Goal: Task Accomplishment & Management: Manage account settings

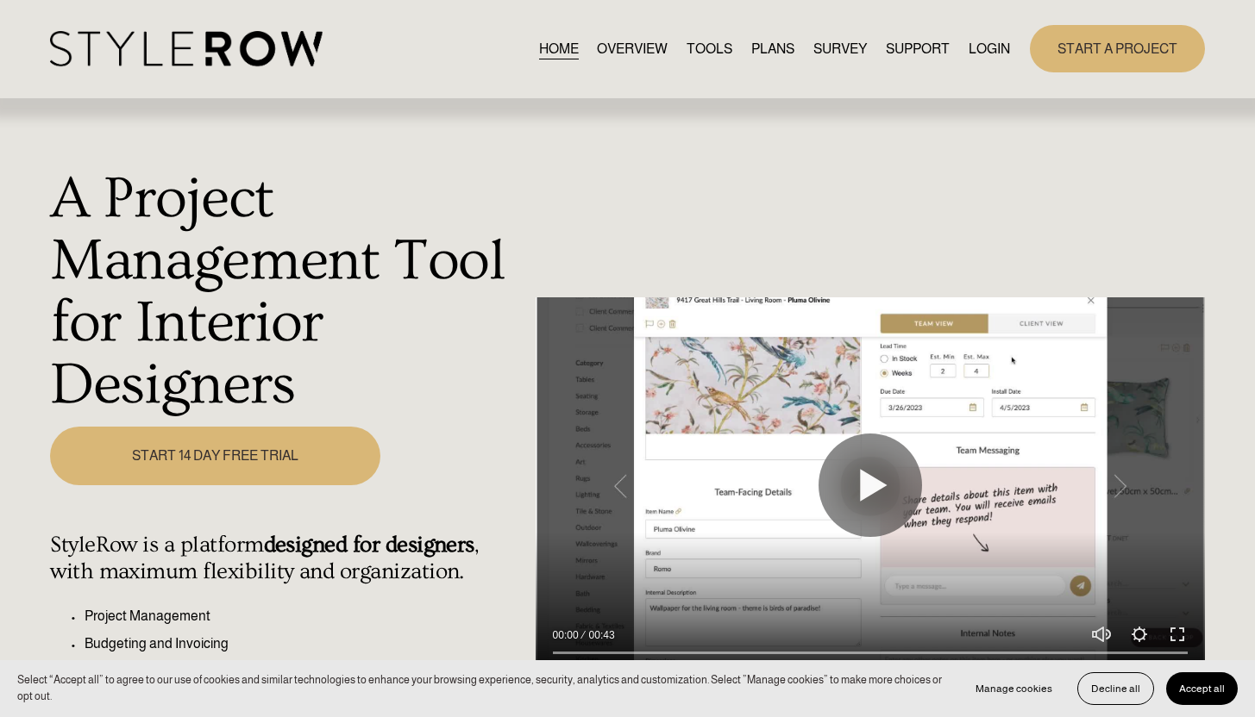
click at [980, 31] on div "HOME OVERVIEW TOOLS PLANS SURVEY SUPPORT" at bounding box center [627, 48] width 1155 height 47
click at [979, 43] on link "LOGIN" at bounding box center [988, 48] width 41 height 23
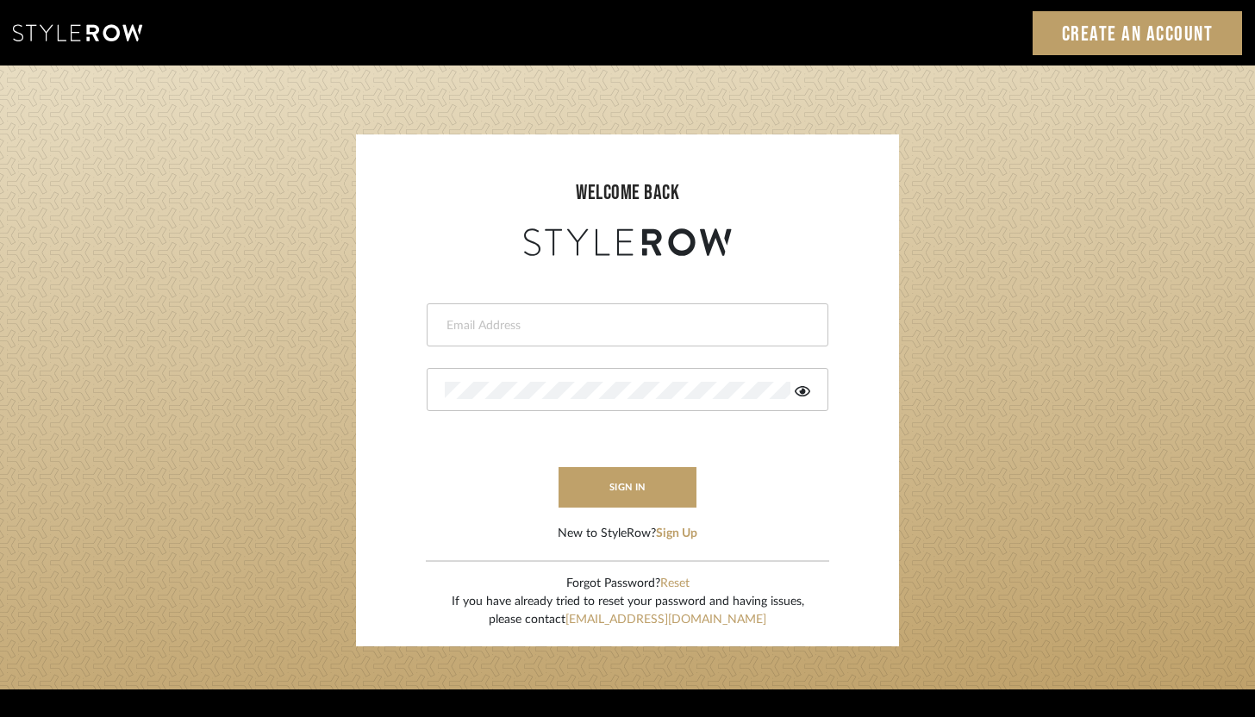
click at [580, 327] on input "email" at bounding box center [625, 325] width 361 height 17
type input "ashley@winnieandcointeriors.com"
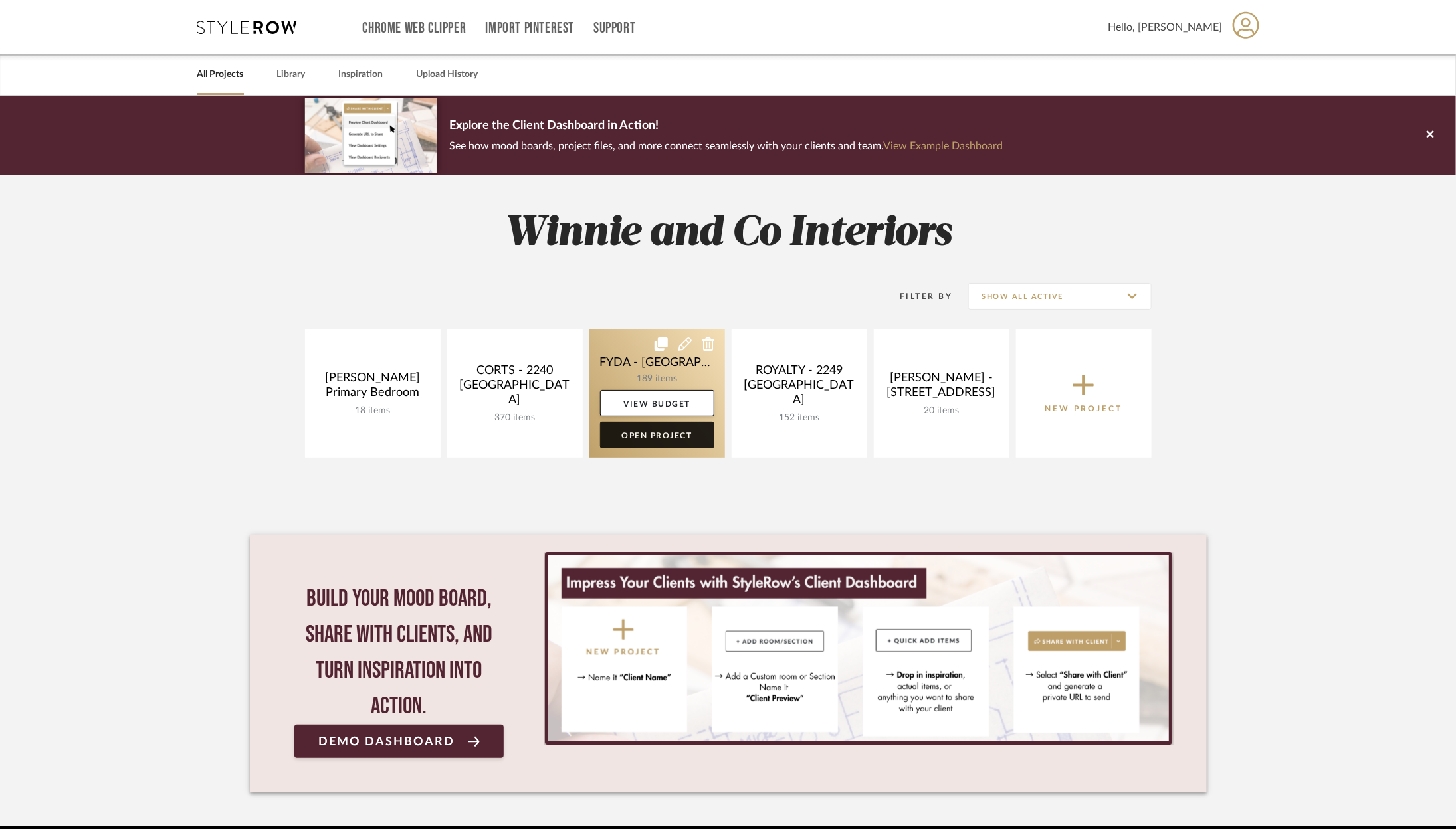
click at [635, 445] on link "Open Project" at bounding box center [657, 435] width 114 height 26
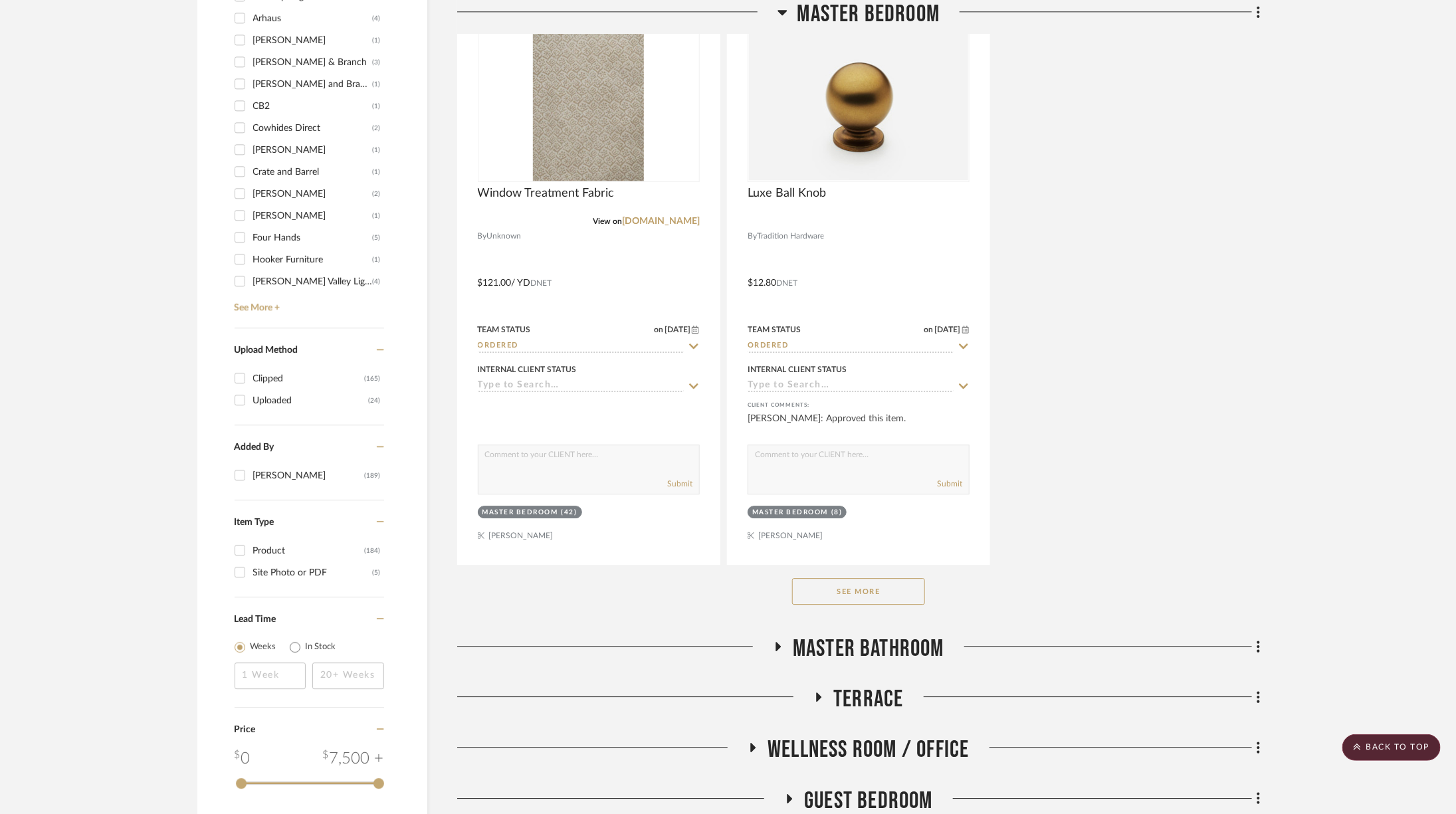
scroll to position [2067, 0]
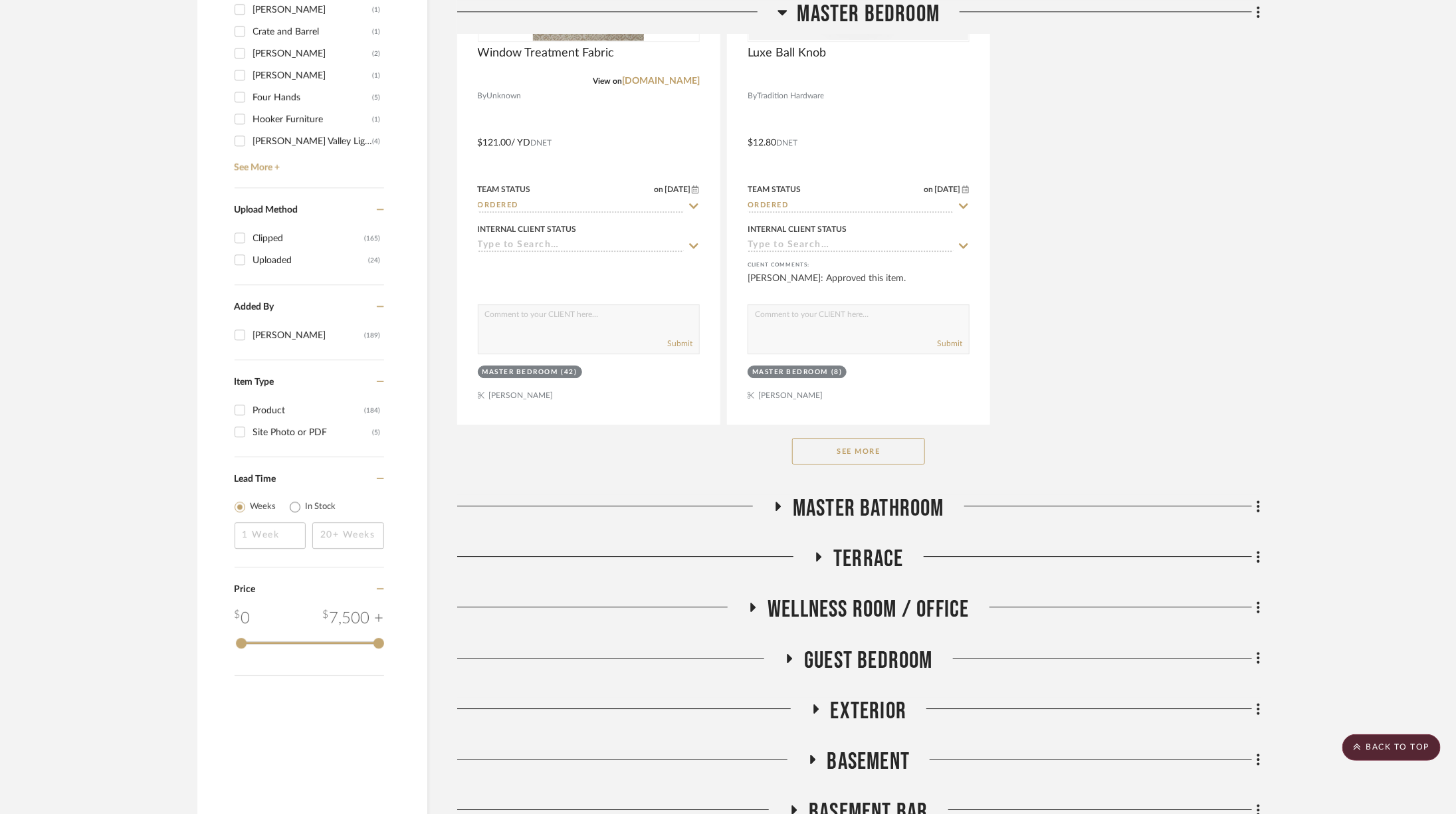
click at [891, 438] on button "See More" at bounding box center [859, 451] width 133 height 26
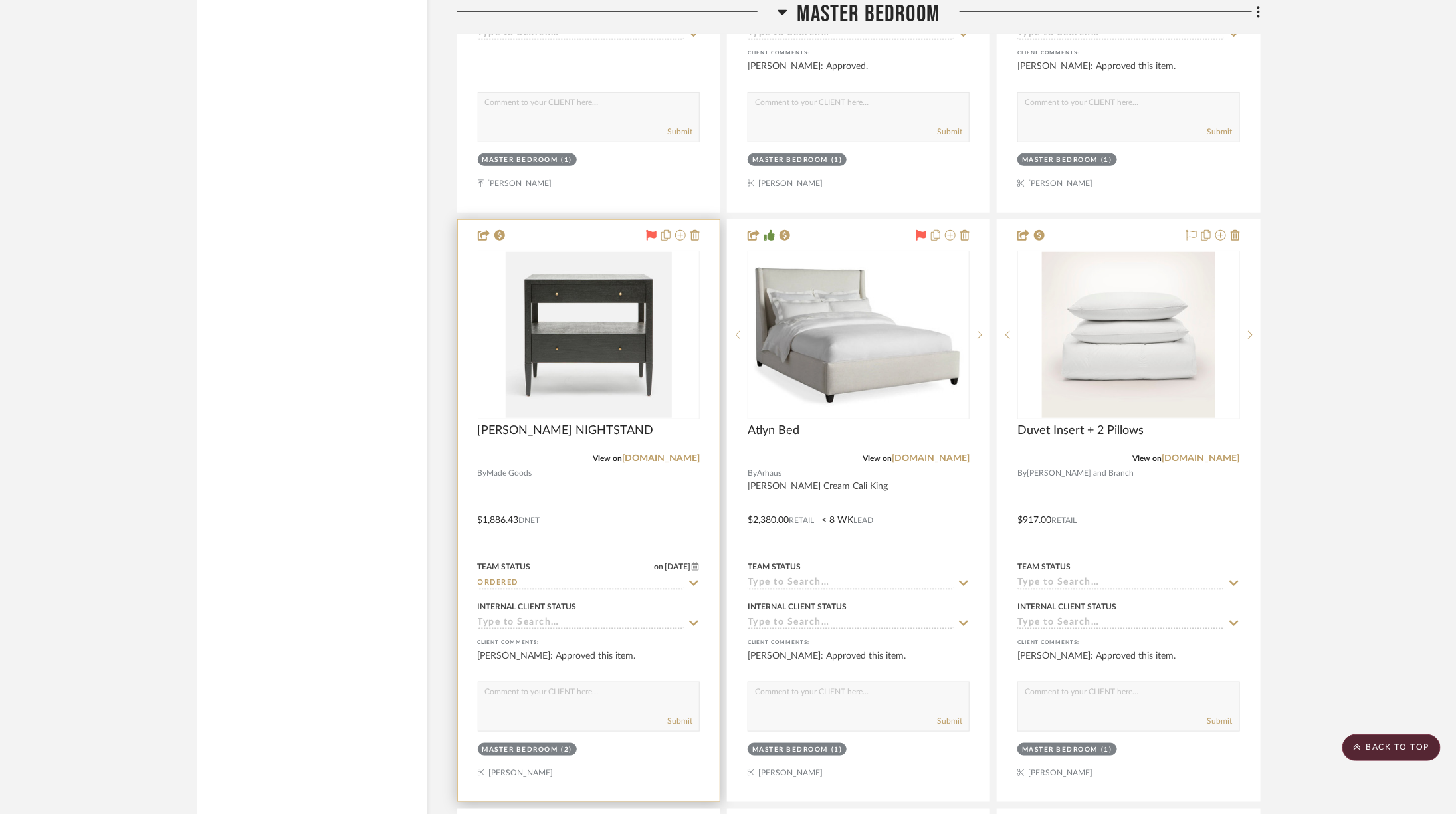
scroll to position [3219, 0]
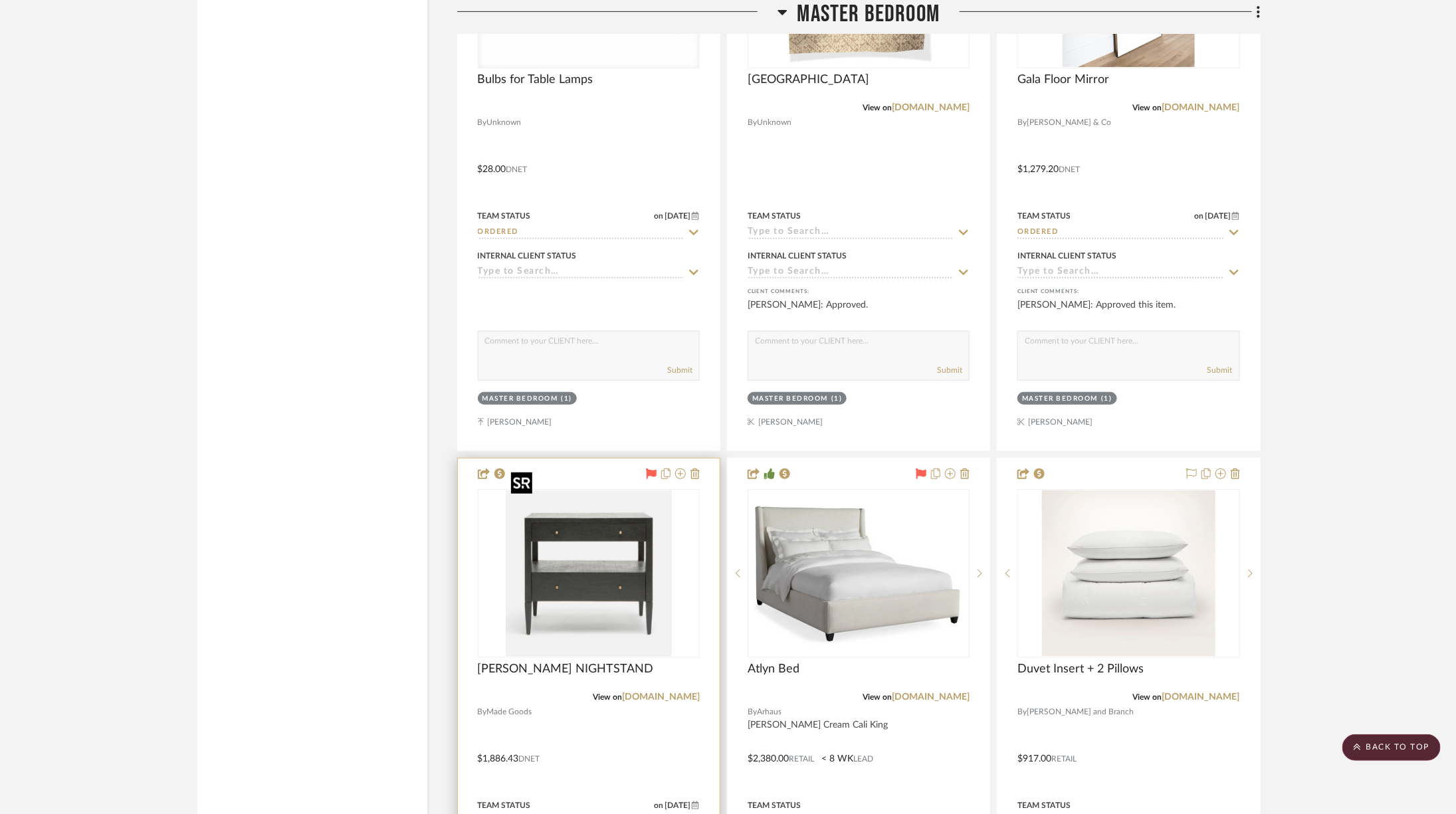
click at [0, 0] on img at bounding box center [0, 0] width 0 height 0
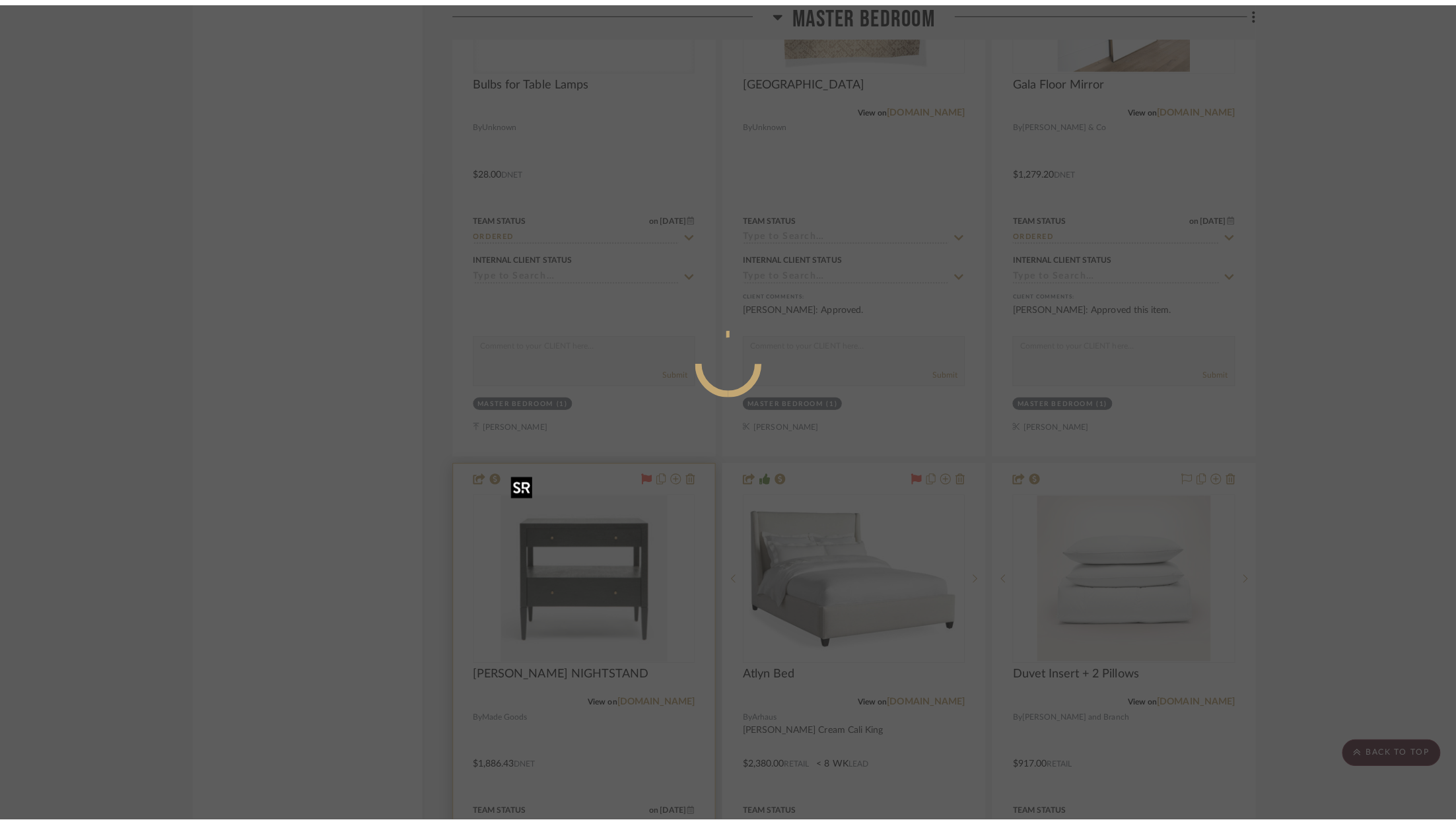
scroll to position [0, 0]
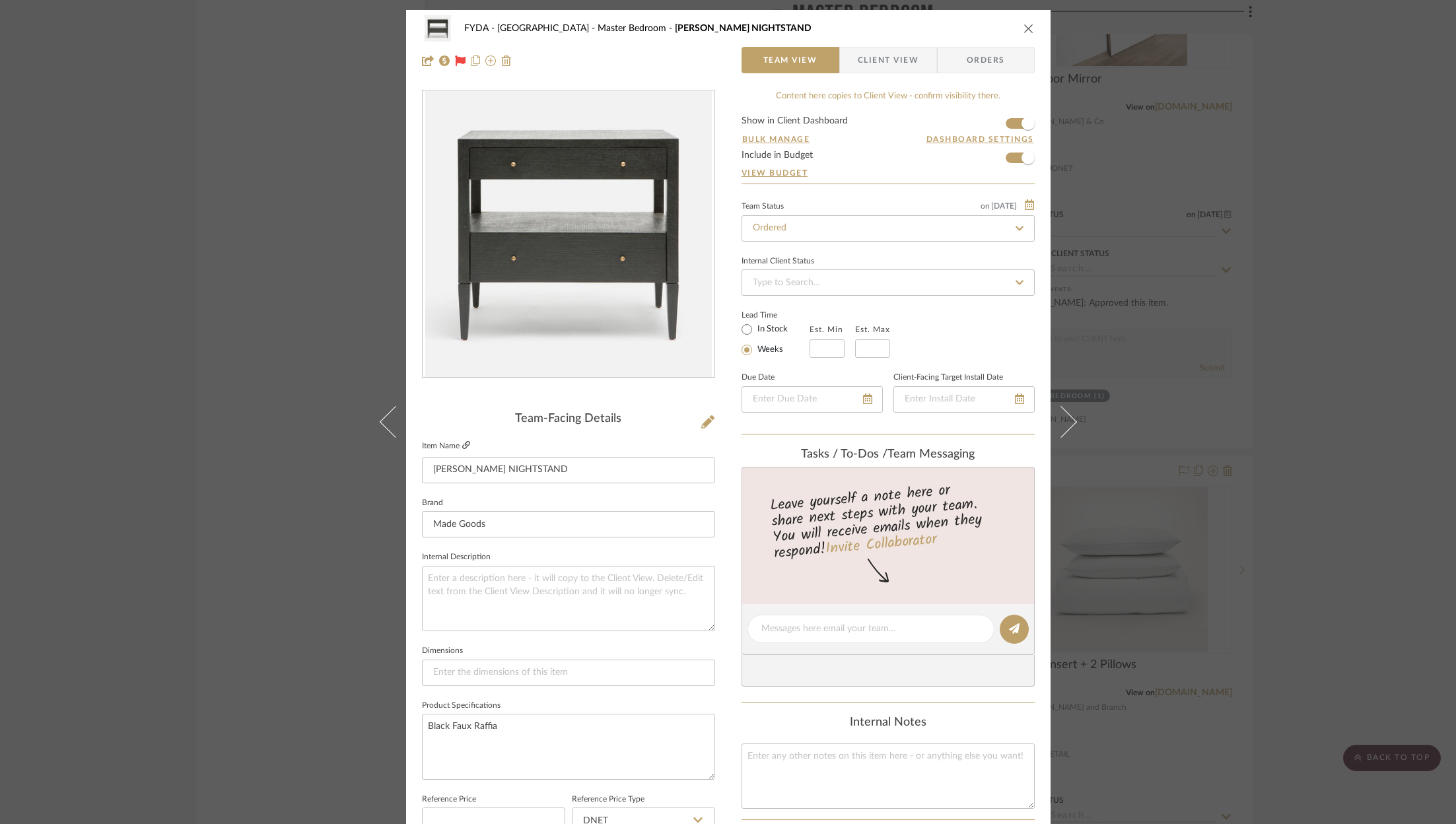
click at [463, 441] on icon at bounding box center [466, 445] width 8 height 8
click at [195, 146] on div "FYDA - 655 City Park Master Bedroom CONRAD NIGHTSTAND Team View Client View Ord…" at bounding box center [728, 412] width 1456 height 824
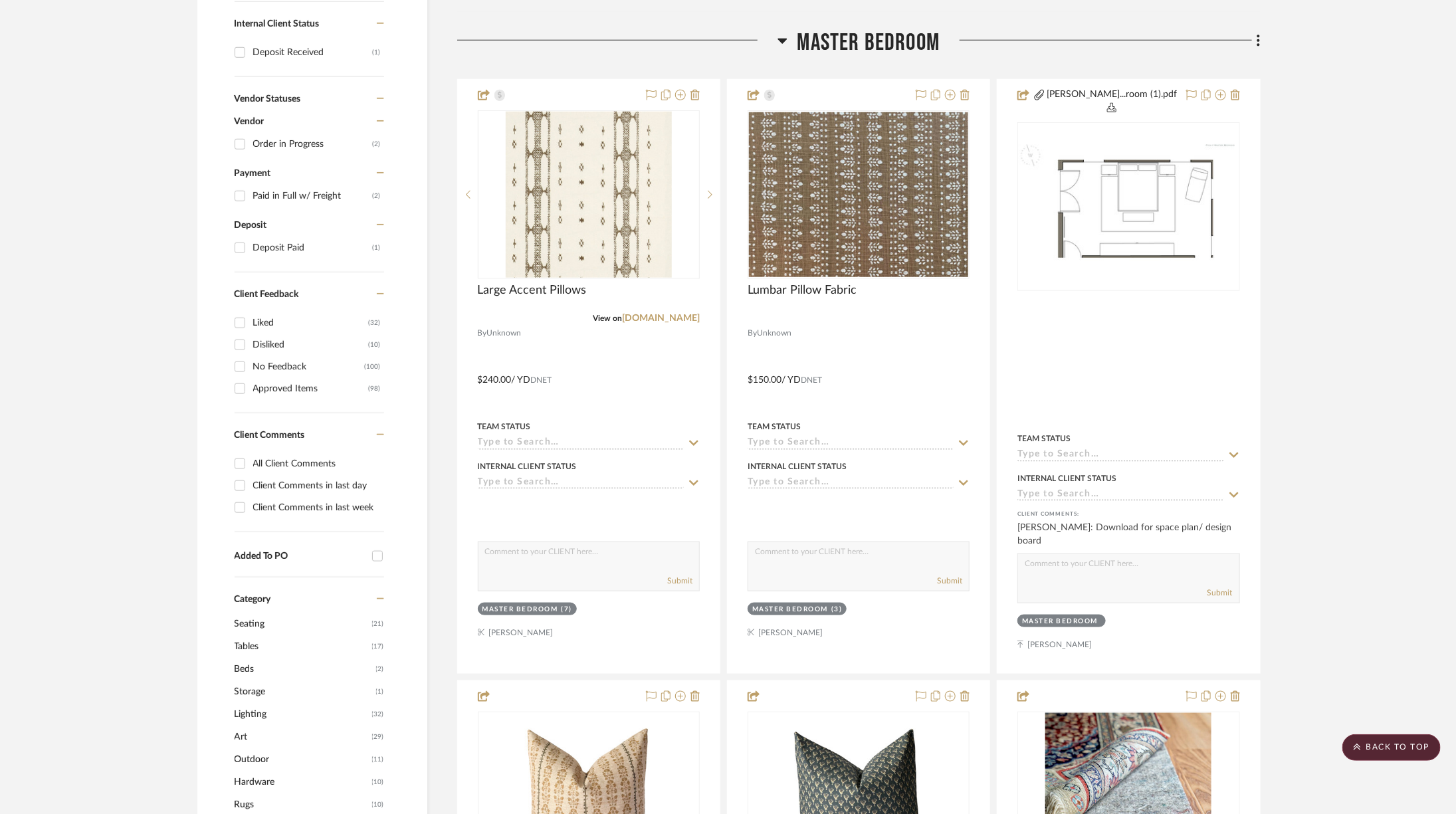
scroll to position [639, 0]
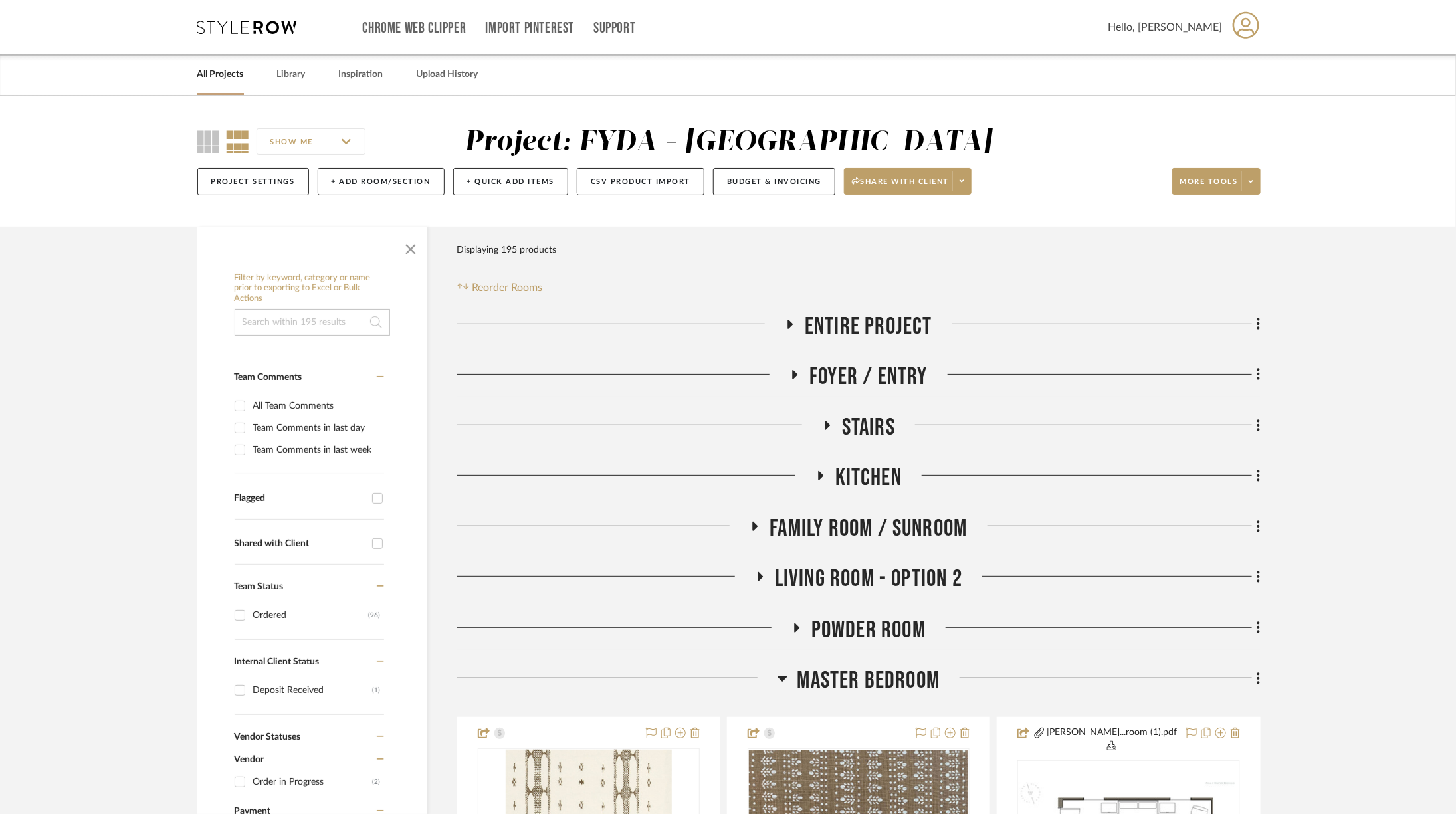
click at [269, 29] on icon at bounding box center [247, 27] width 99 height 13
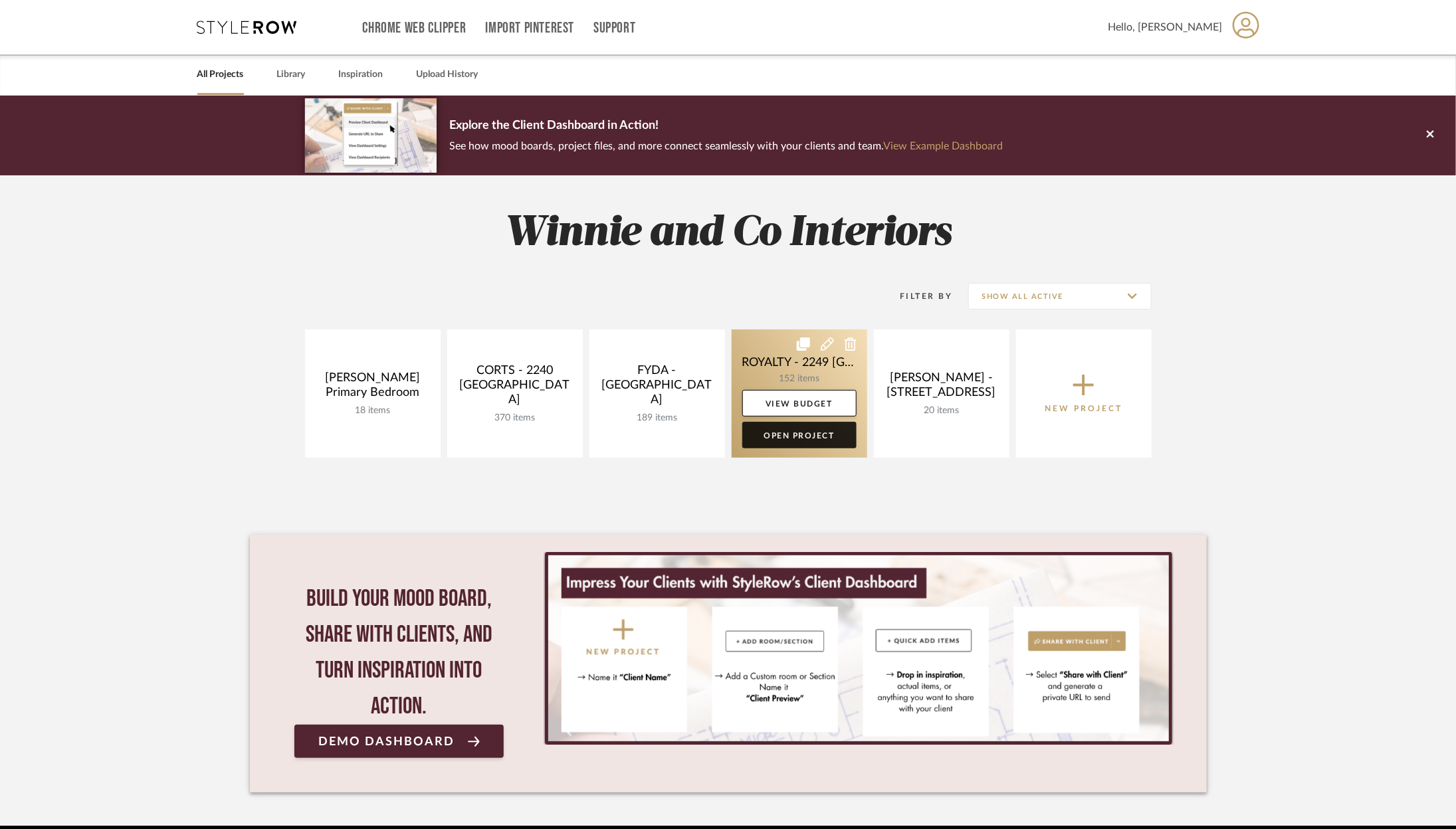
click at [818, 430] on link "Open Project" at bounding box center [799, 435] width 114 height 26
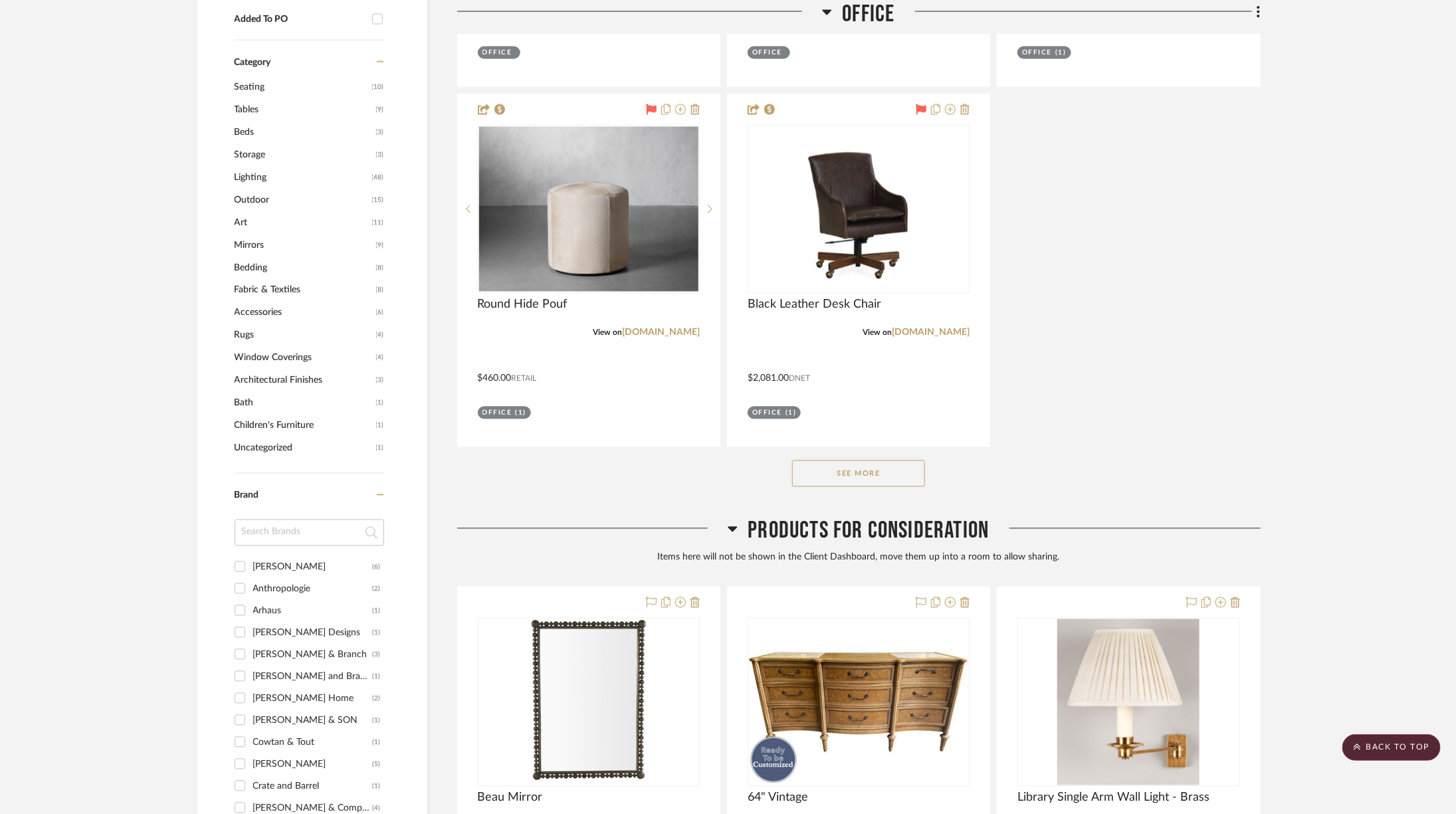
scroll to position [1429, 0]
click at [880, 446] on div "See More" at bounding box center [859, 473] width 803 height 53
click at [895, 460] on button "See More" at bounding box center [859, 473] width 133 height 26
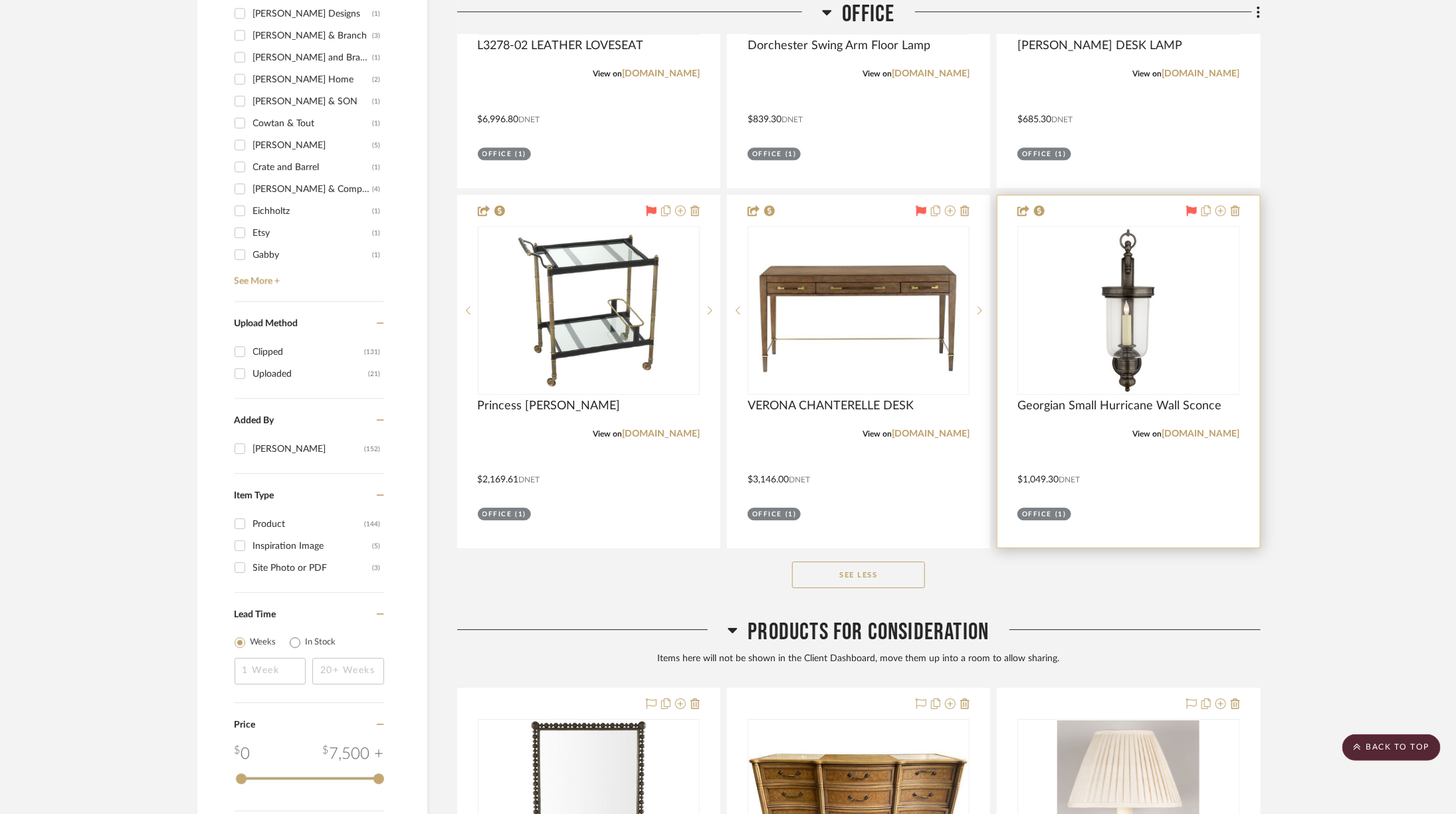
scroll to position [2048, 0]
click at [1203, 429] on link "[DOMAIN_NAME]" at bounding box center [1201, 434] width 78 height 9
click at [1184, 429] on link "[DOMAIN_NAME]" at bounding box center [1201, 434] width 78 height 9
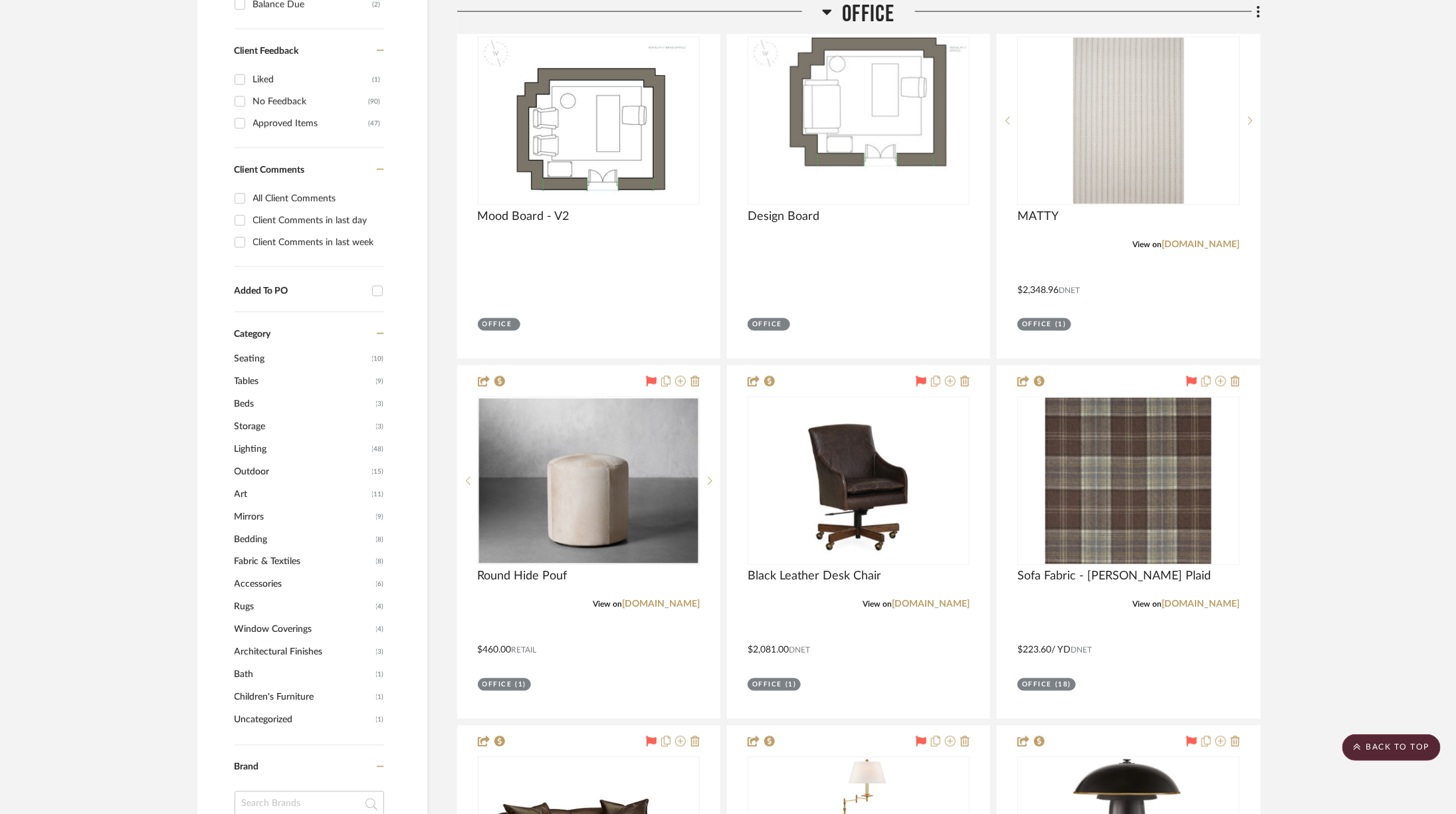
scroll to position [889, 0]
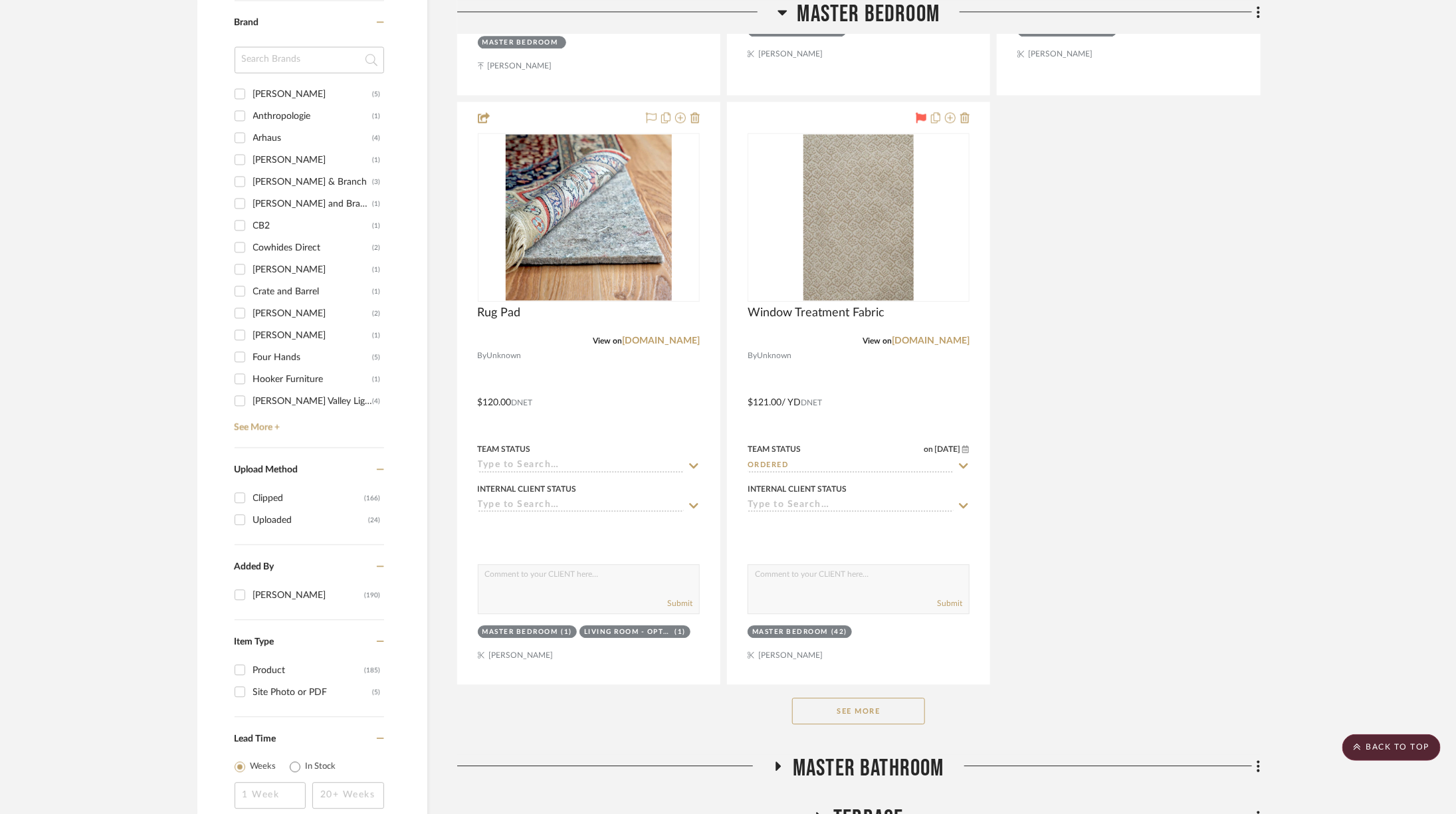
scroll to position [1917, 0]
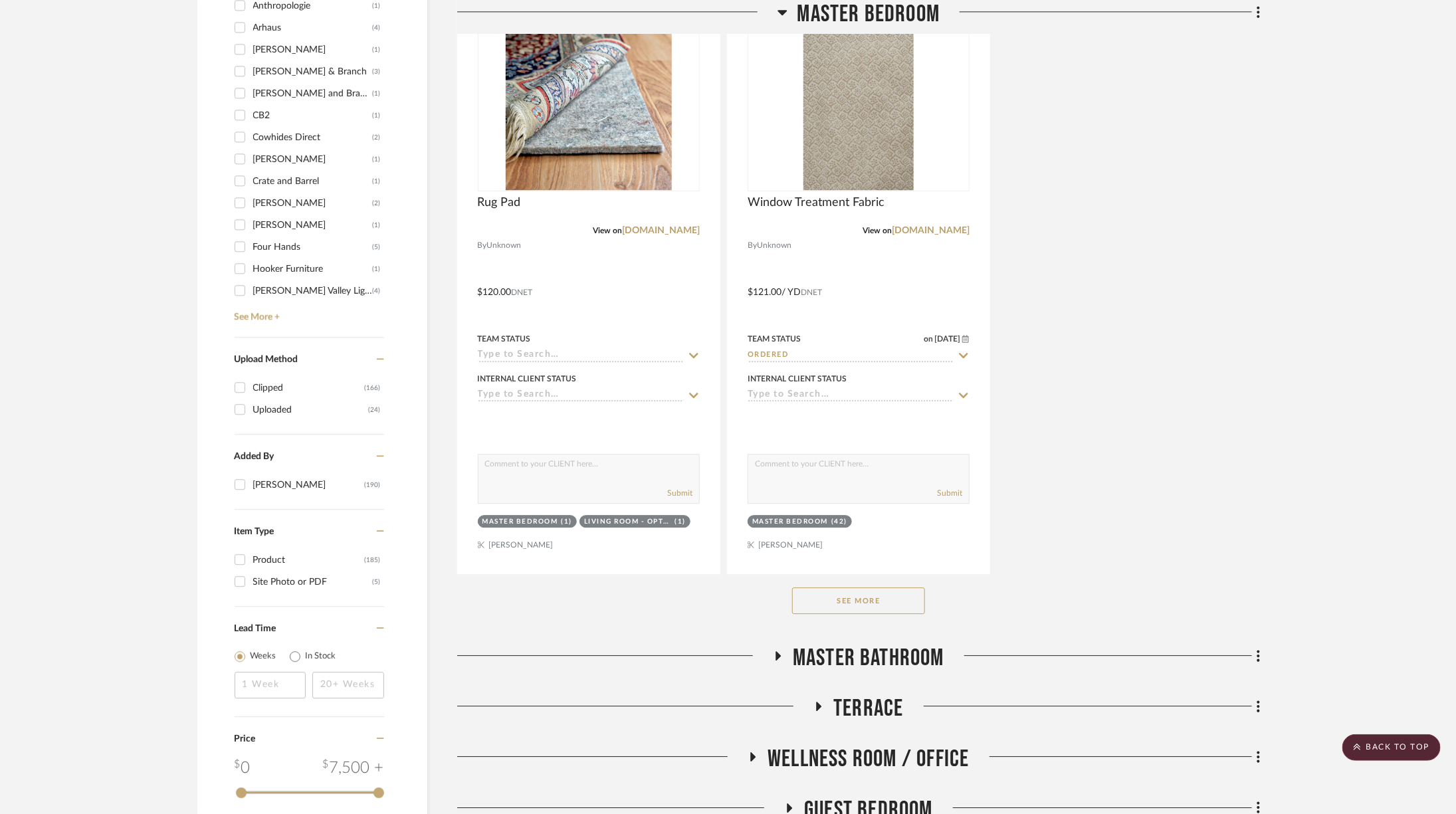
click at [870, 574] on div "See More" at bounding box center [859, 600] width 803 height 53
click at [871, 587] on button "See More" at bounding box center [859, 600] width 133 height 26
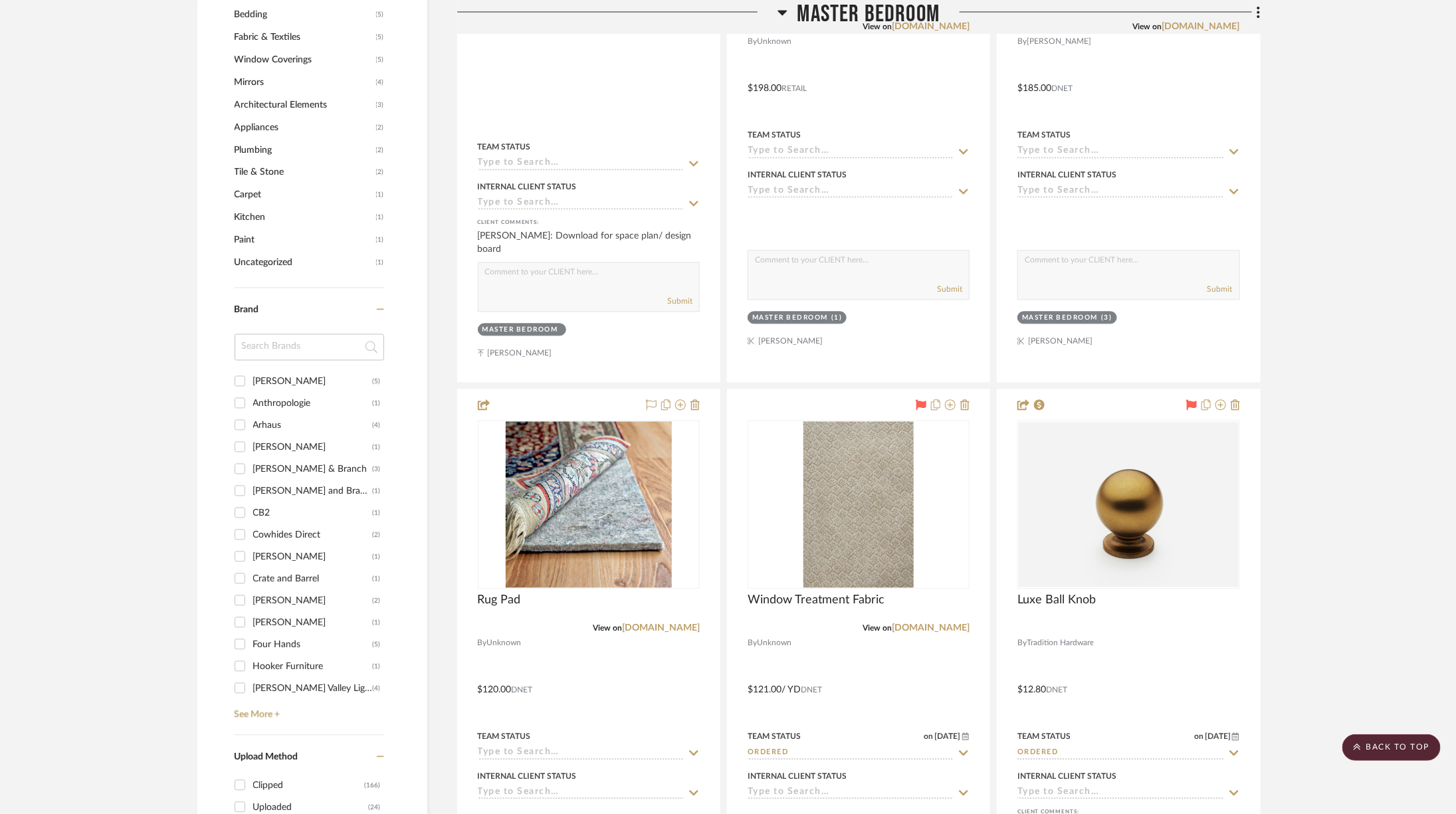
scroll to position [1537, 0]
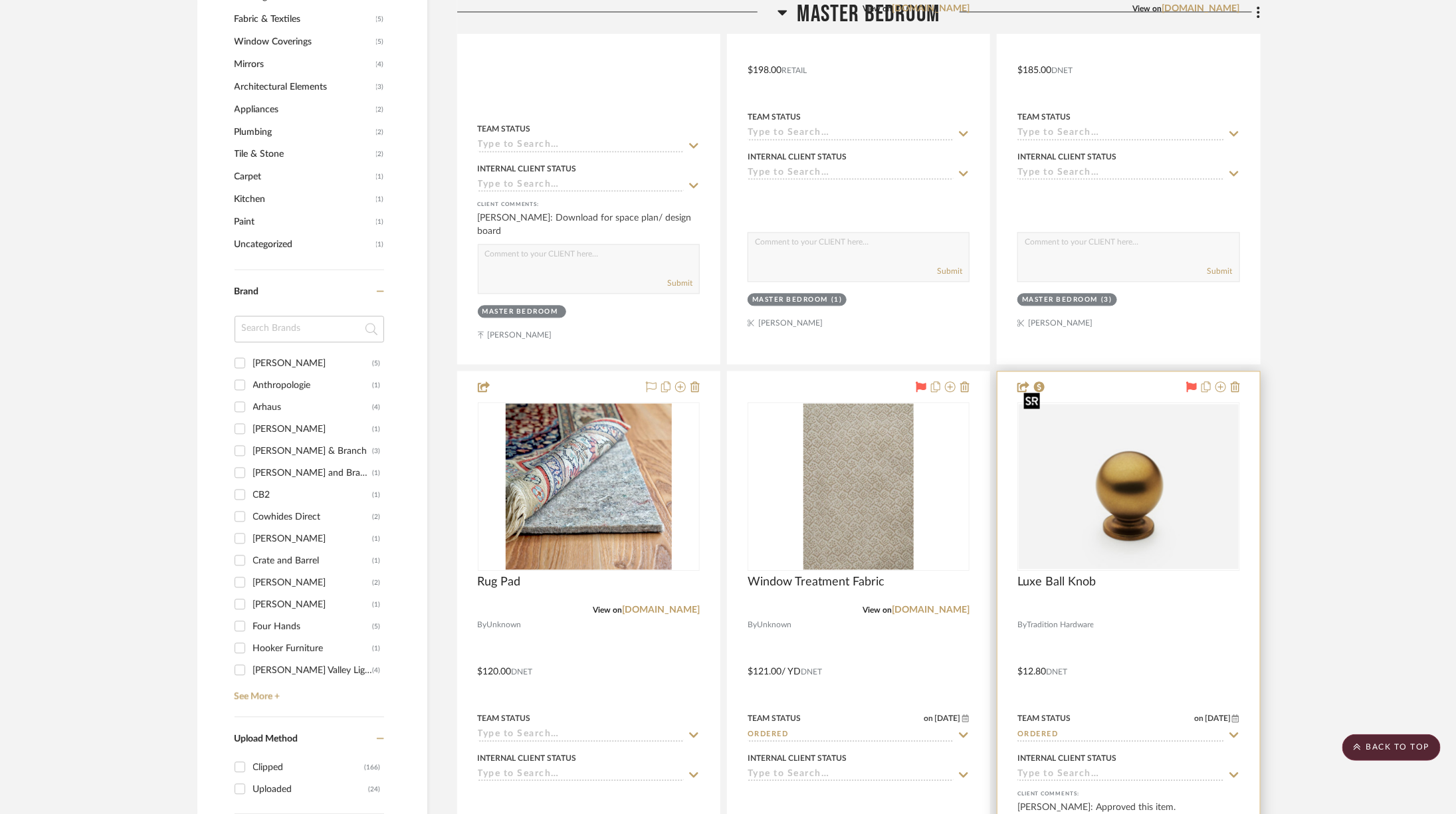
click at [1135, 473] on img "0" at bounding box center [1128, 486] width 220 height 165
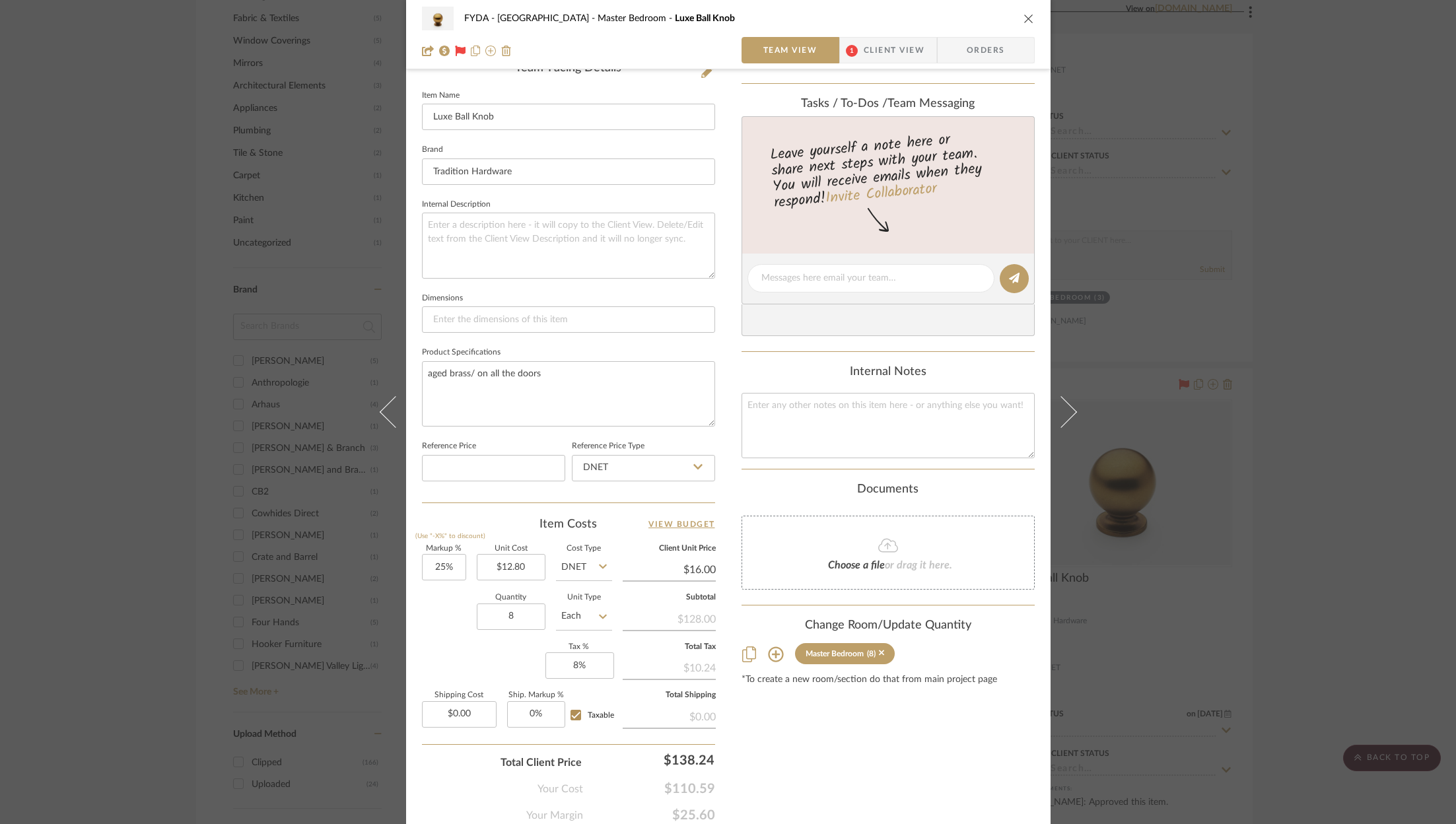
scroll to position [398, 0]
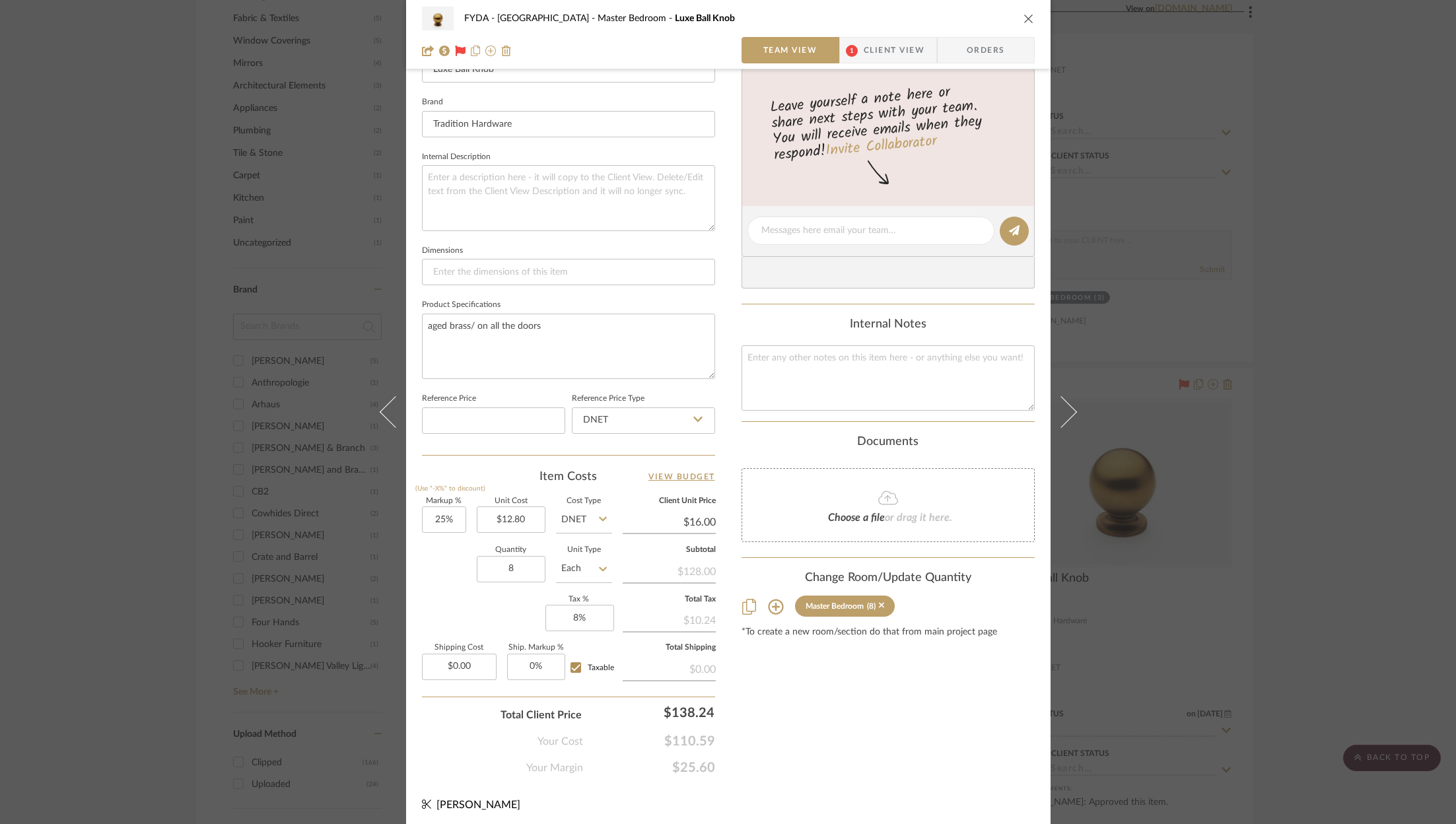
click at [1023, 18] on icon "close" at bounding box center [1029, 18] width 11 height 11
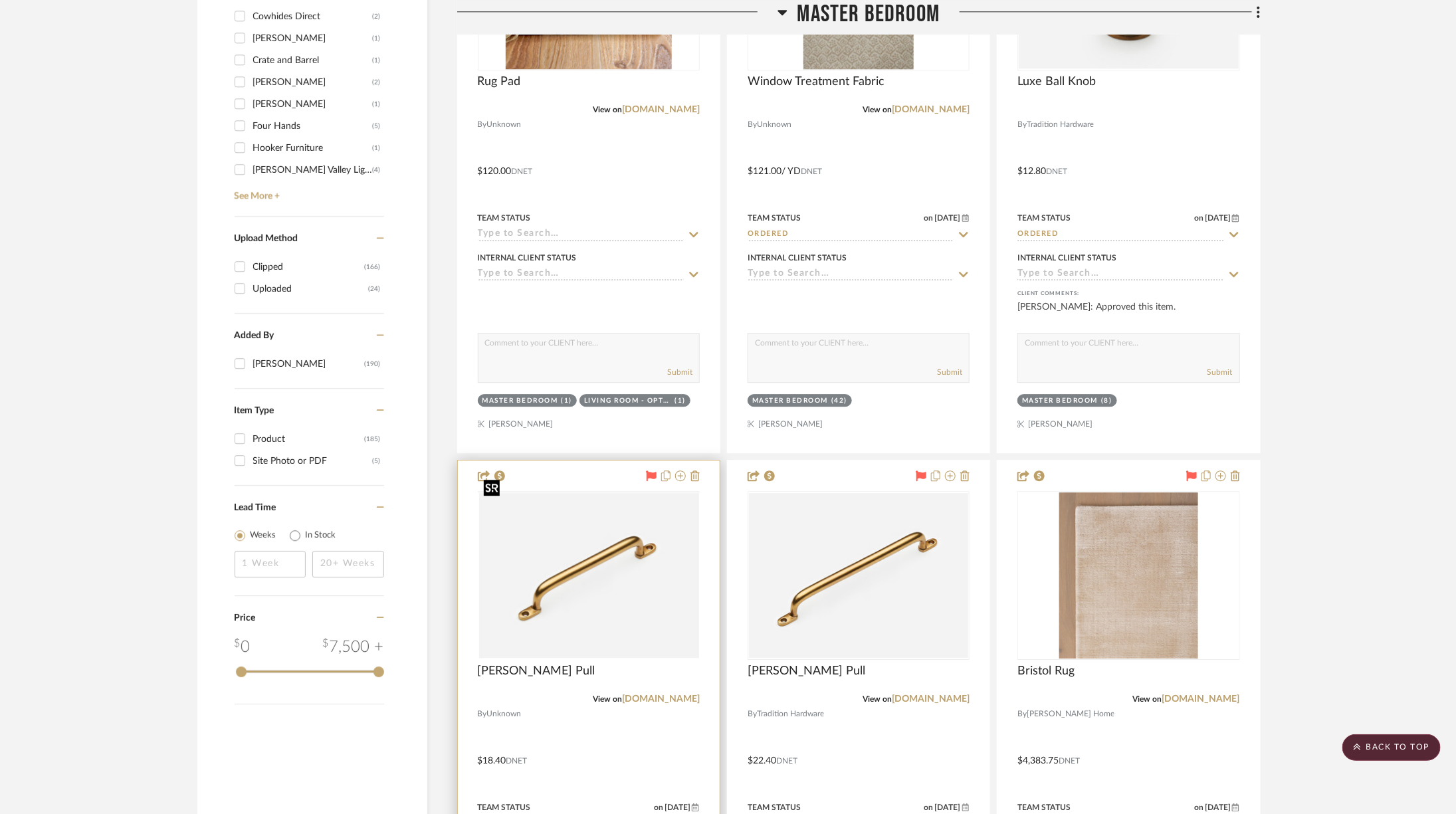
scroll to position [2040, 0]
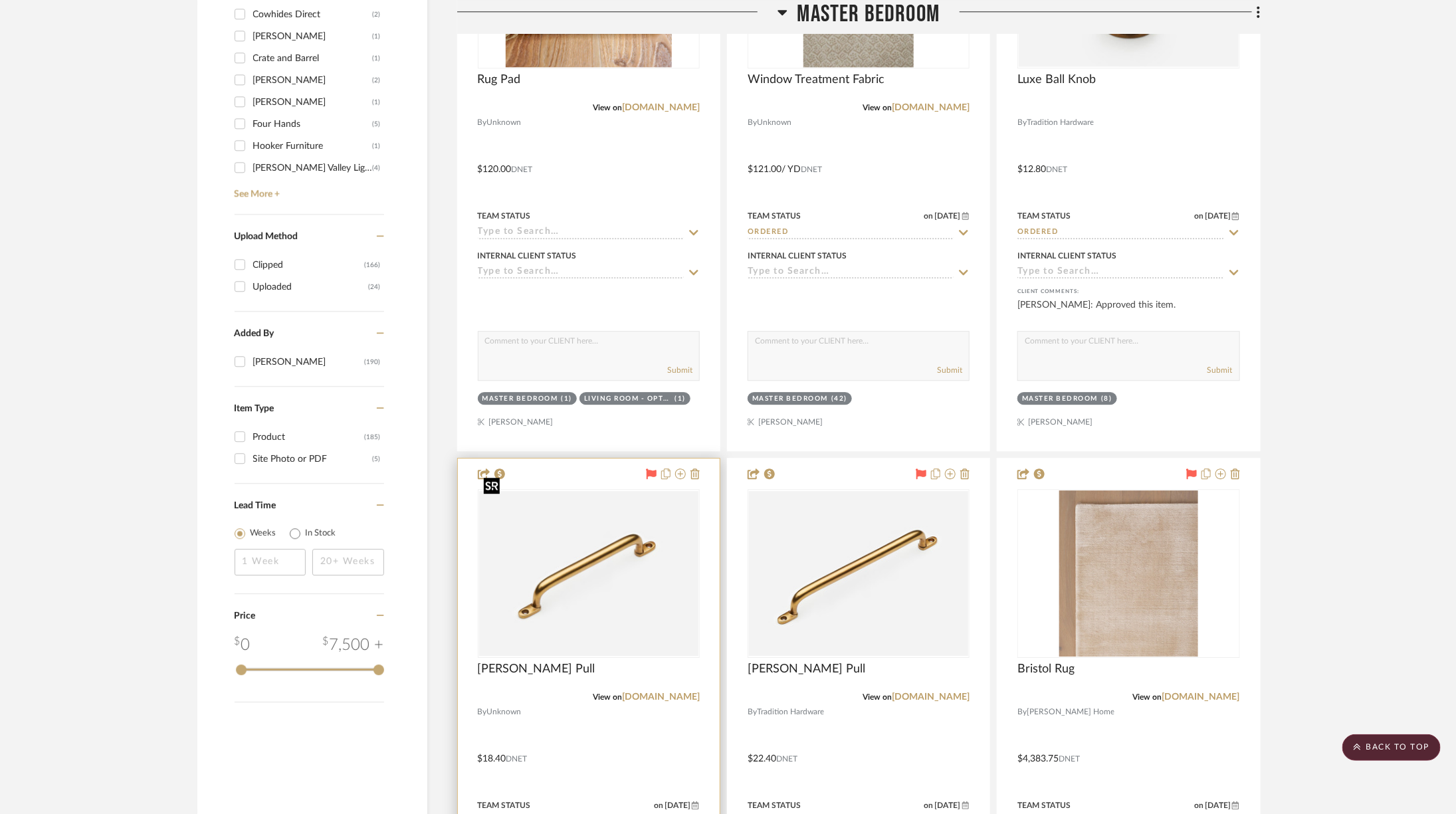
click at [601, 506] on img "0" at bounding box center [589, 574] width 220 height 165
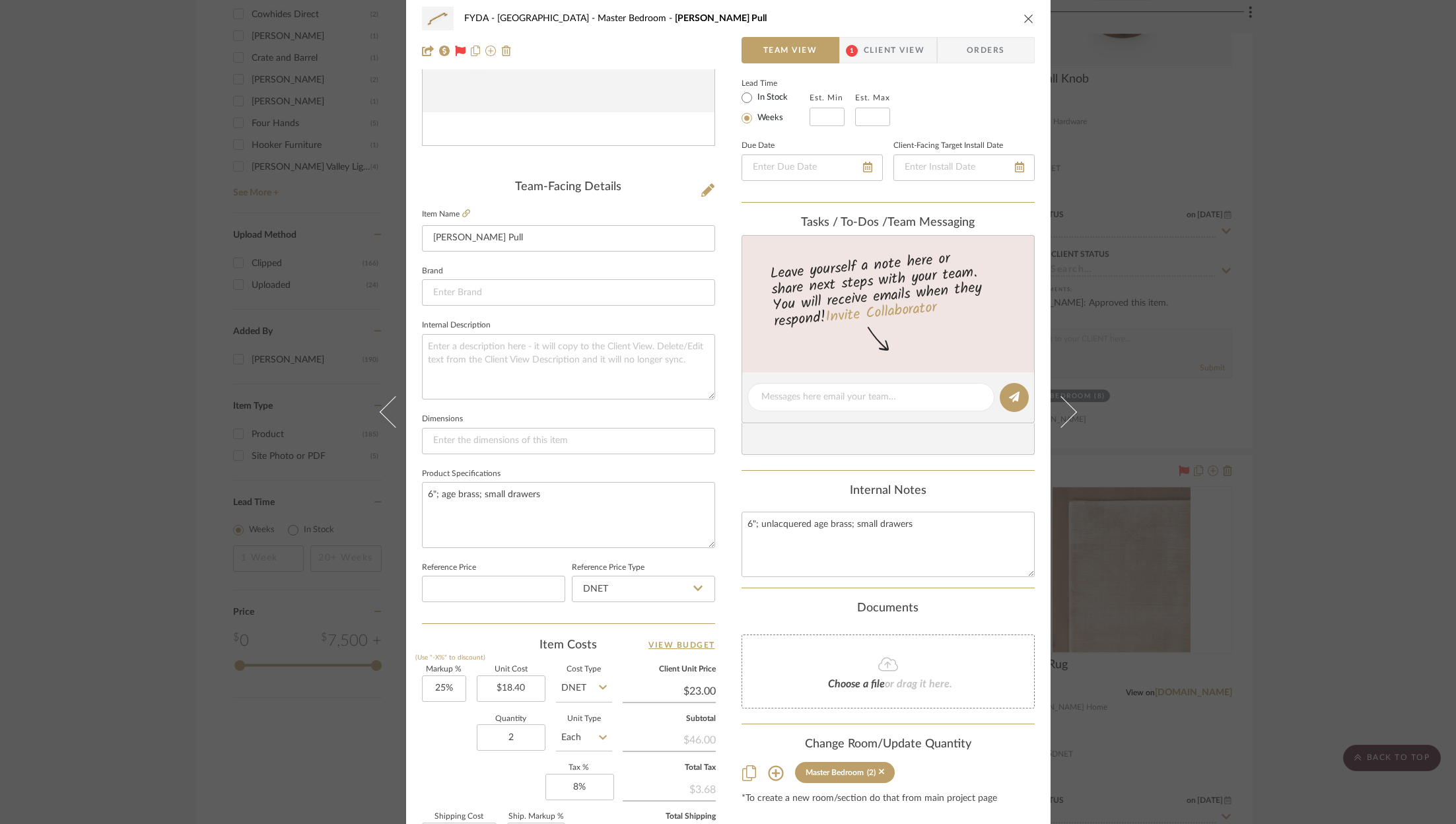
scroll to position [401, 0]
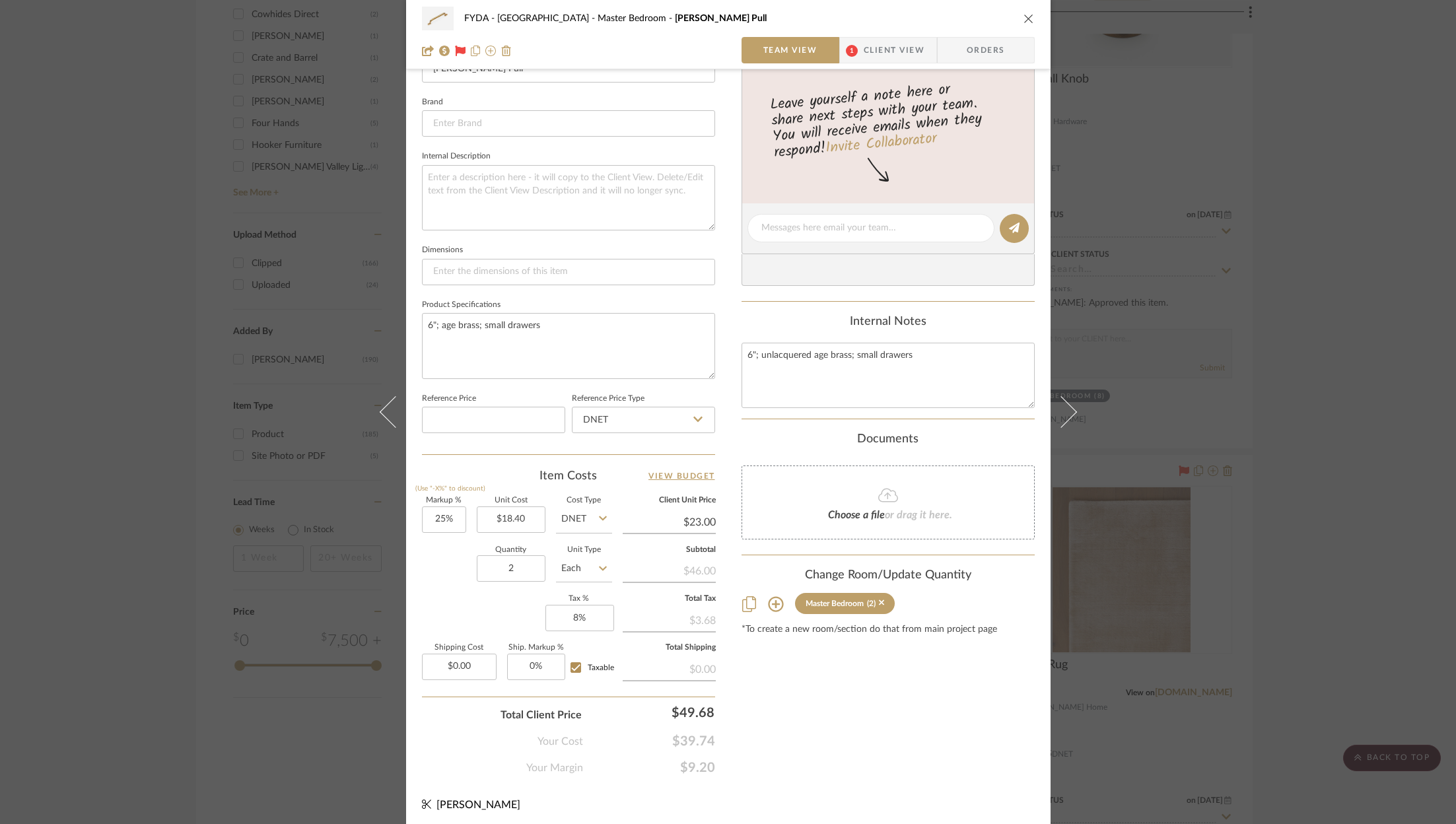
click at [1350, 440] on div "FYDA - 655 City Park Master Bedroom Butler Pull Team View 1 Client View Orders …" at bounding box center [728, 412] width 1456 height 824
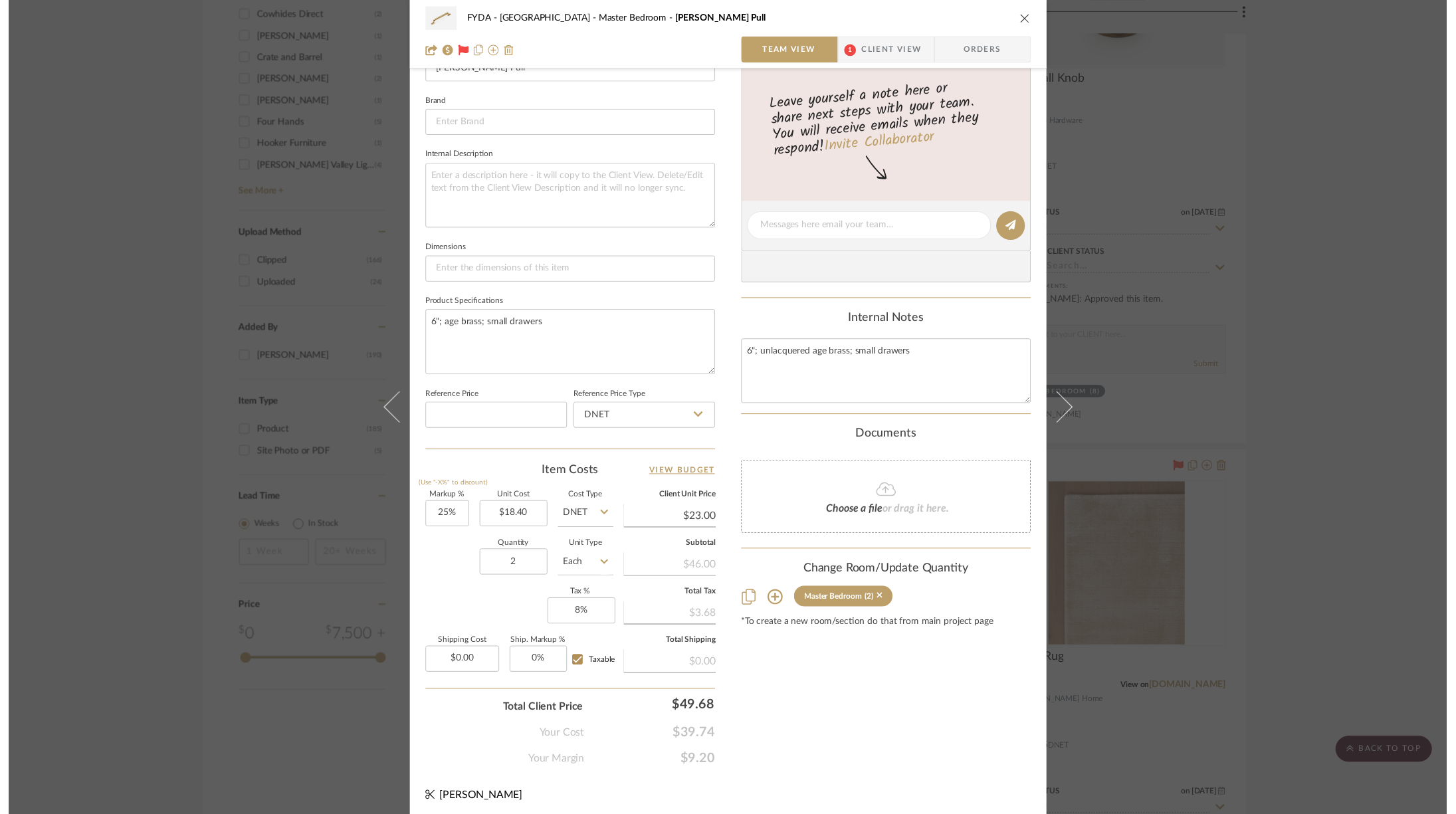
scroll to position [2040, 0]
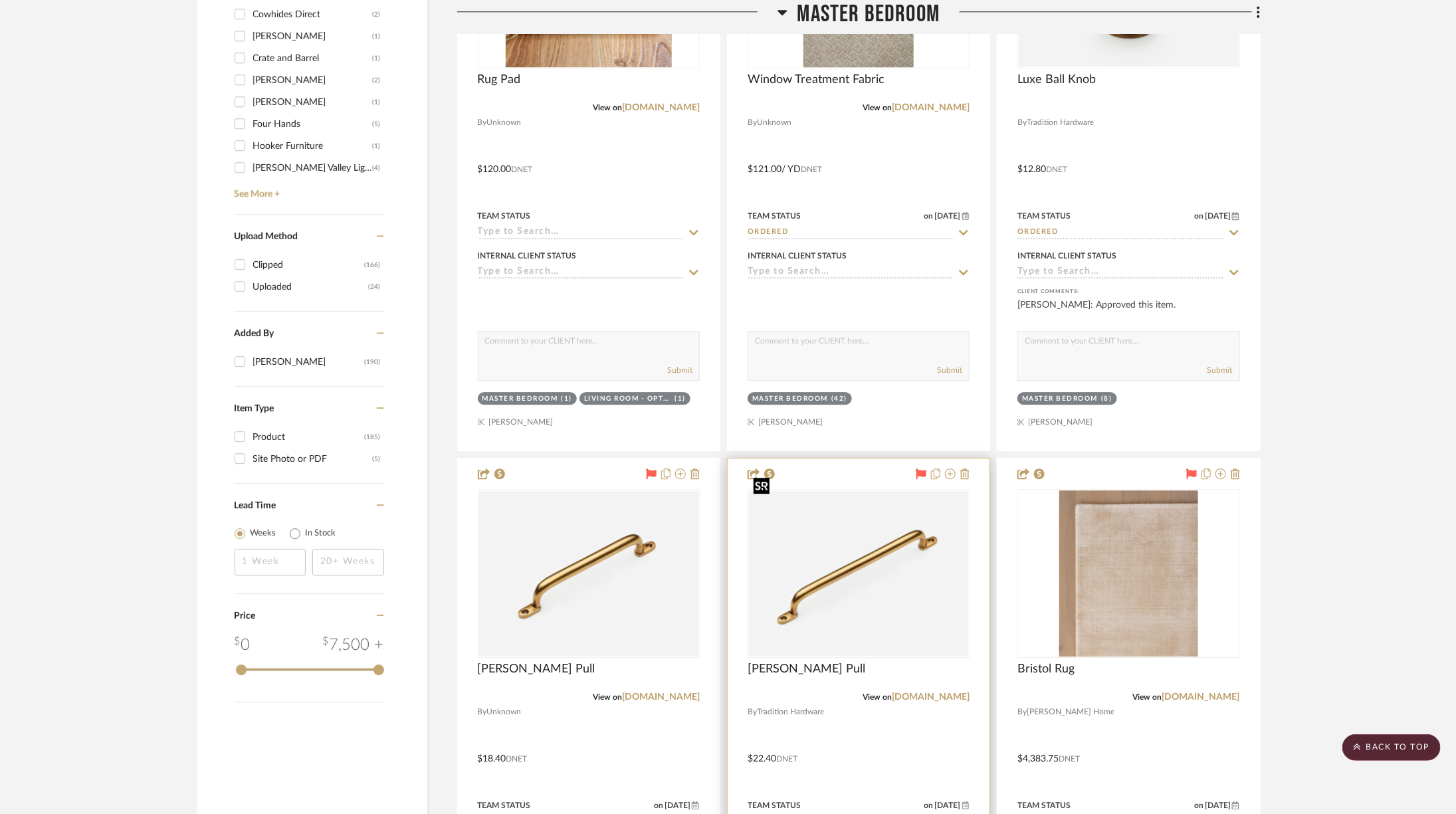
click at [0, 0] on img at bounding box center [0, 0] width 0 height 0
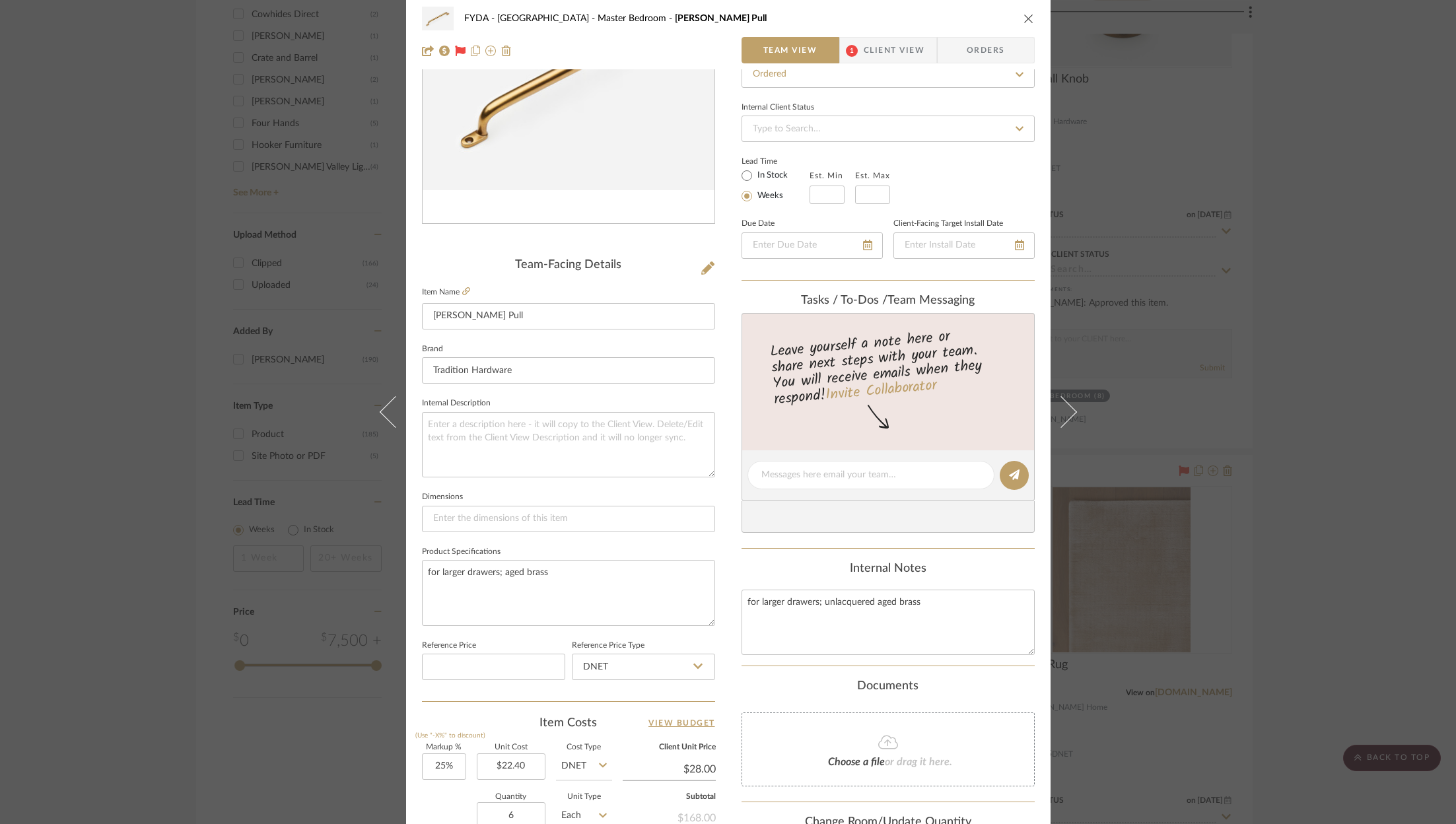
scroll to position [401, 0]
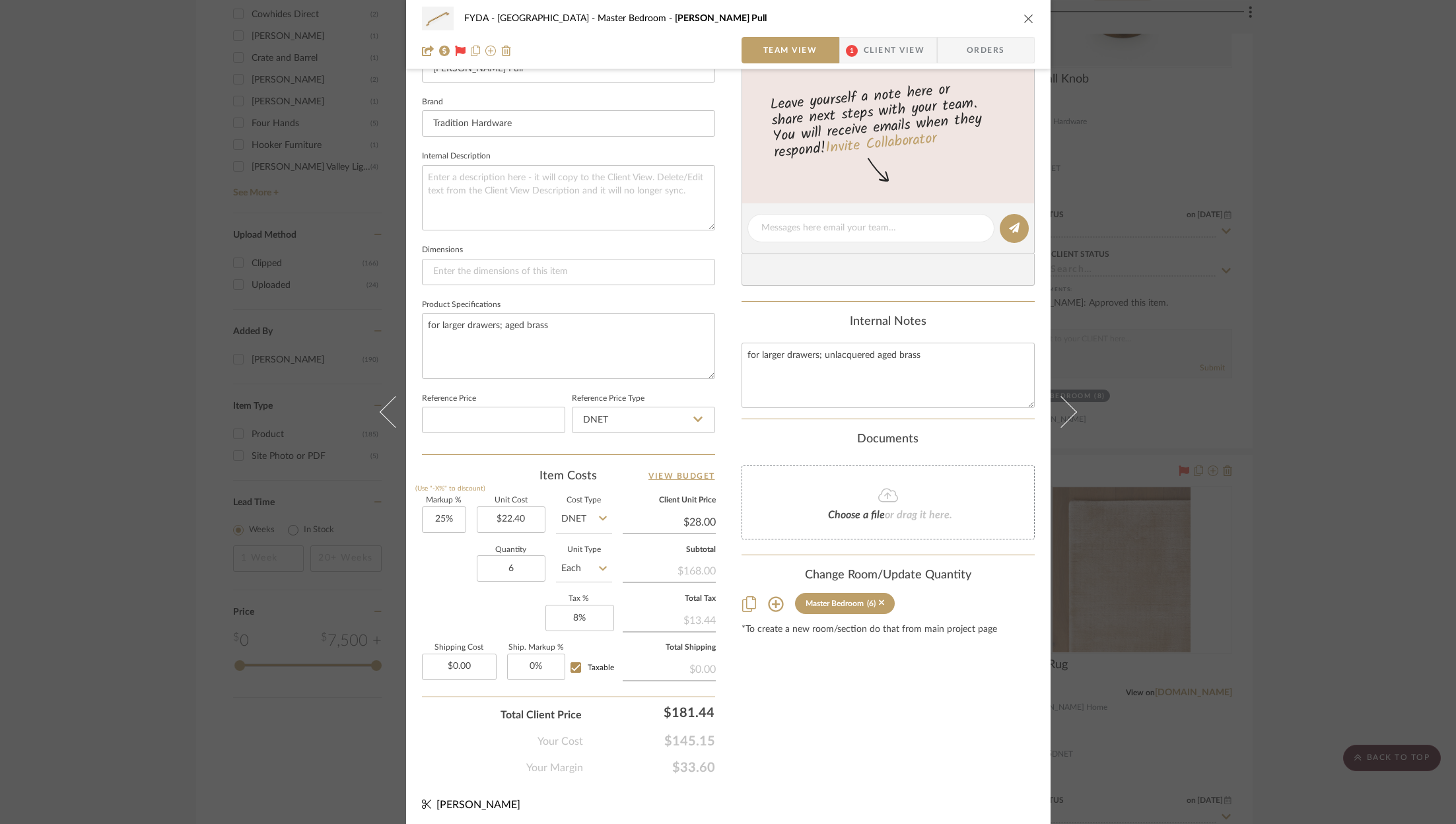
click at [1024, 18] on icon "close" at bounding box center [1029, 18] width 11 height 11
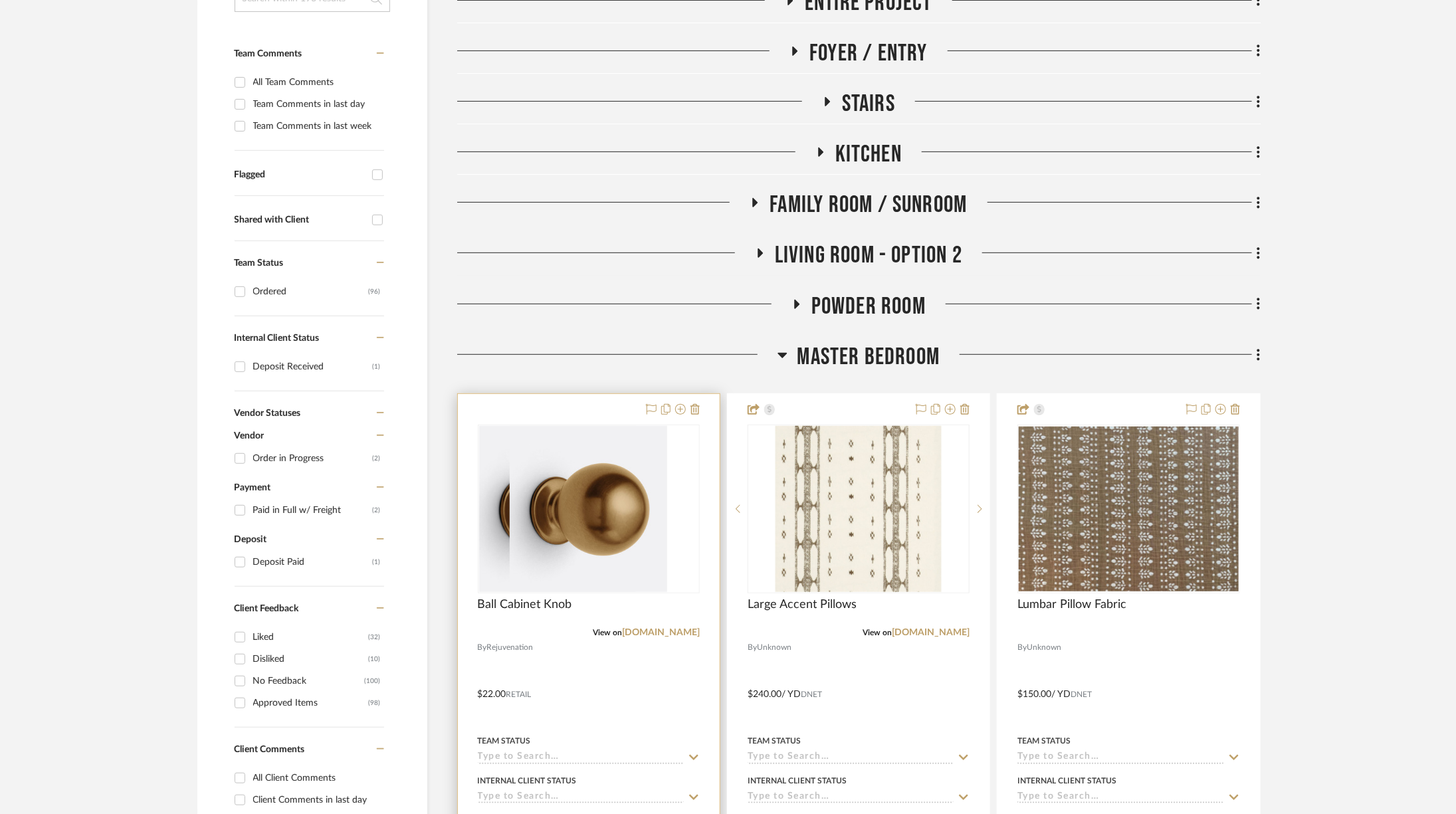
scroll to position [400, 0]
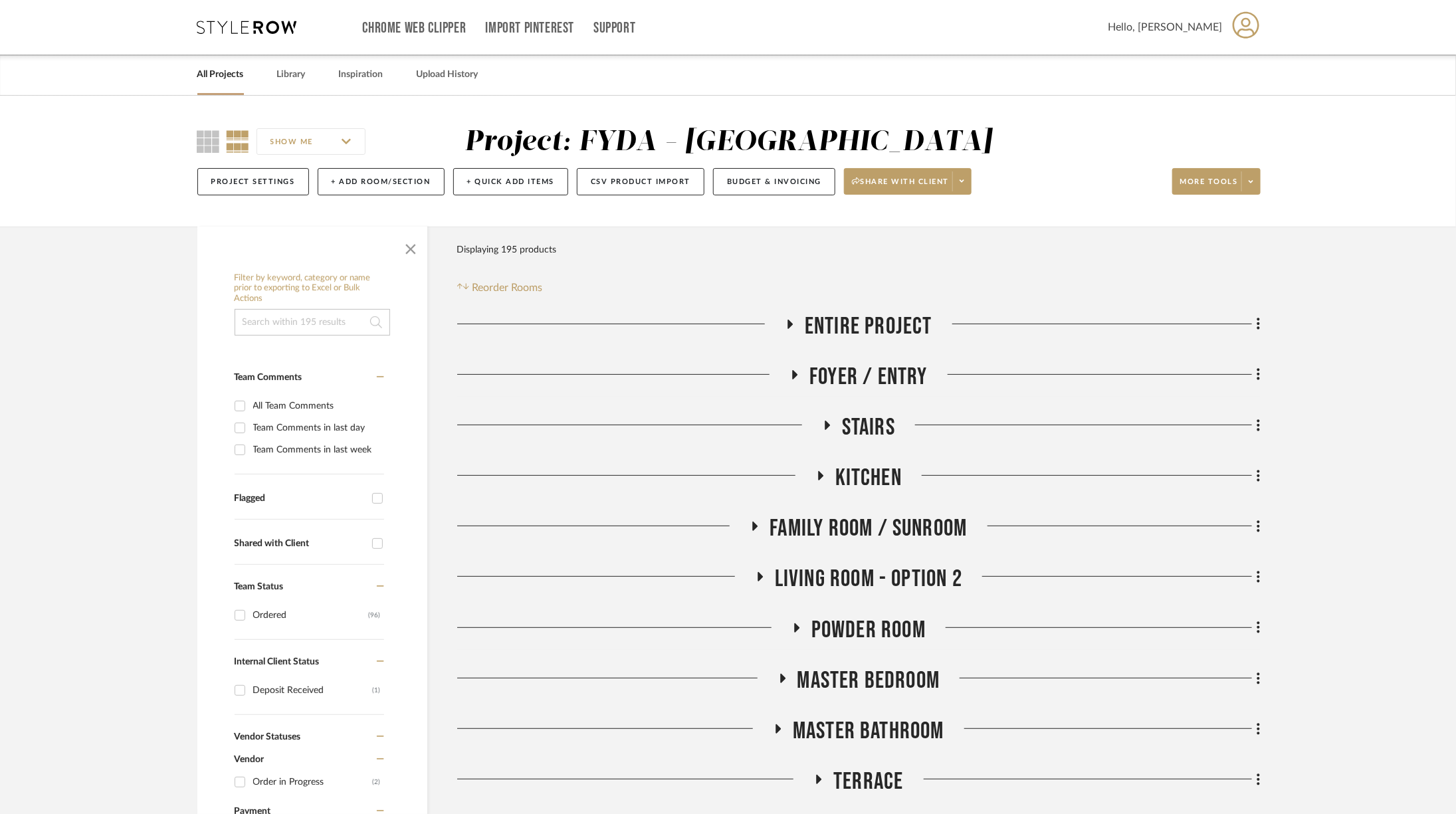
click at [841, 318] on span "Entire Project" at bounding box center [869, 326] width 128 height 29
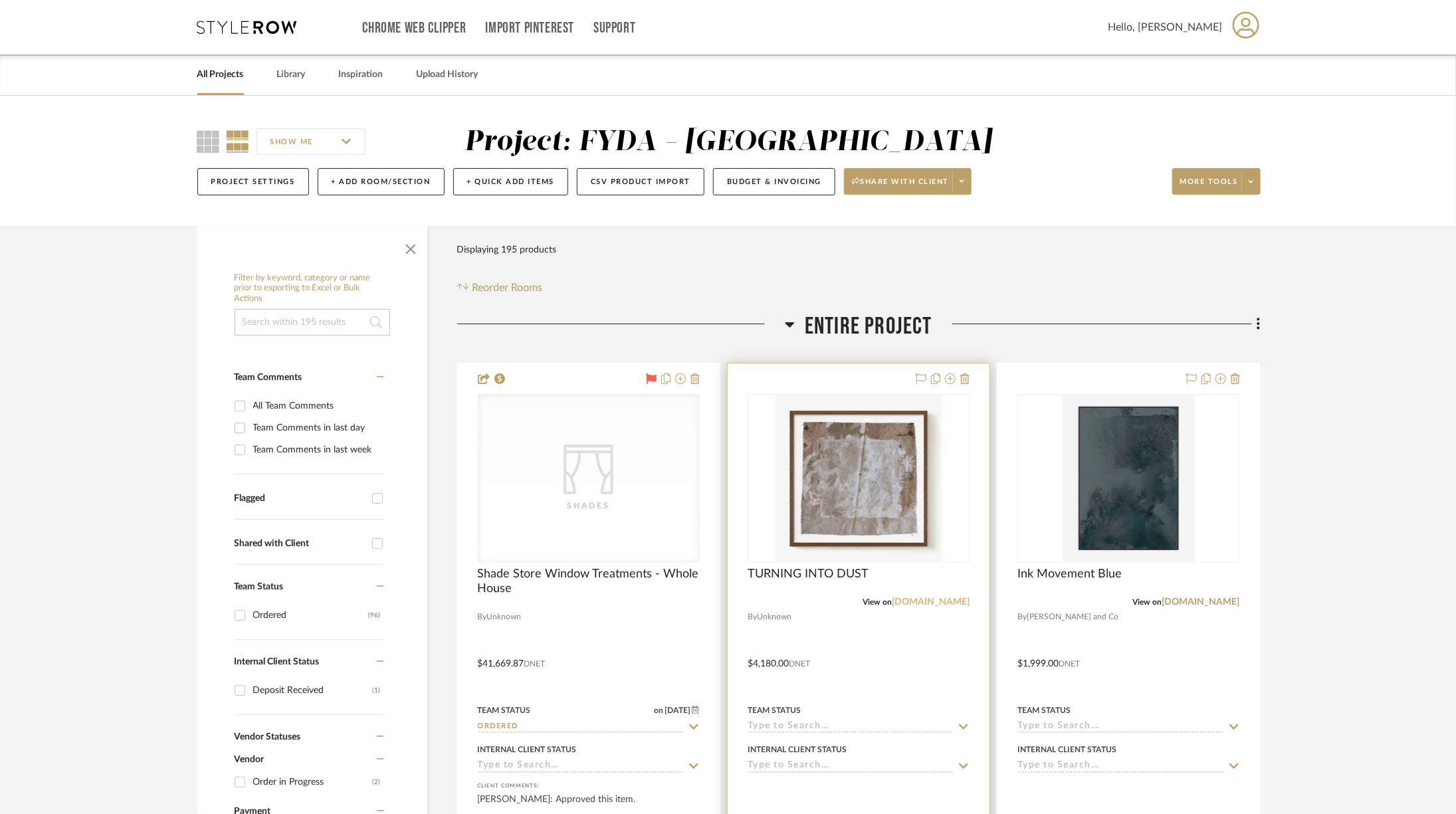
click at [920, 597] on link "[DOMAIN_NAME]" at bounding box center [930, 602] width 78 height 9
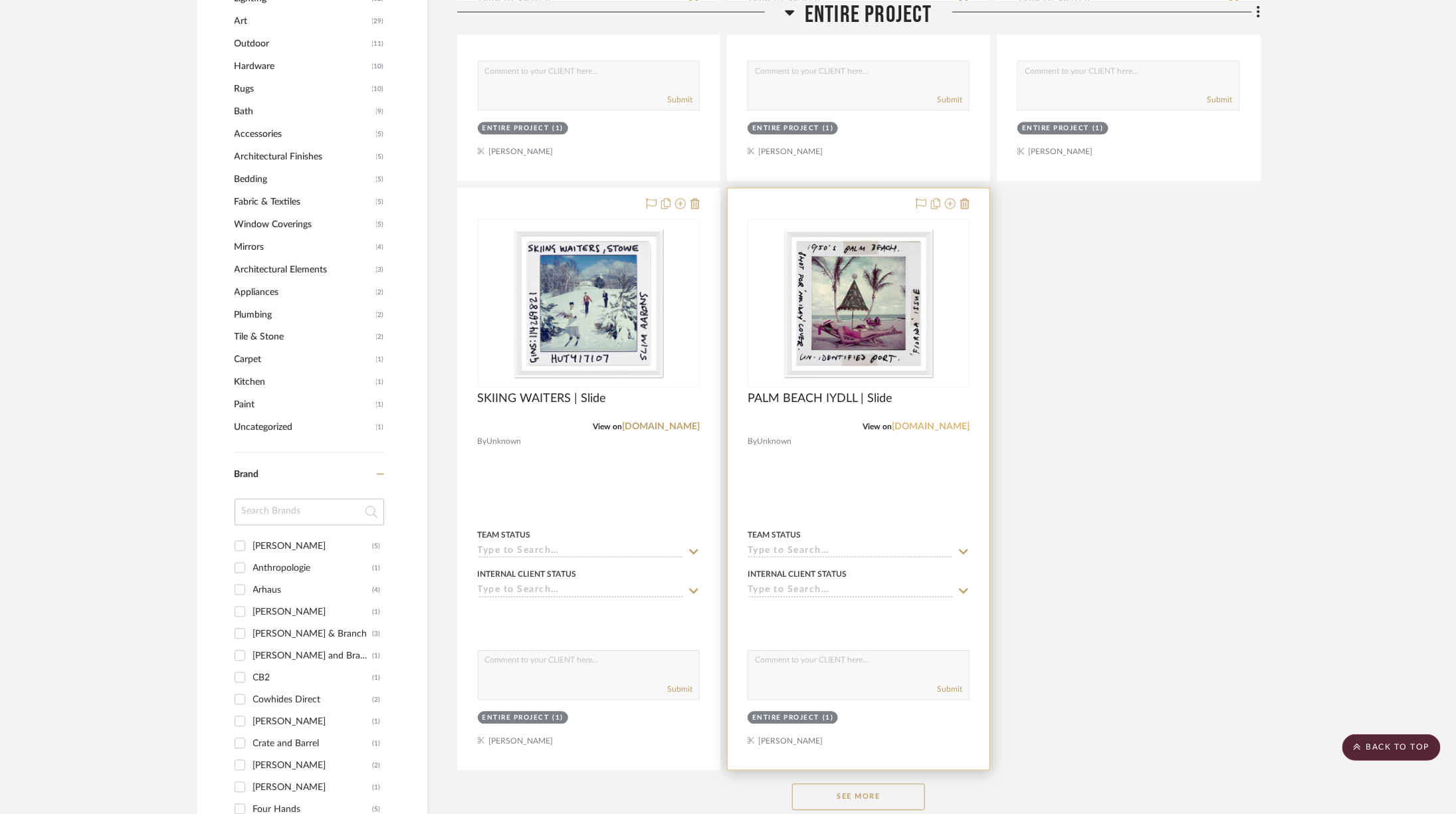
scroll to position [1367, 0]
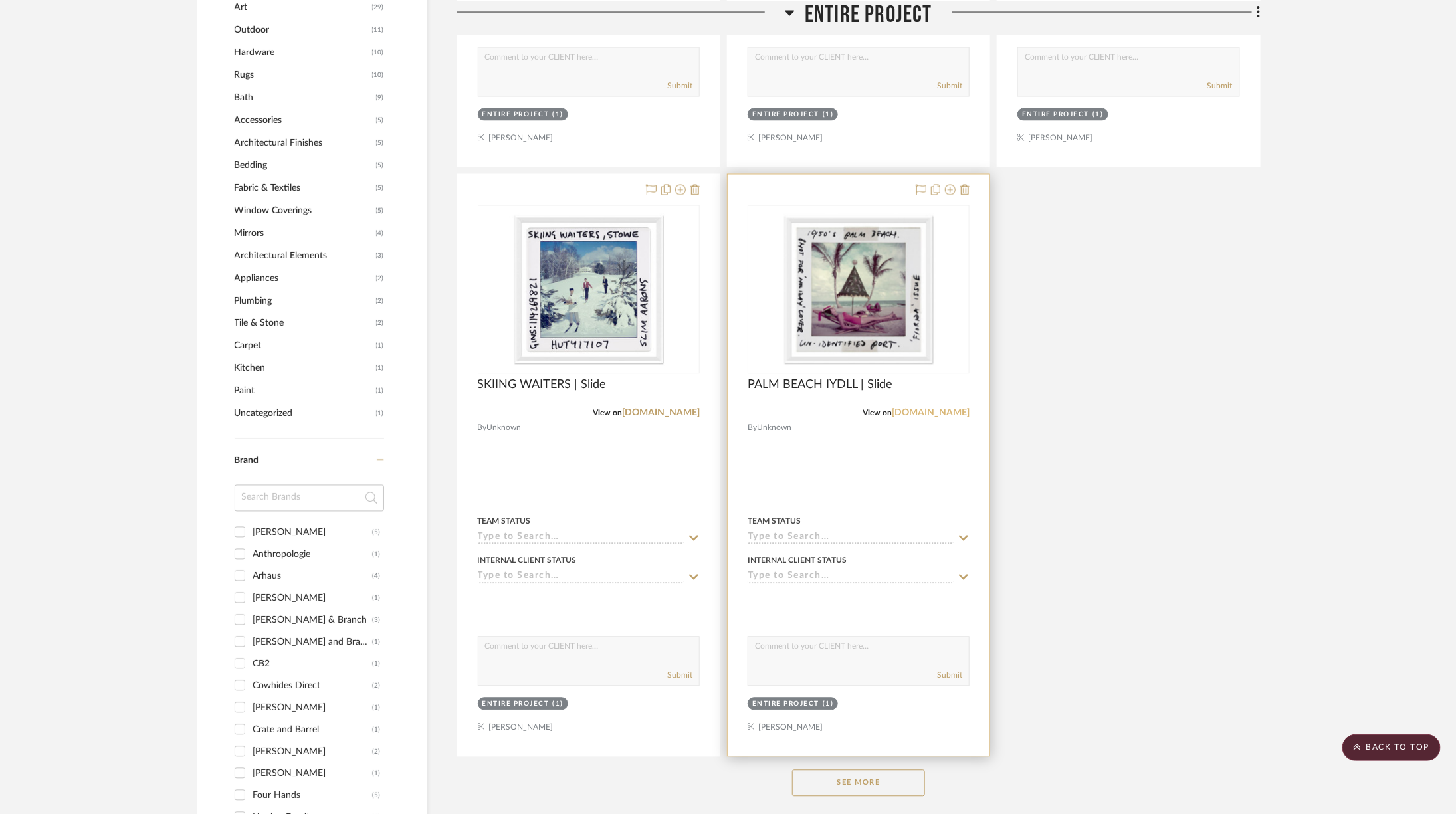
click at [937, 409] on link "[DOMAIN_NAME]" at bounding box center [930, 413] width 78 height 9
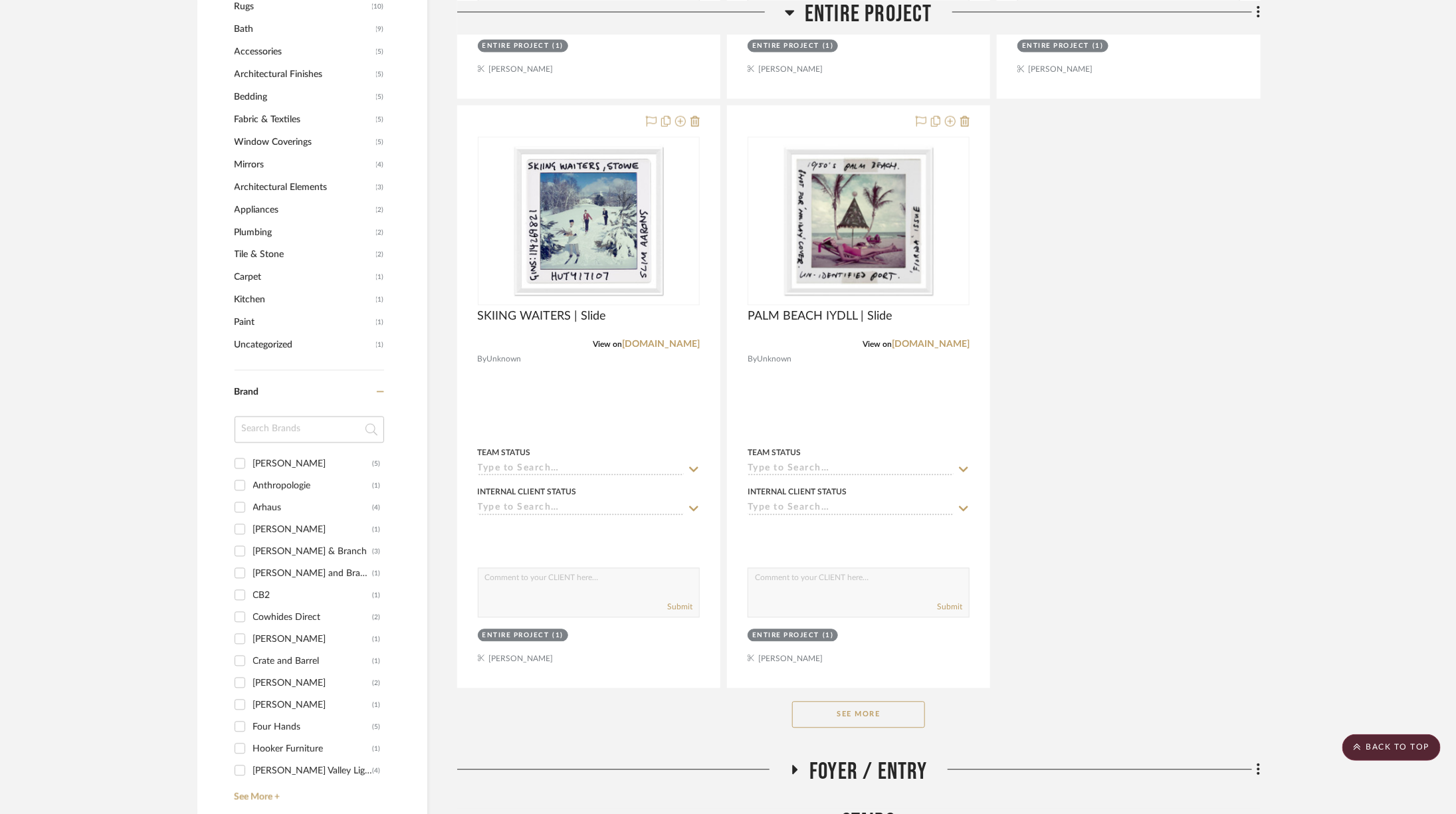
scroll to position [1709, 0]
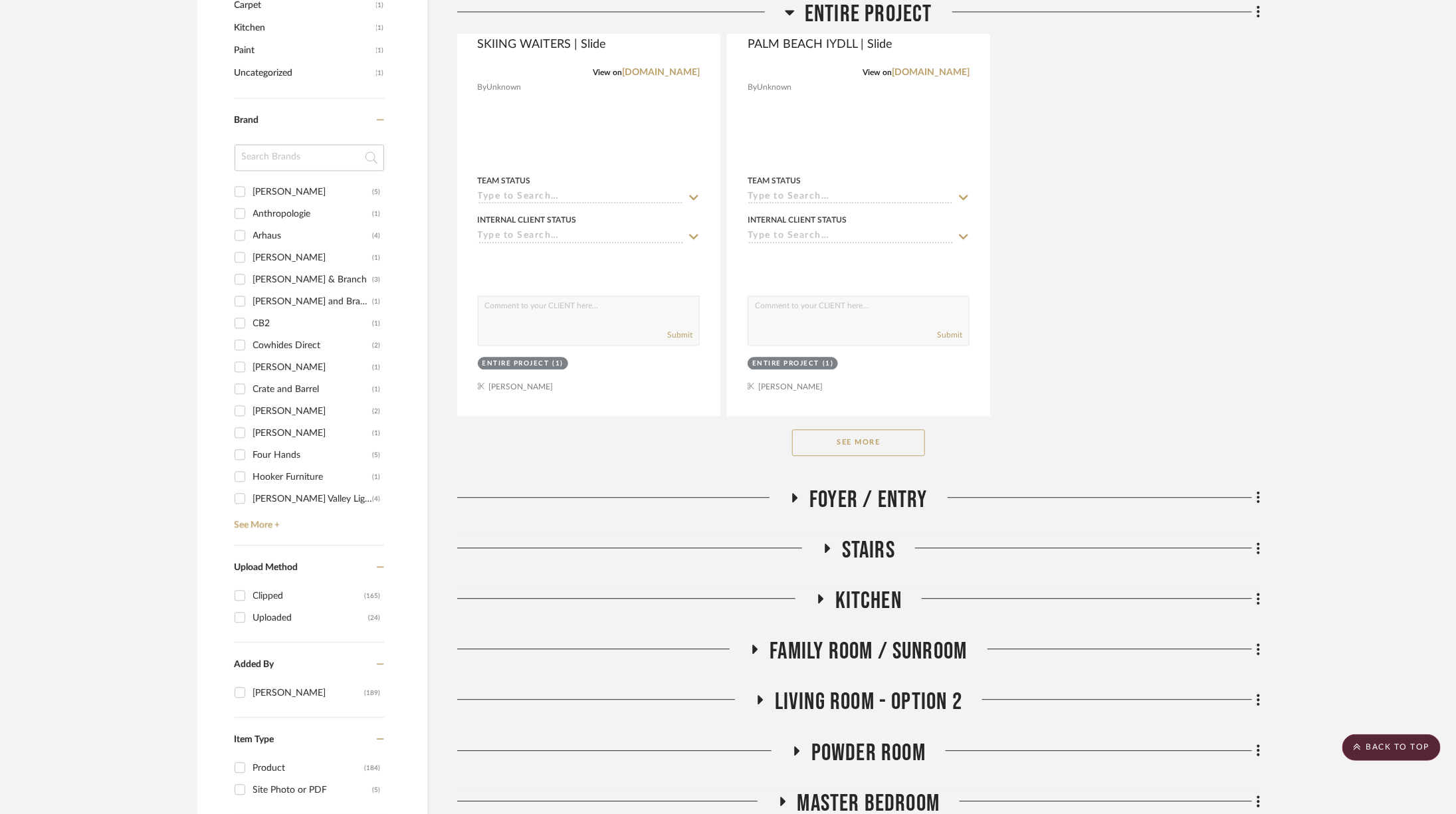
click at [852, 434] on button "See More" at bounding box center [859, 442] width 133 height 26
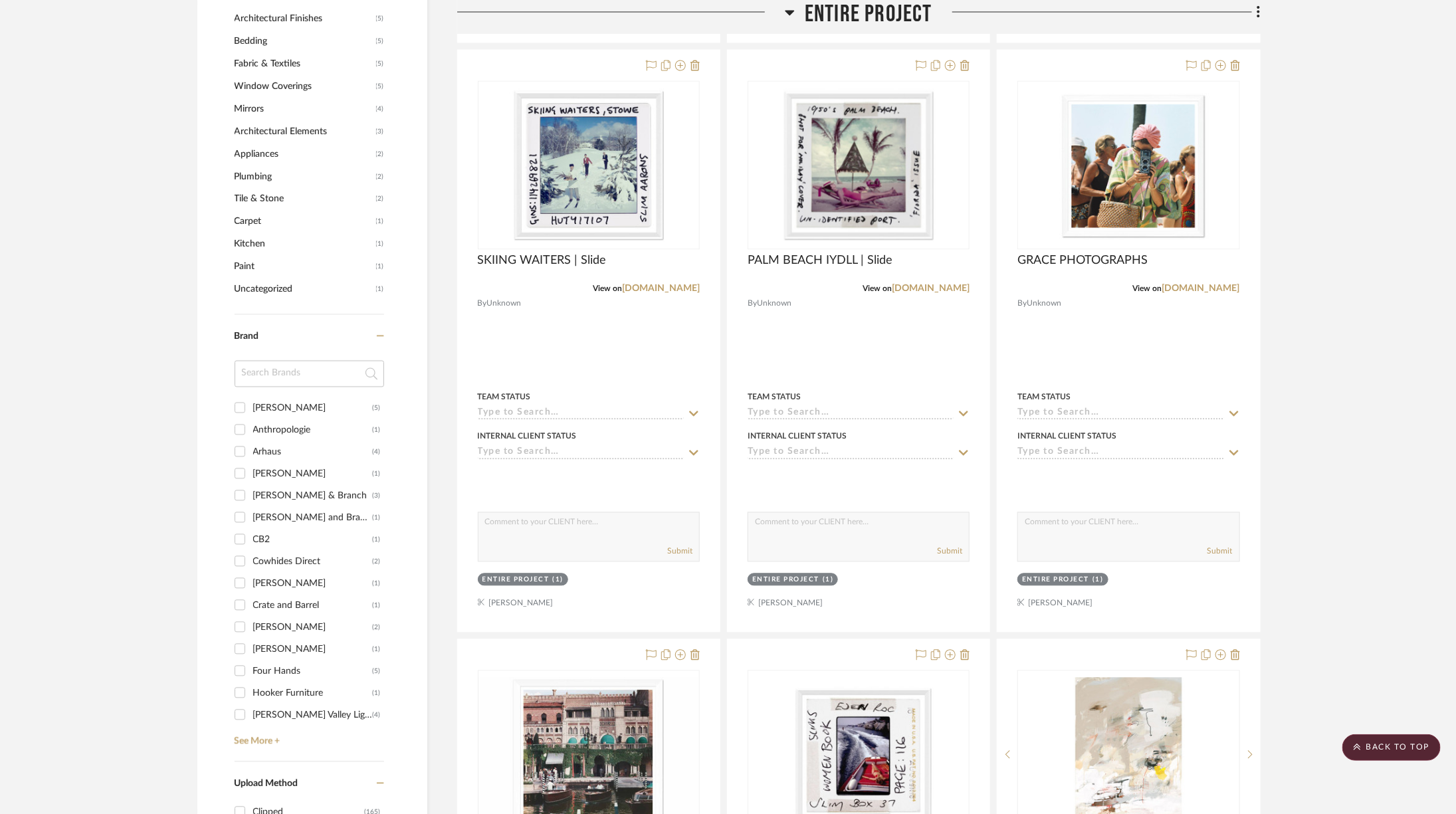
scroll to position [1611, 0]
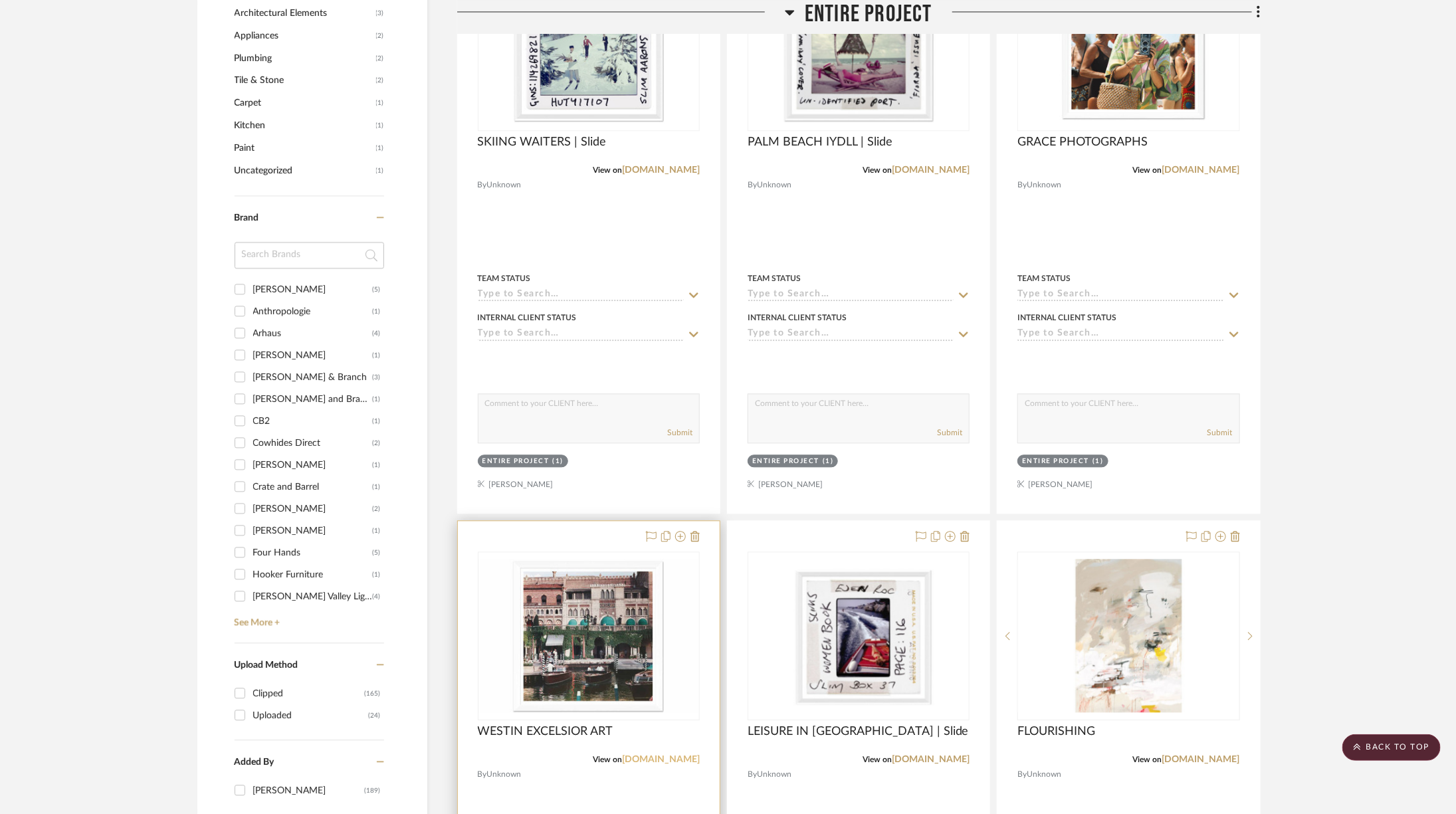
click at [668, 755] on link "[DOMAIN_NAME]" at bounding box center [661, 760] width 78 height 9
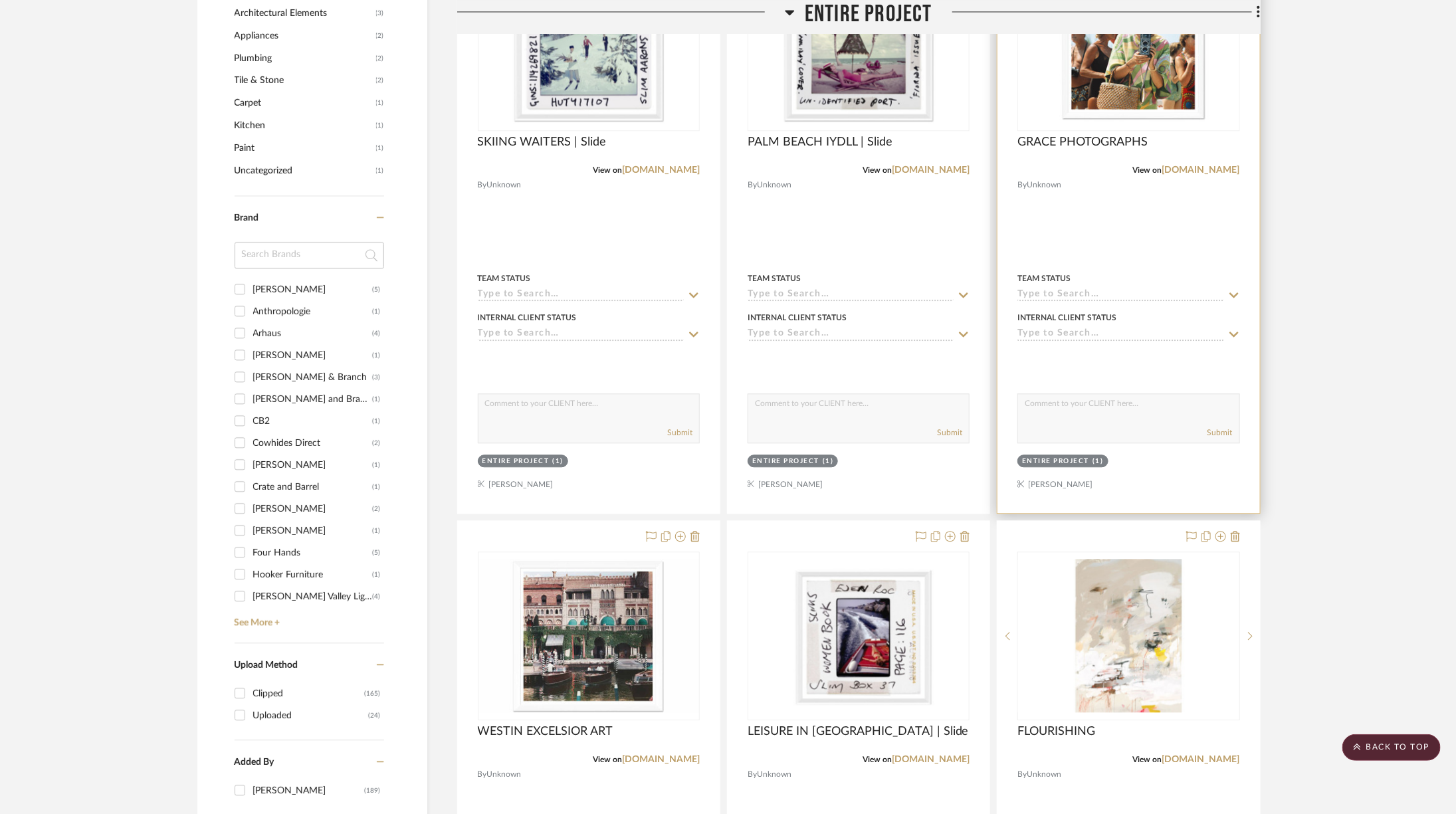
scroll to position [1428, 0]
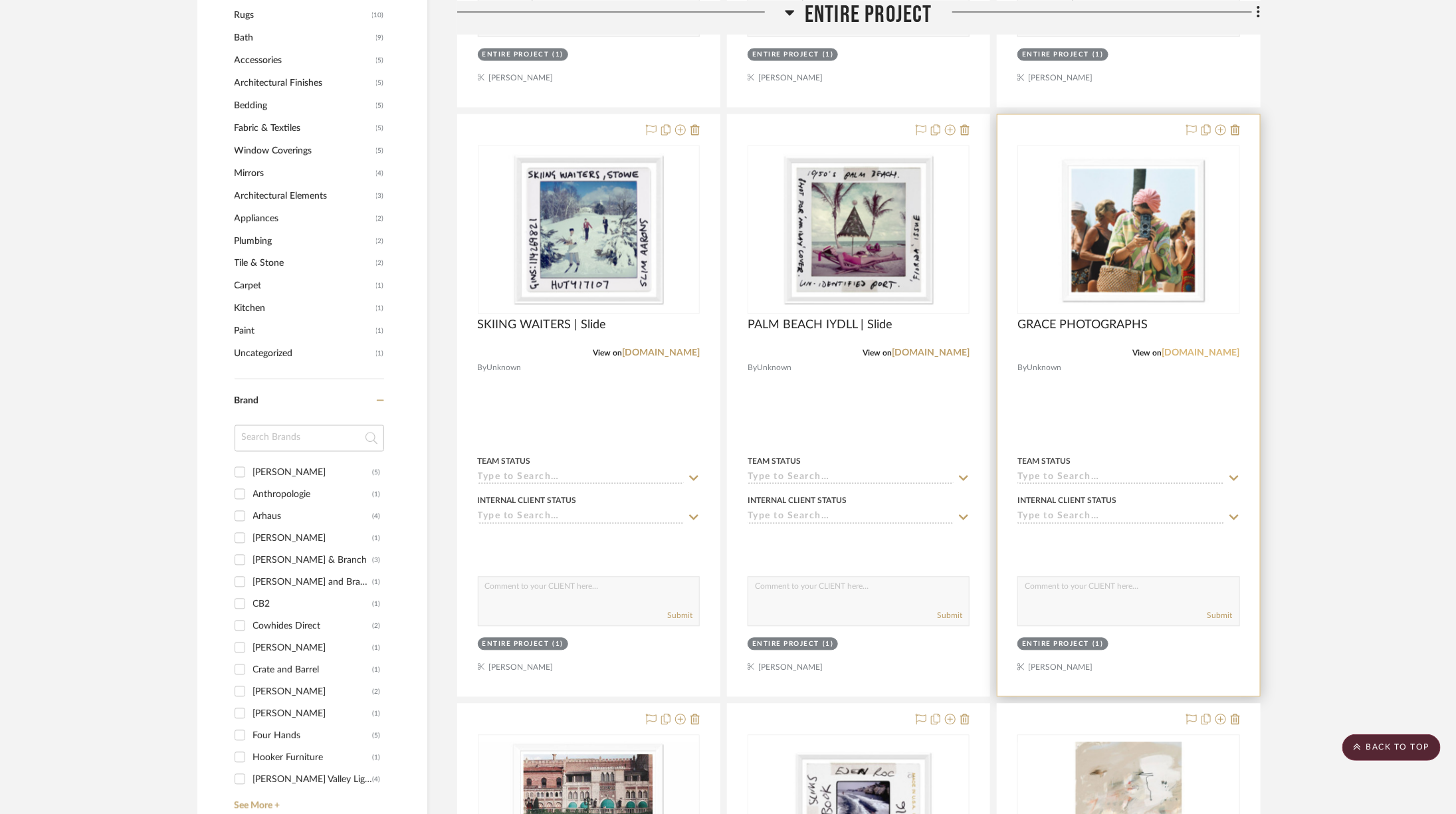
click at [1235, 350] on link "[DOMAIN_NAME]" at bounding box center [1201, 354] width 78 height 9
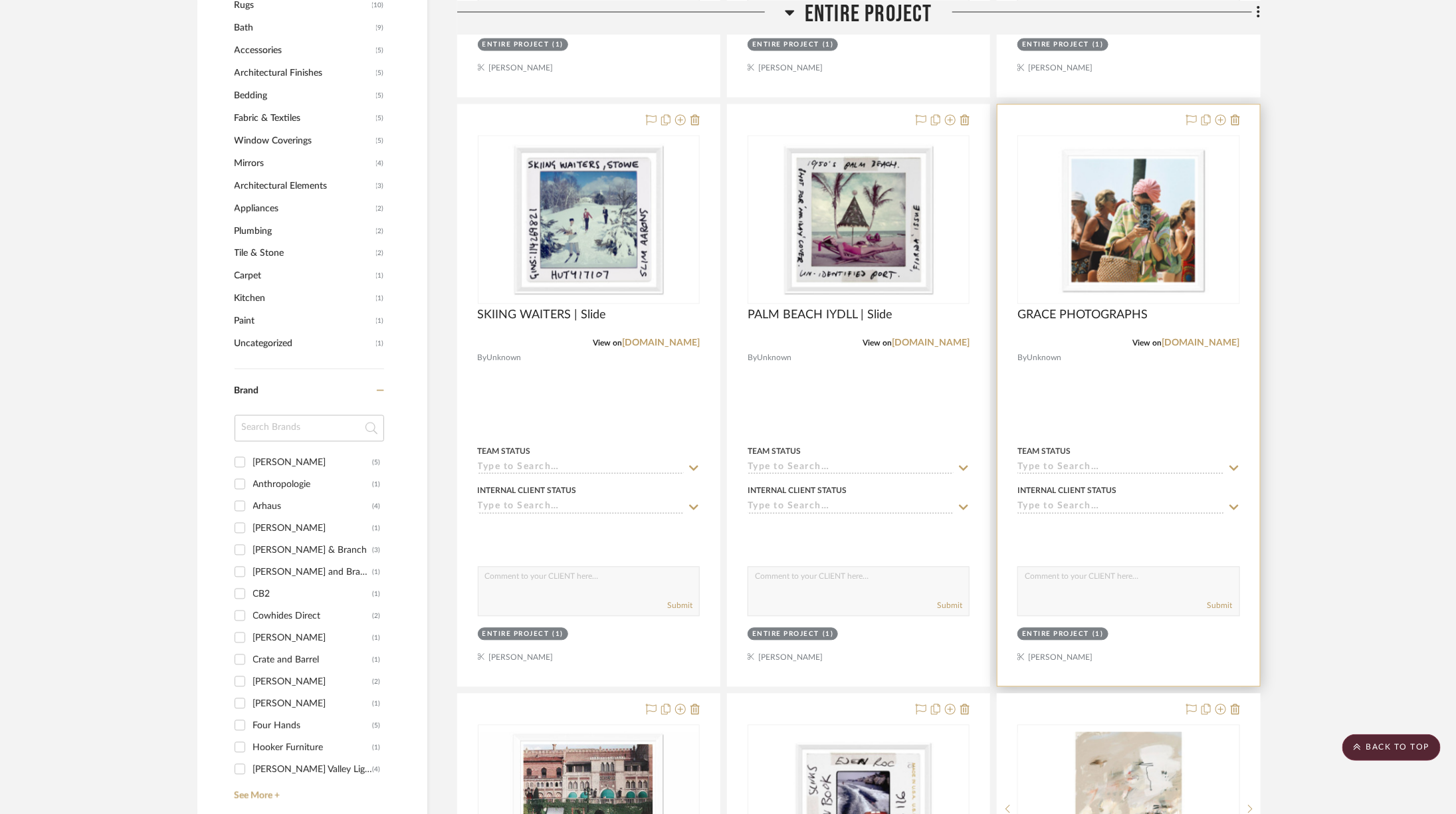
scroll to position [1810, 0]
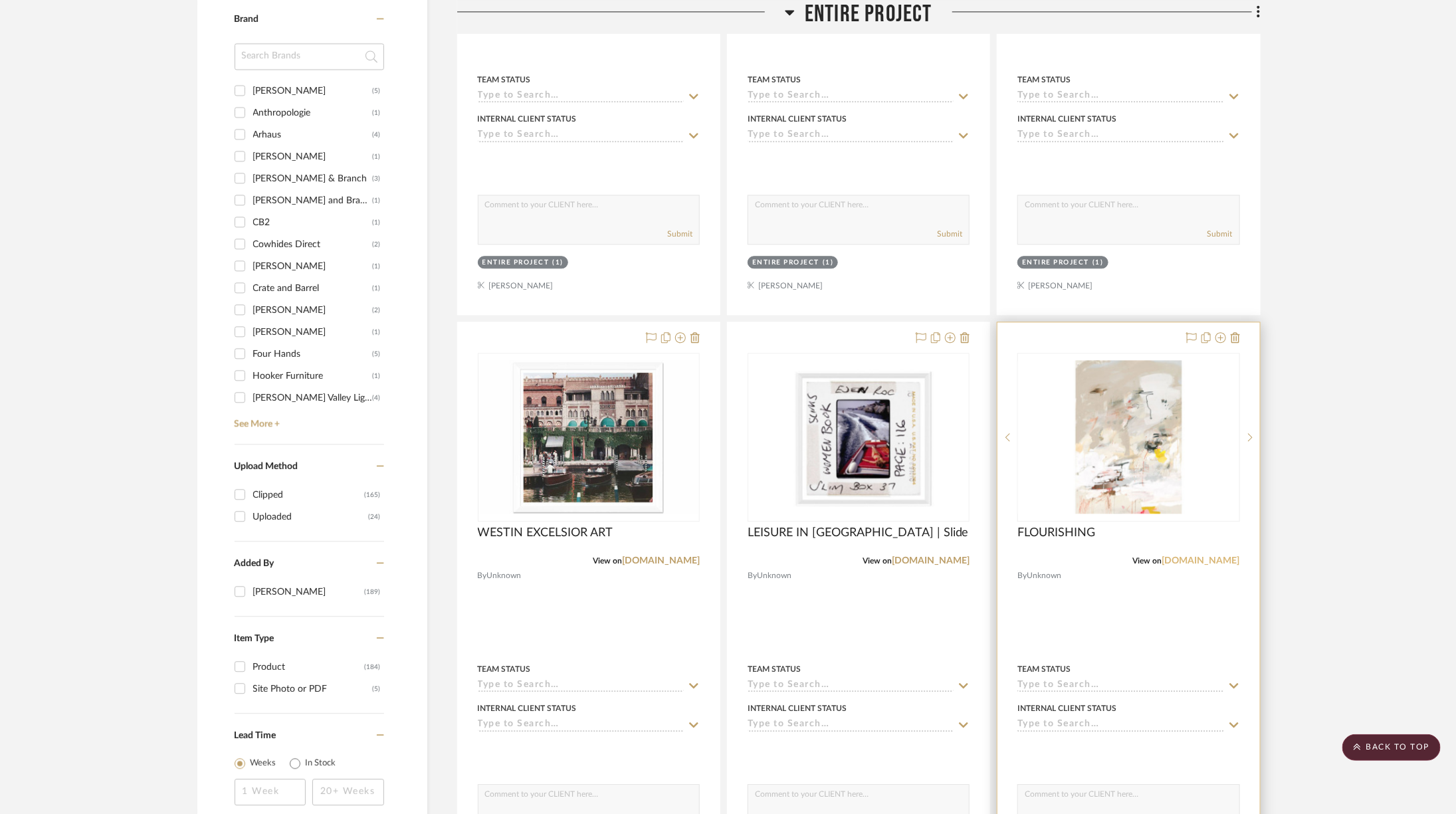
click at [1221, 557] on link "[DOMAIN_NAME]" at bounding box center [1201, 561] width 78 height 9
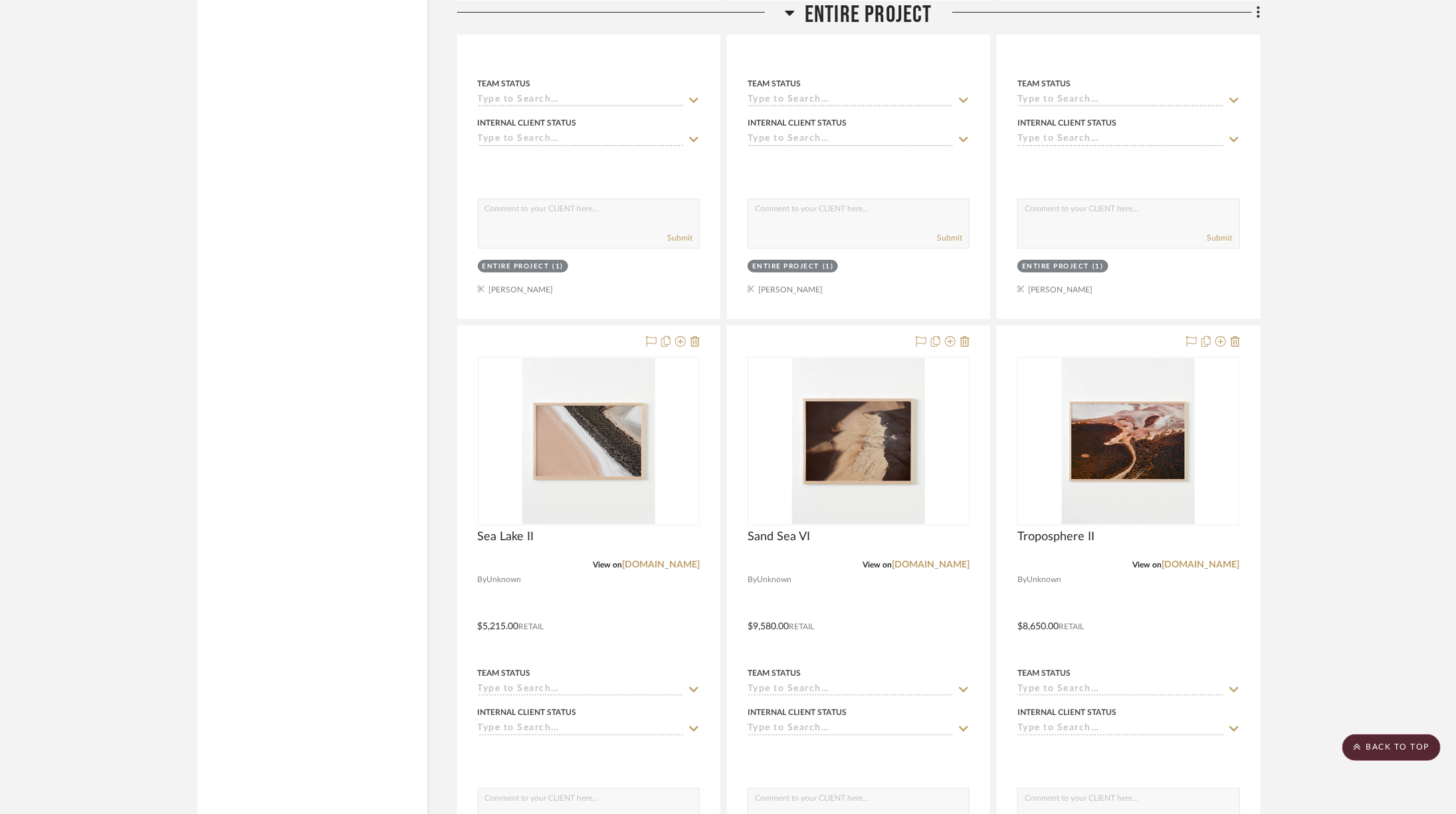
scroll to position [2574, 0]
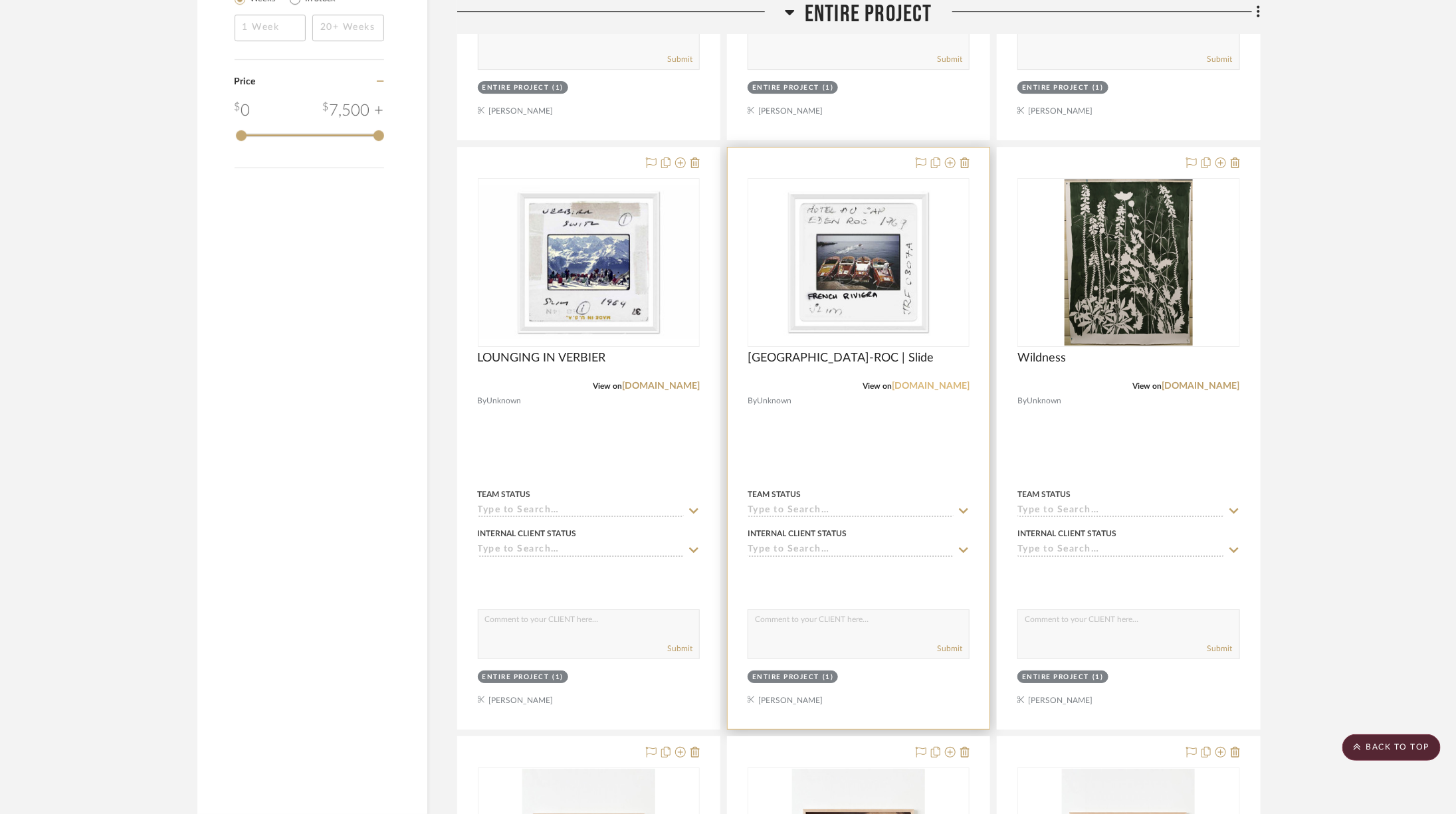
click at [930, 382] on link "[DOMAIN_NAME]" at bounding box center [930, 386] width 78 height 9
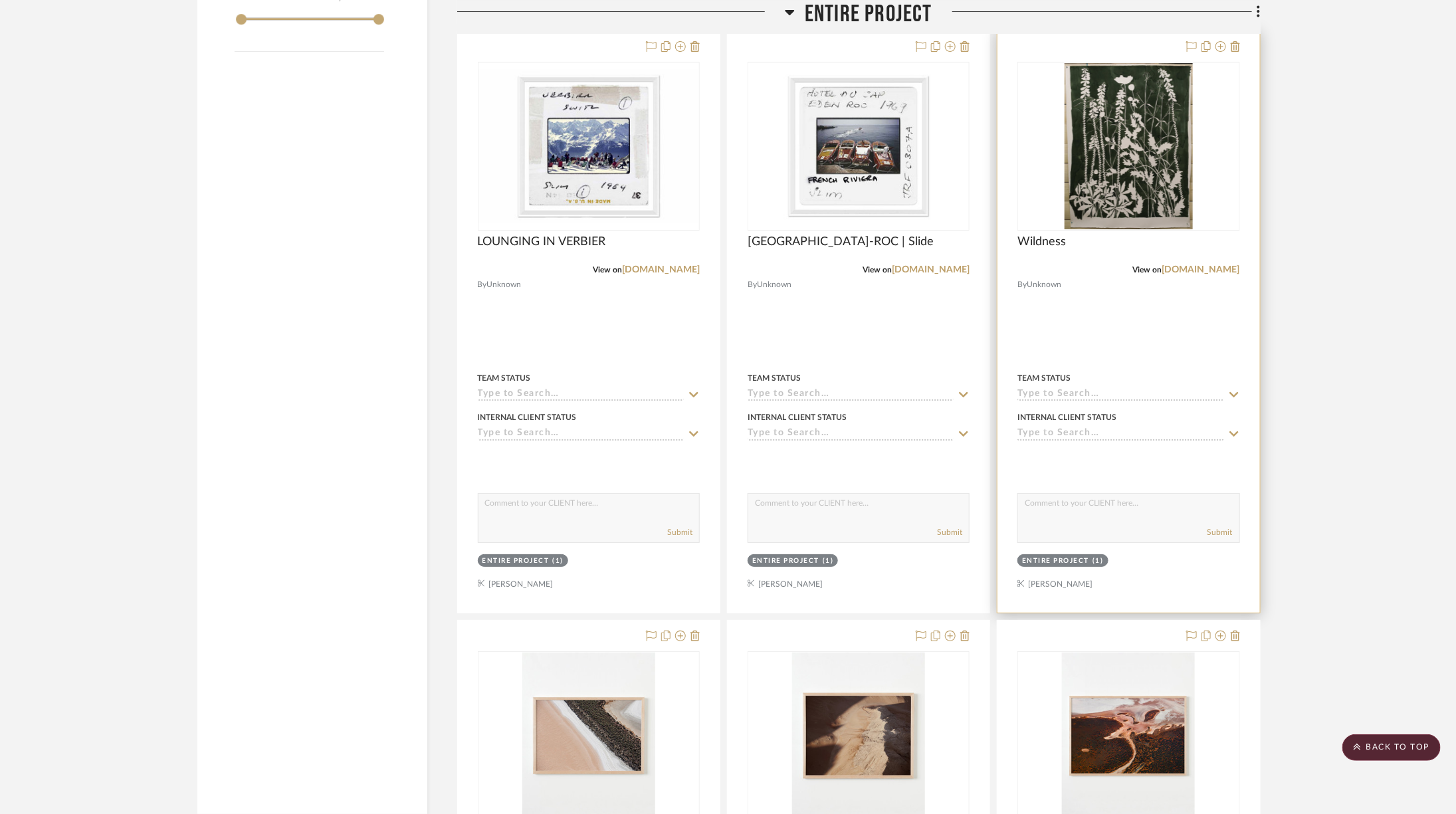
scroll to position [2967, 0]
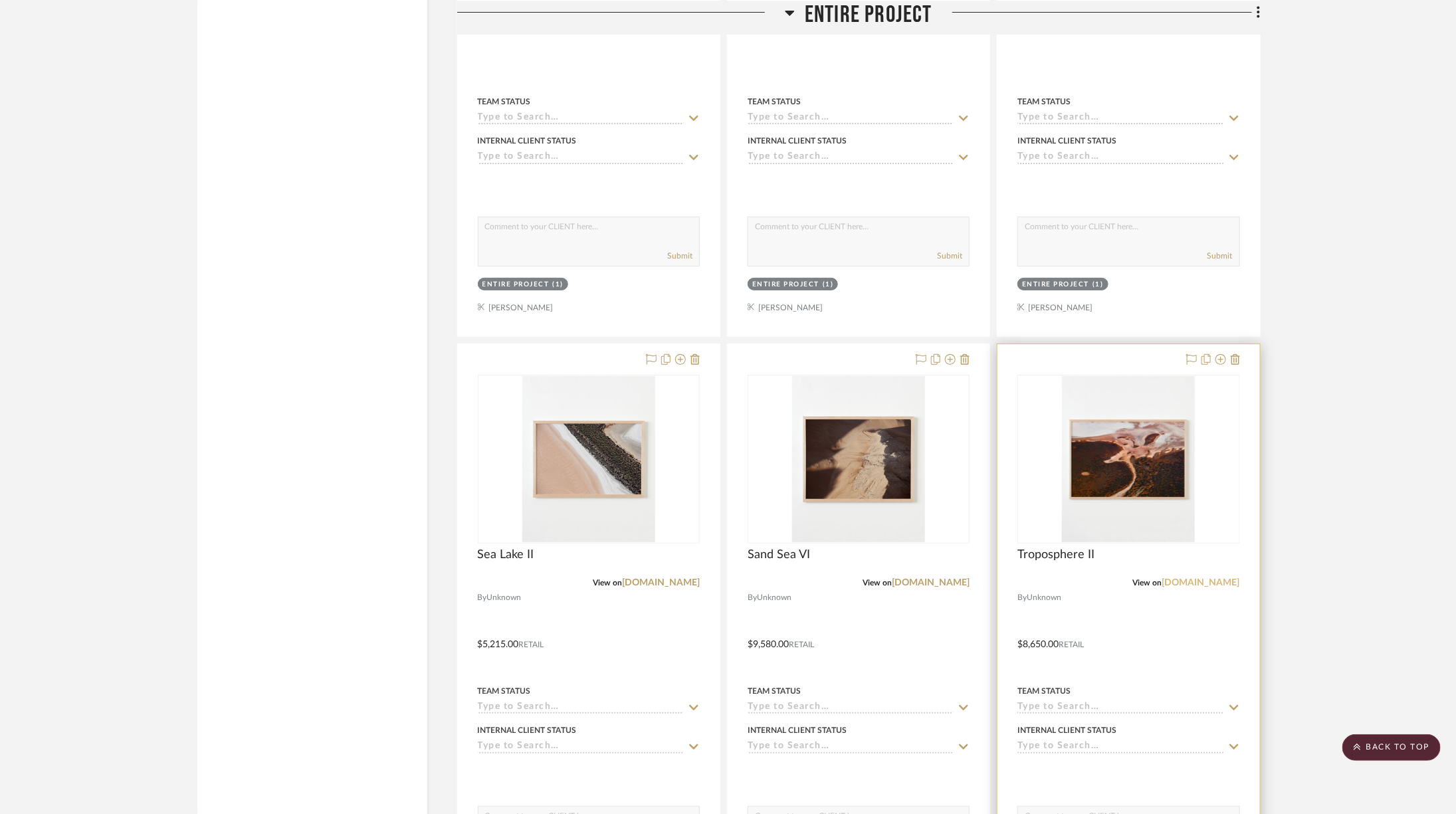
click at [1203, 578] on link "[DOMAIN_NAME]" at bounding box center [1201, 583] width 78 height 9
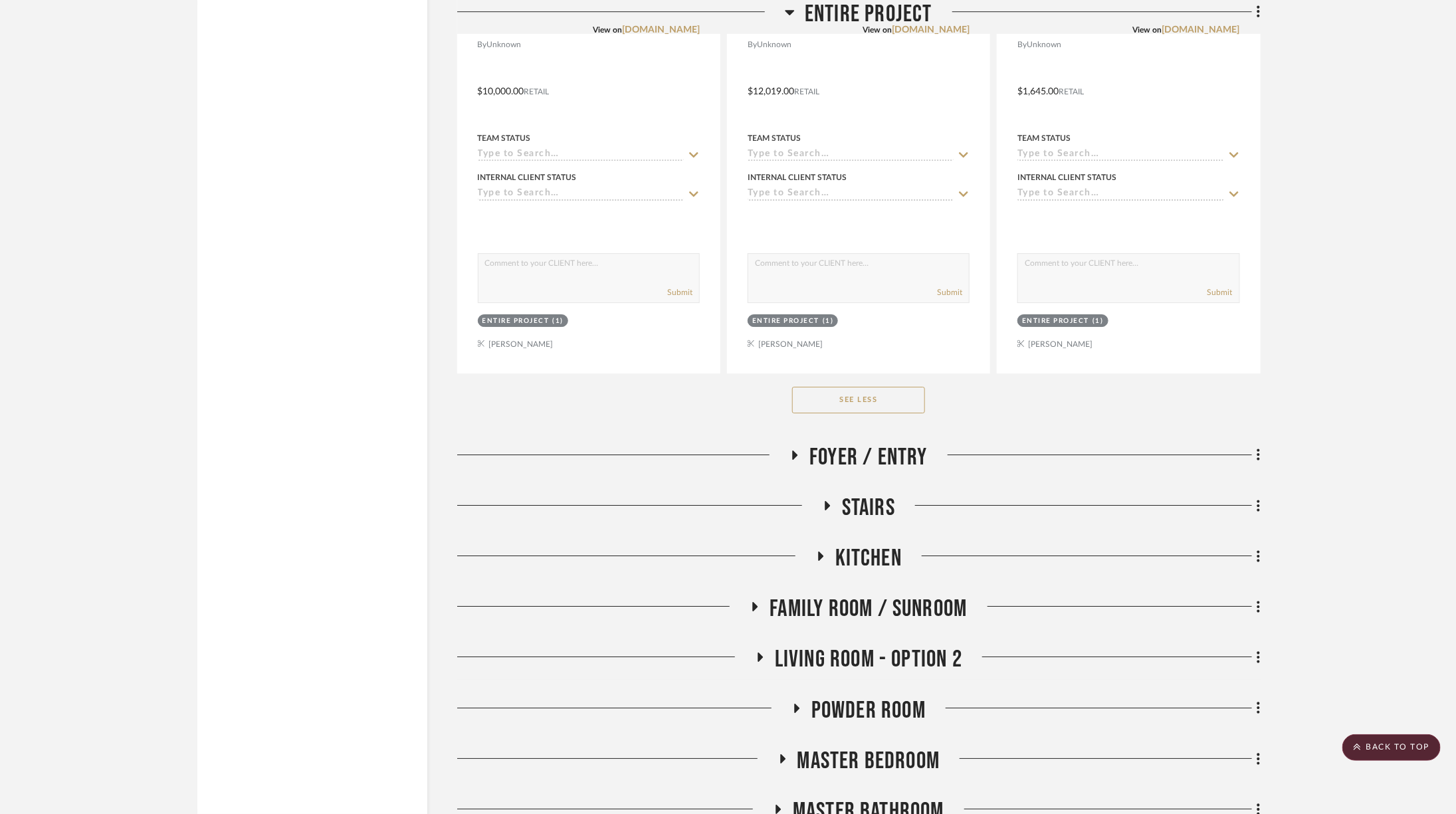
scroll to position [5326, 0]
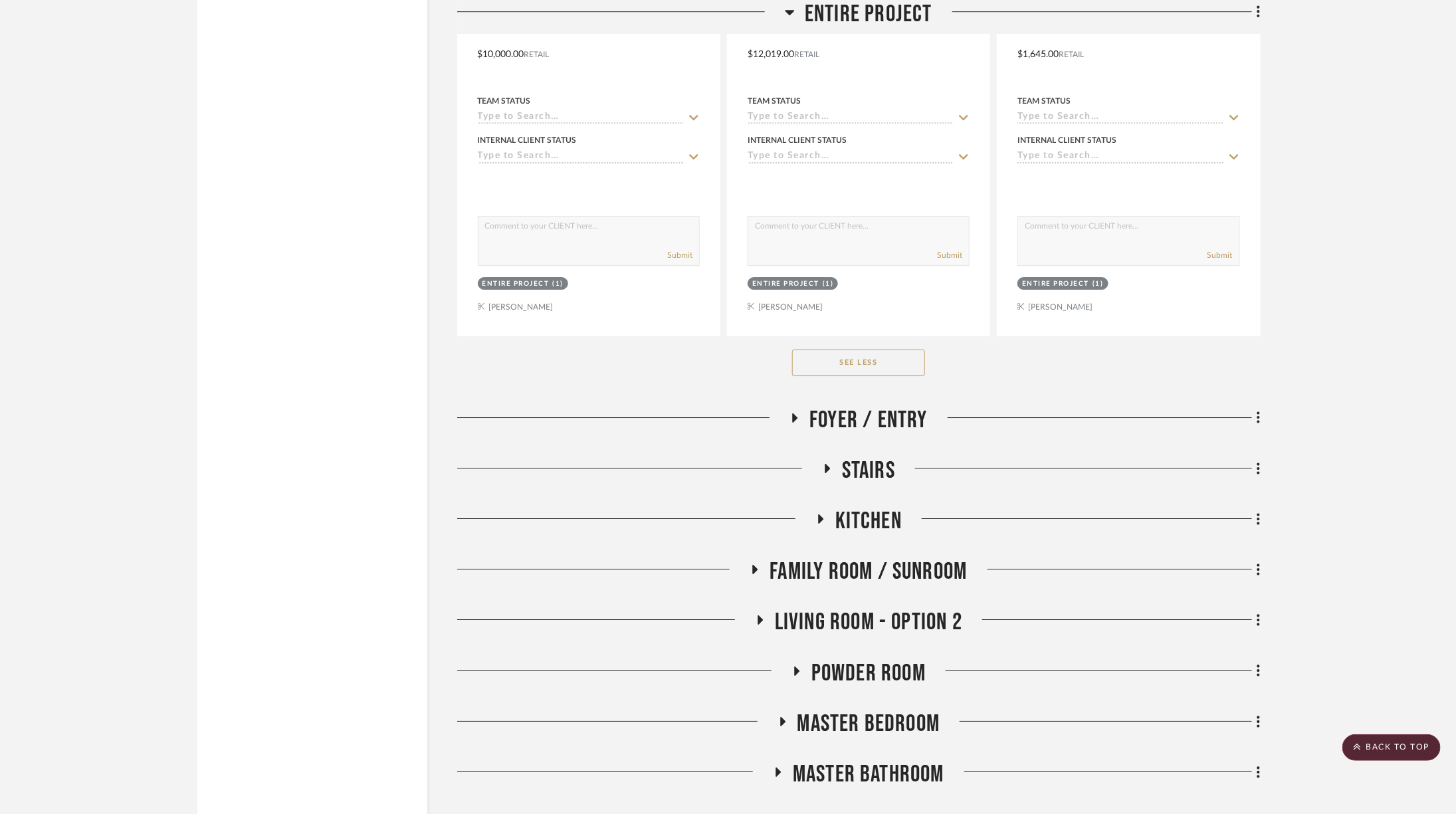
click at [846, 608] on span "Living Room - Option 2" at bounding box center [868, 622] width 187 height 29
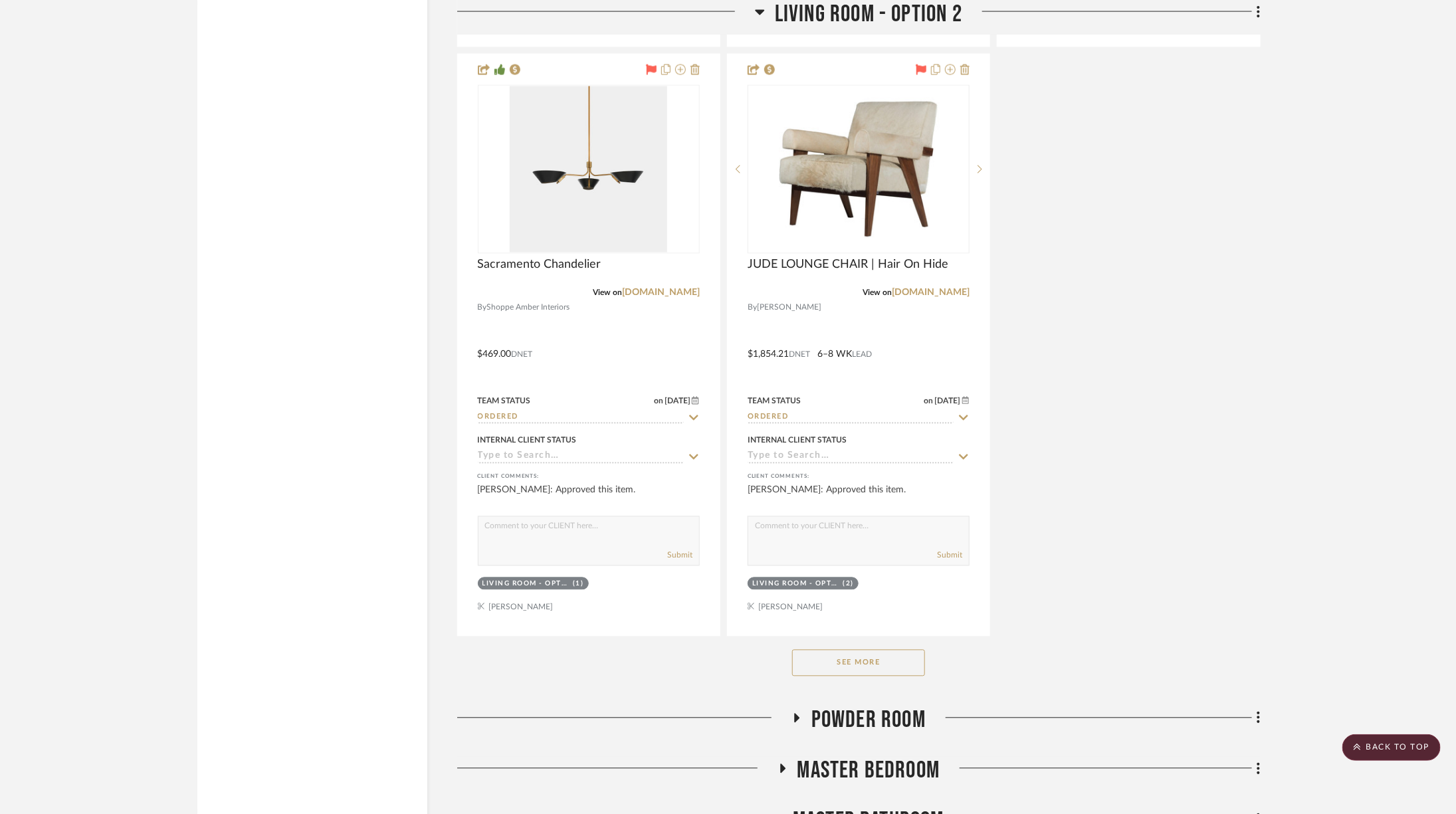
scroll to position [7274, 0]
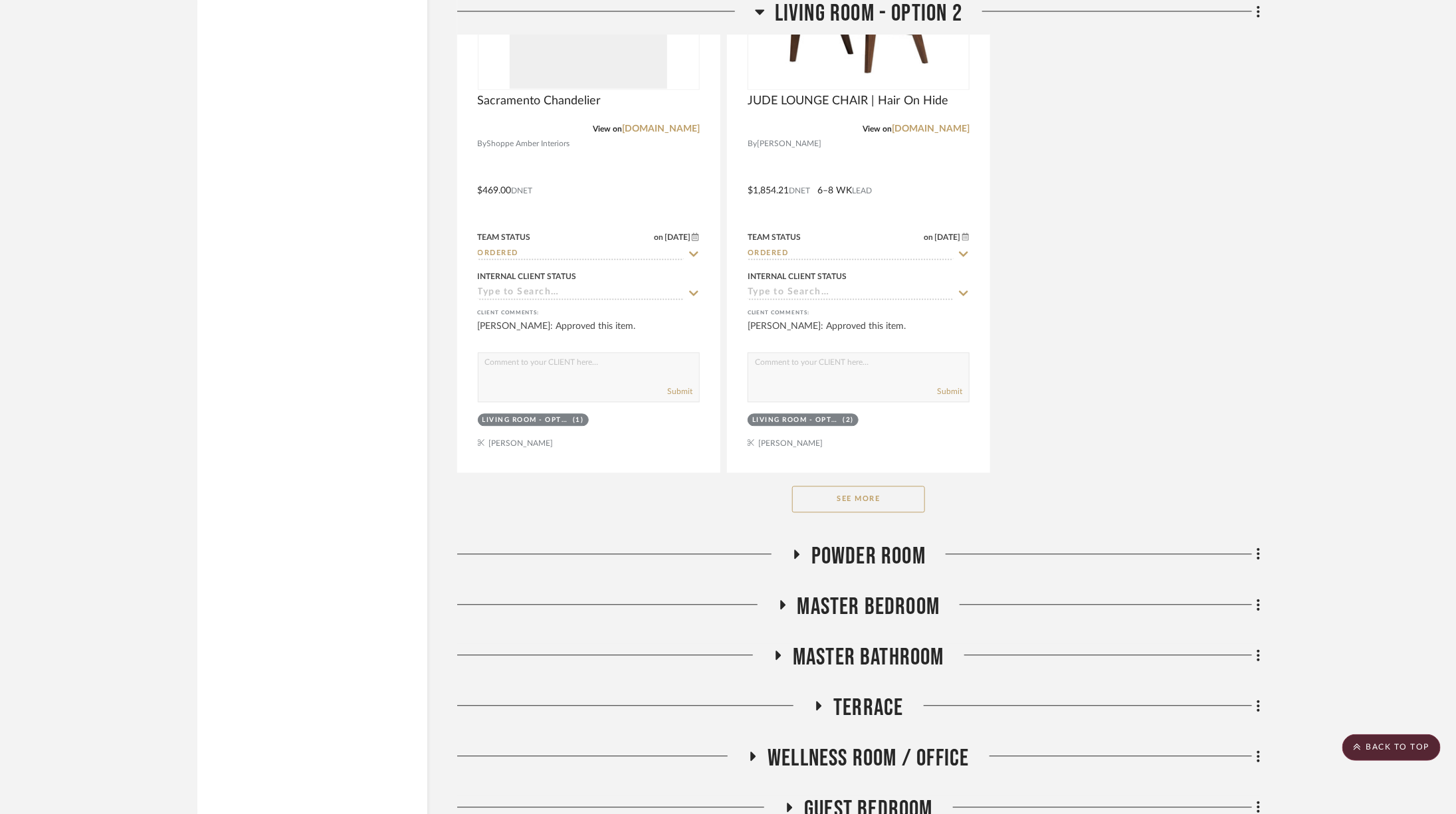
click at [890, 486] on button "See More" at bounding box center [859, 500] width 133 height 26
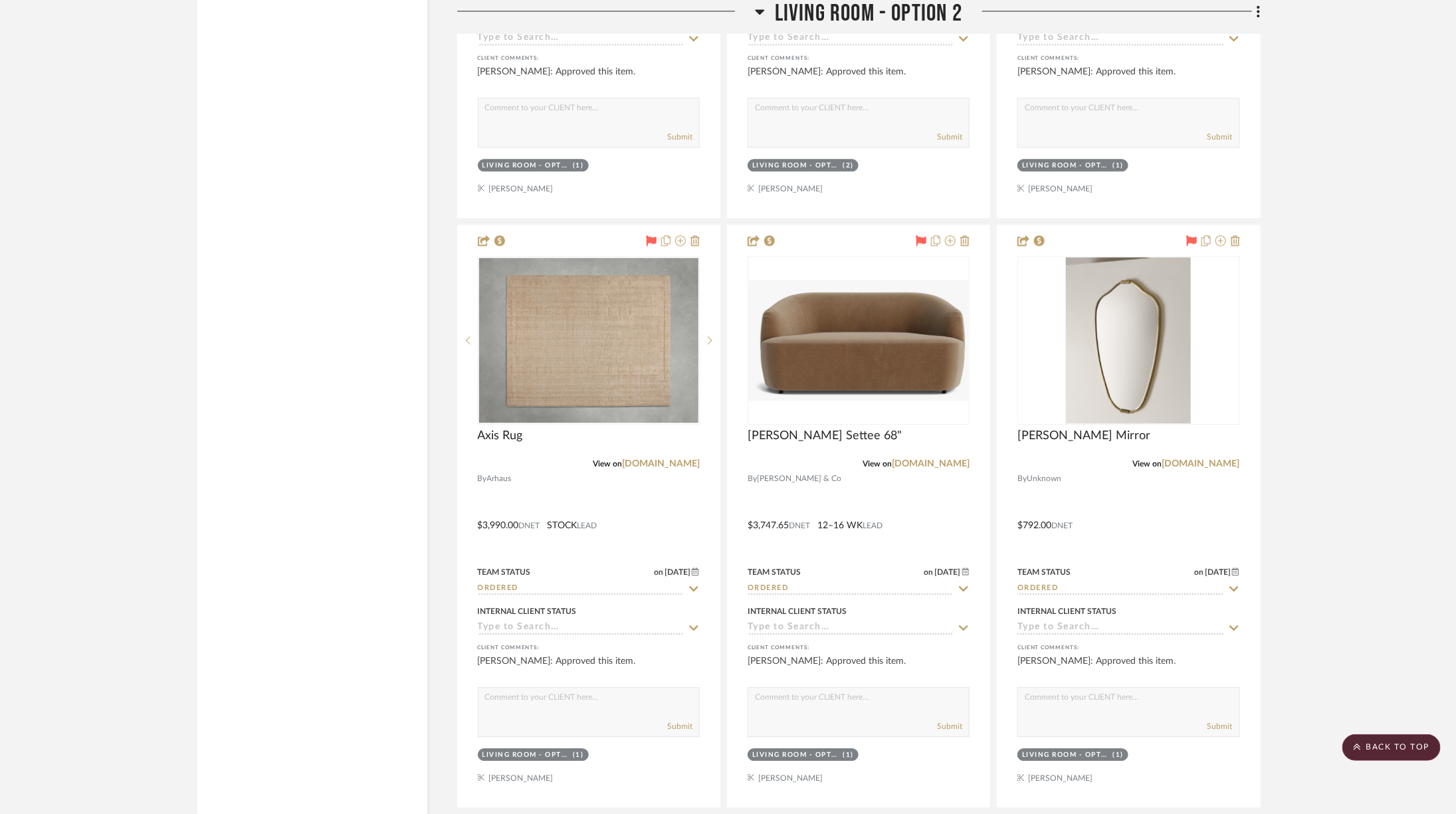
scroll to position [7914, 0]
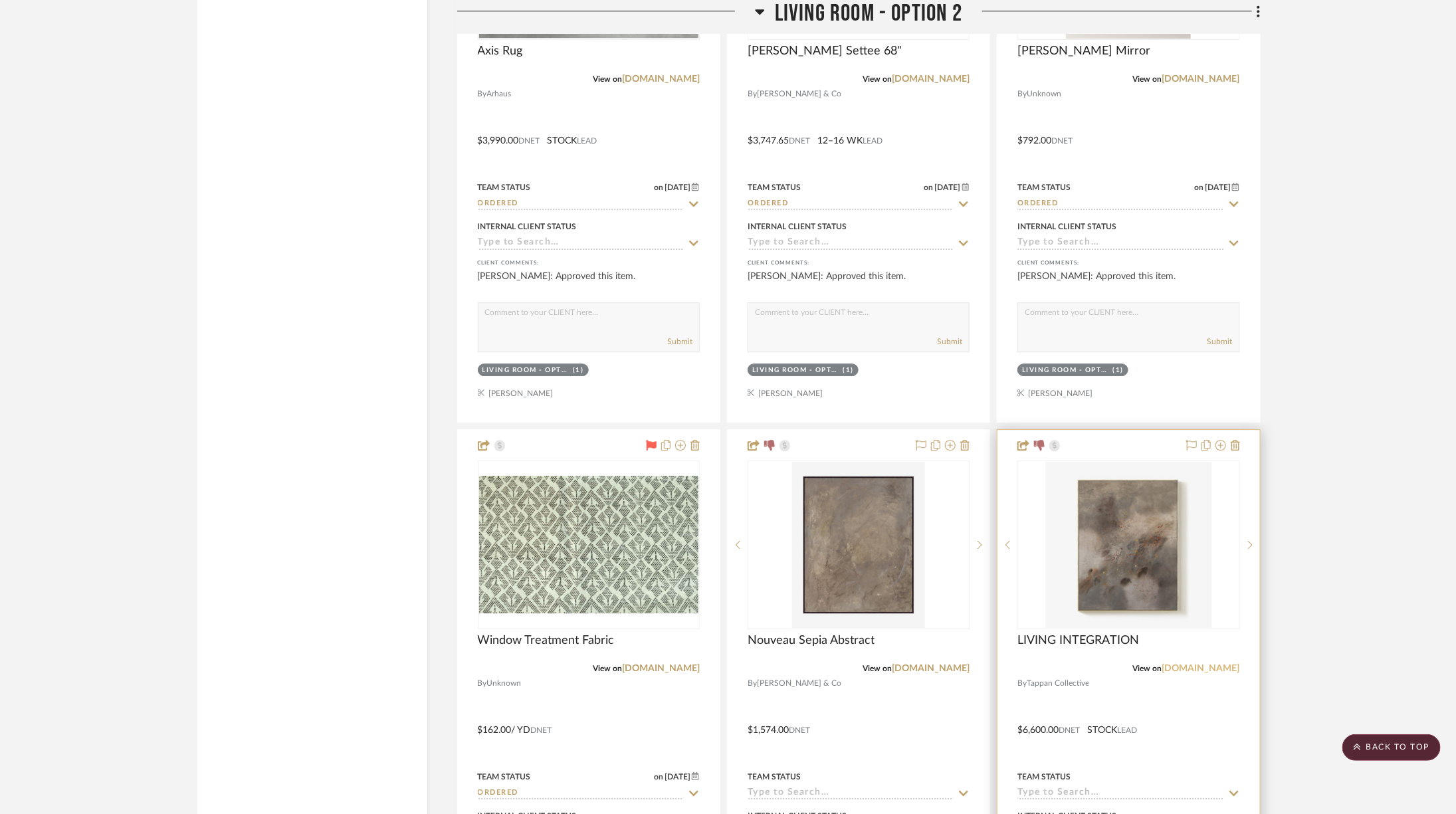
click at [1189, 664] on link "[DOMAIN_NAME]" at bounding box center [1201, 668] width 78 height 9
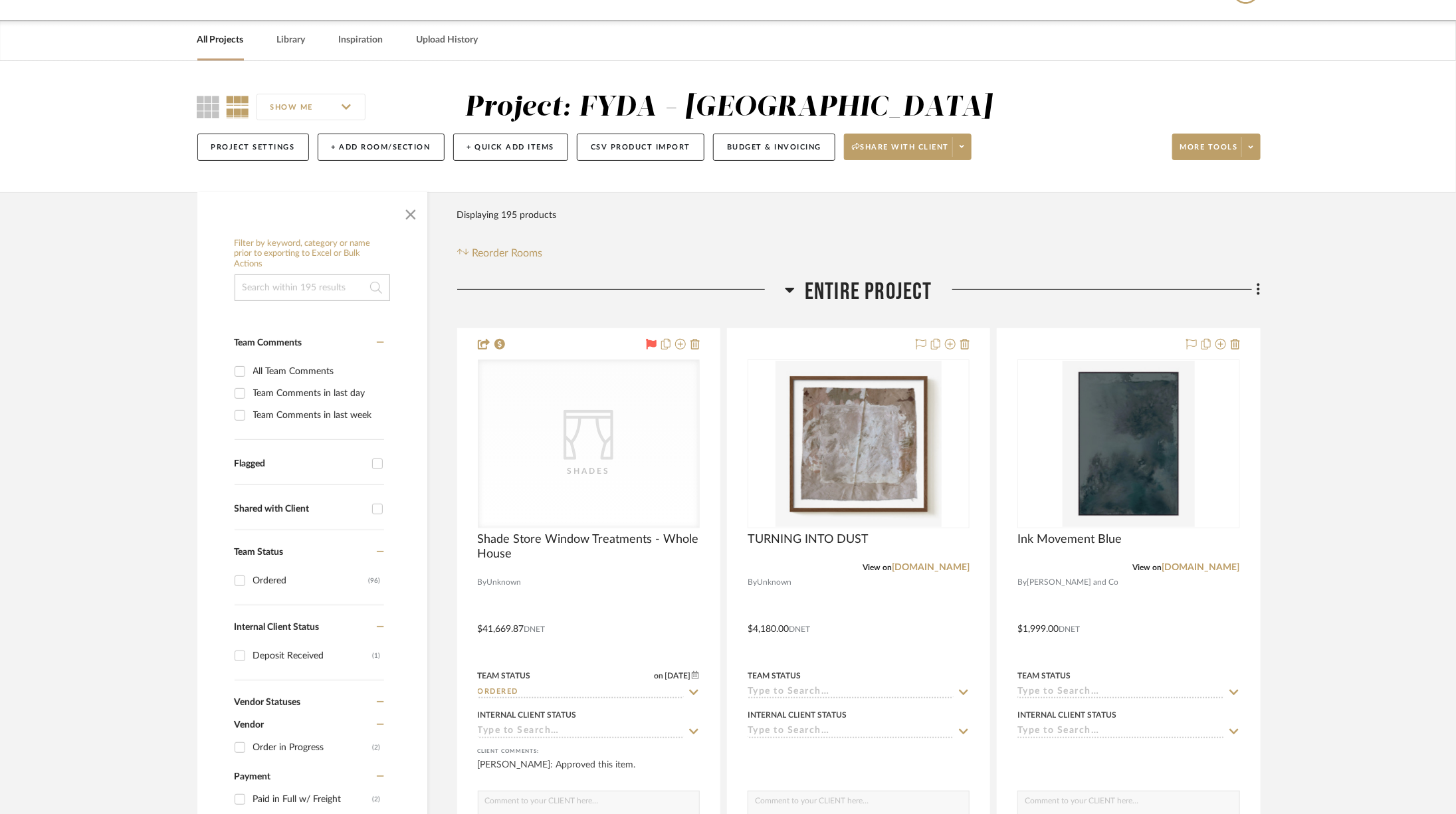
scroll to position [0, 0]
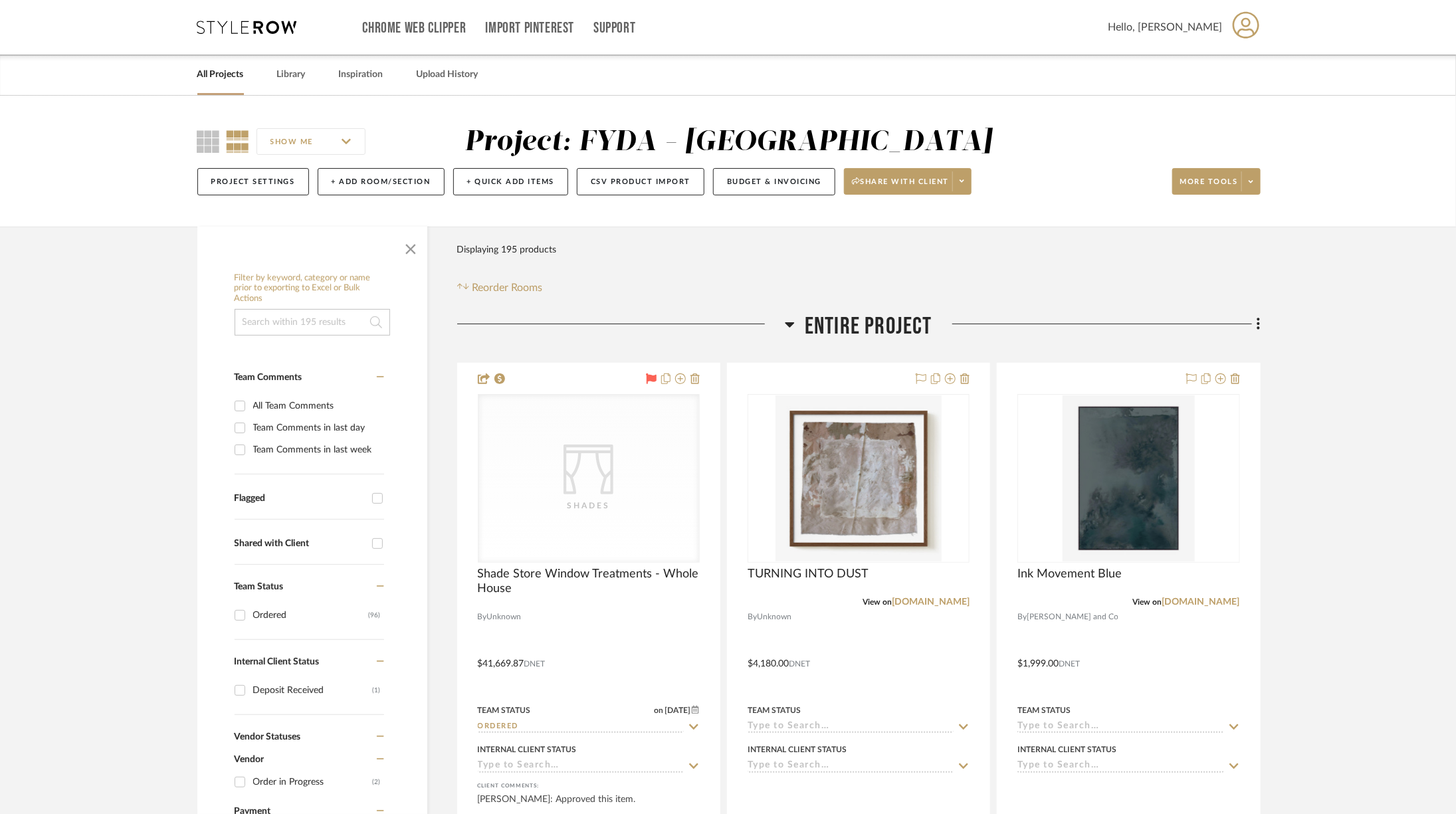
click at [819, 321] on span "Entire Project" at bounding box center [869, 326] width 128 height 29
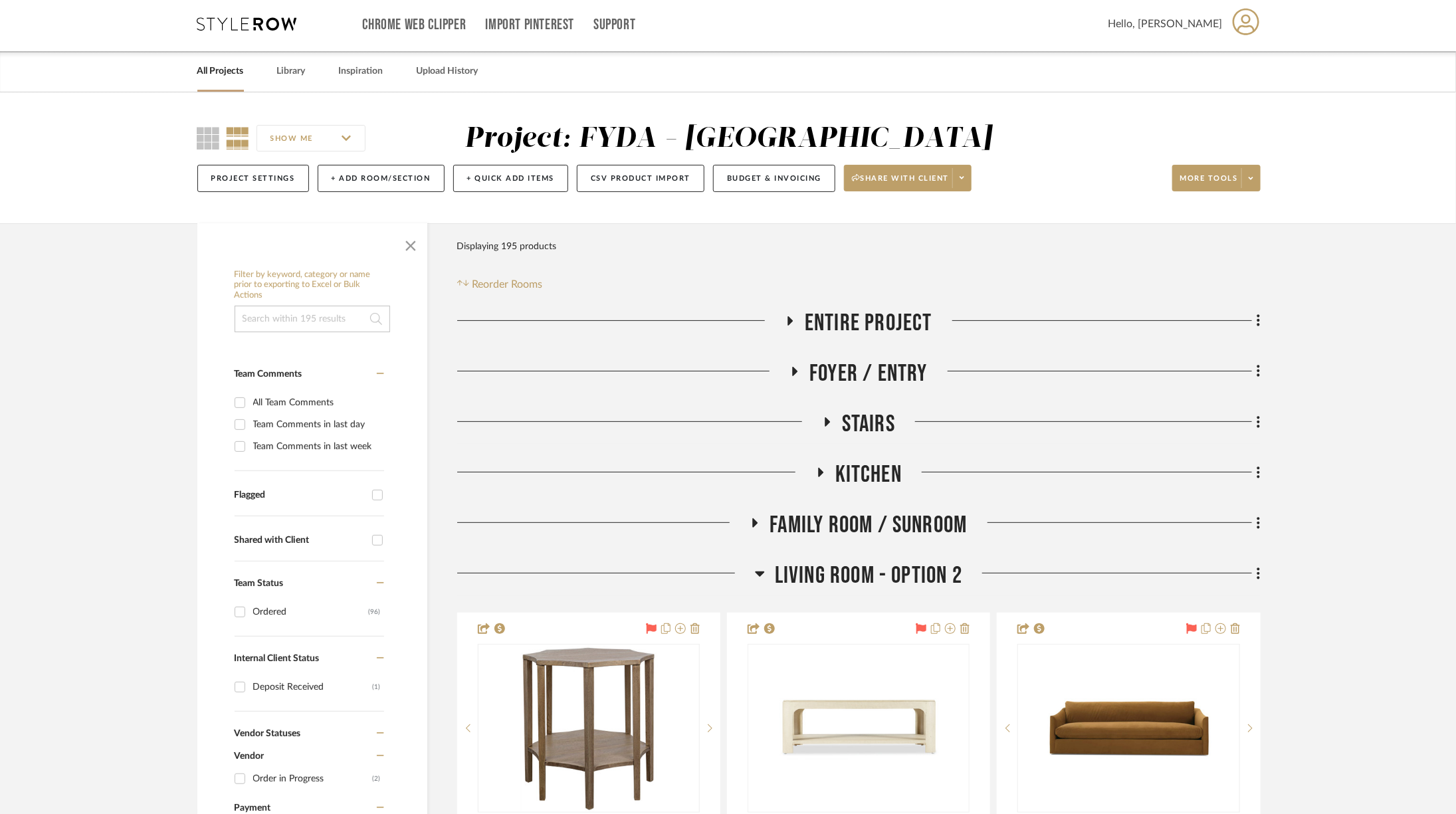
scroll to position [4, 0]
click at [894, 580] on span "Living Room - Option 2" at bounding box center [868, 575] width 187 height 29
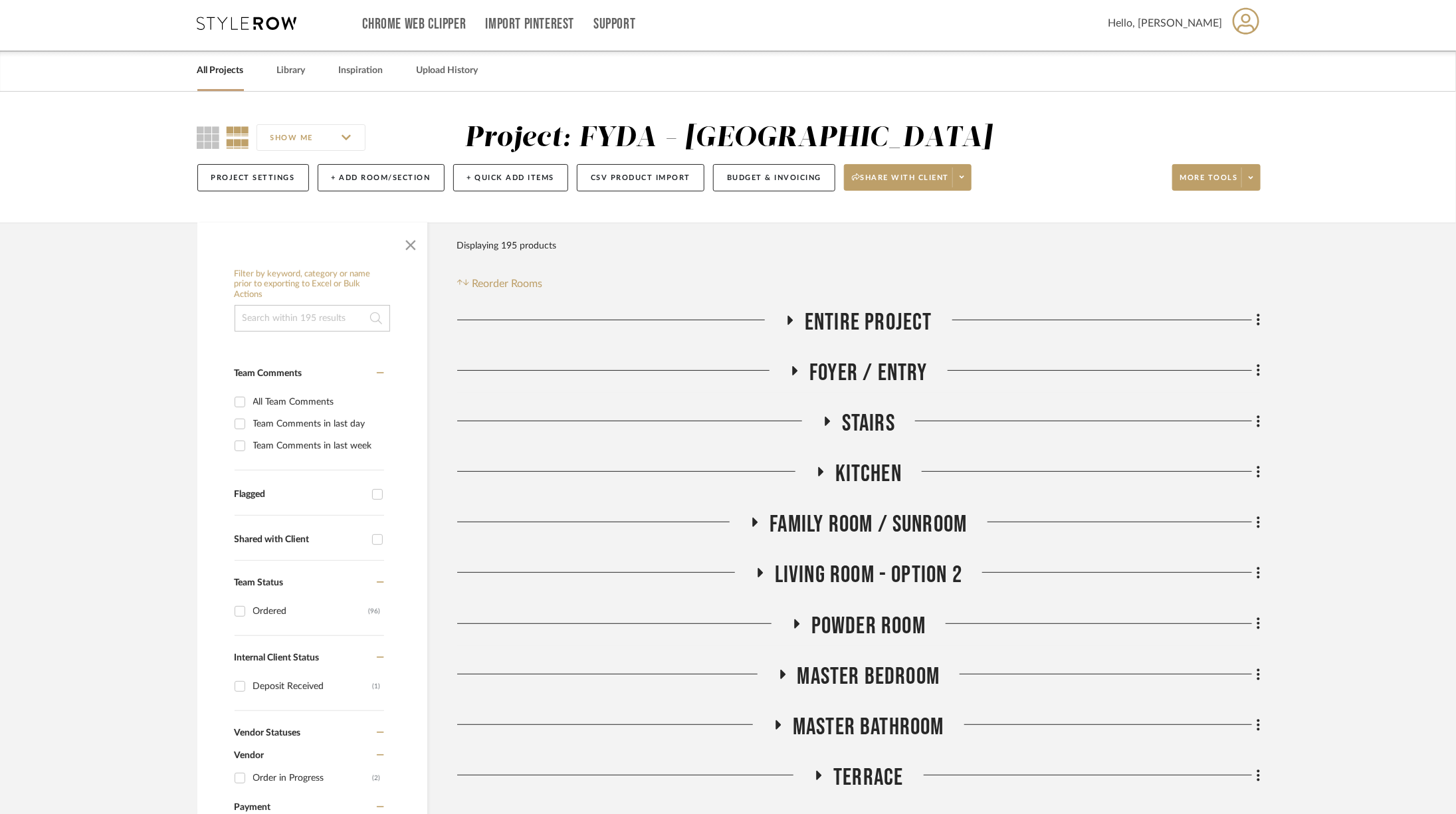
click at [893, 525] on span "Family Room / Sunroom" at bounding box center [868, 524] width 197 height 29
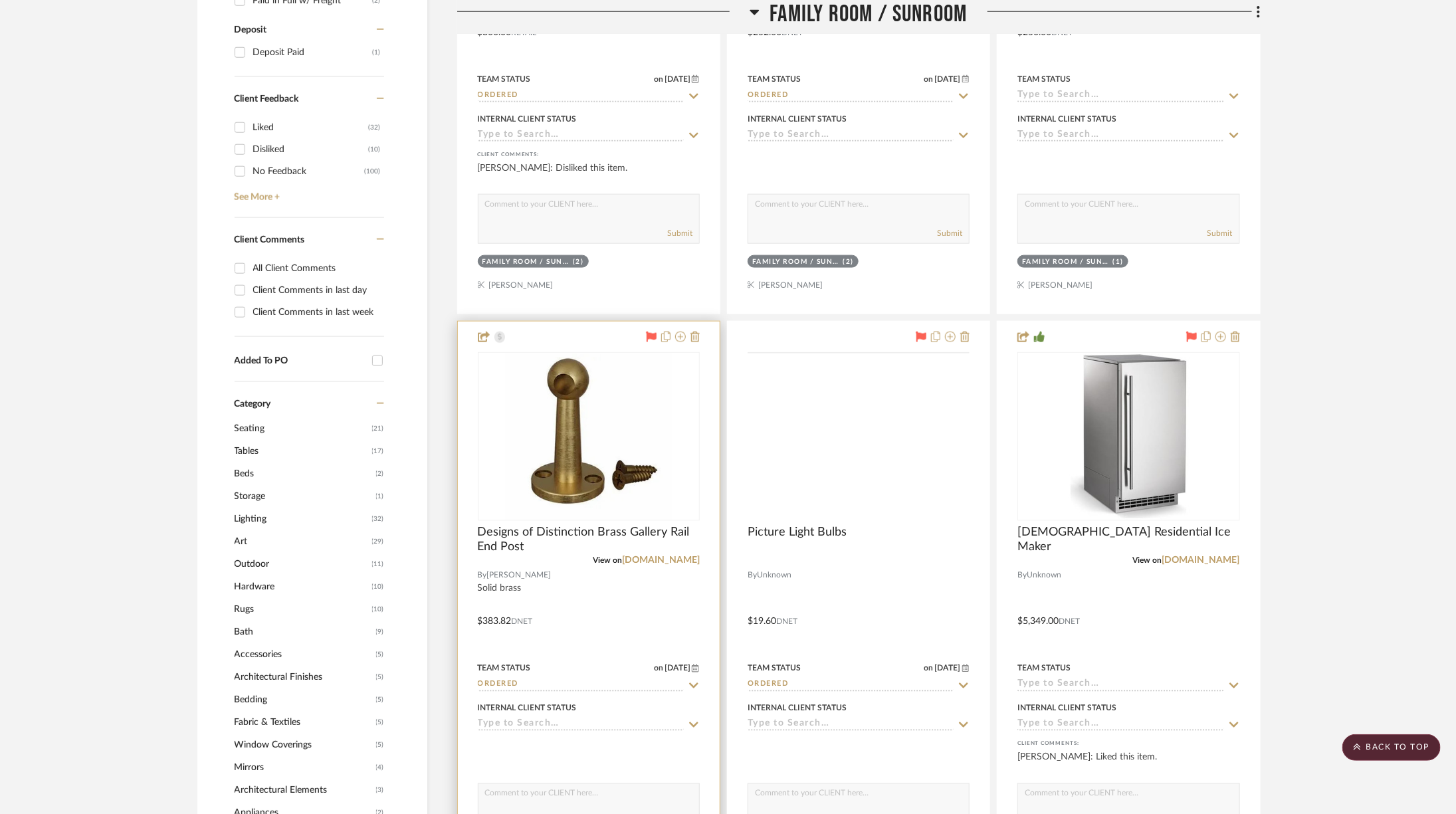
scroll to position [854, 0]
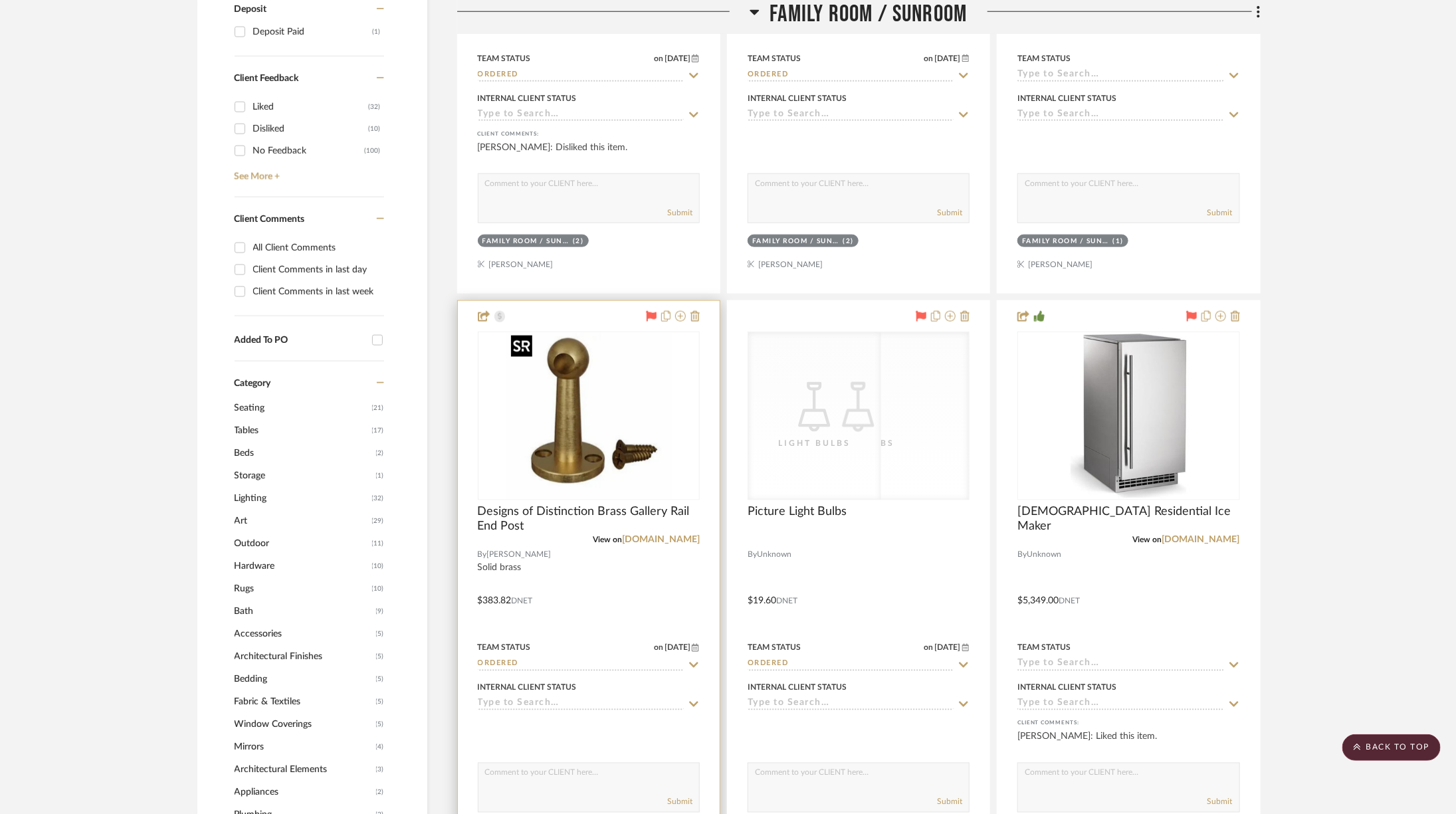
click at [0, 0] on img at bounding box center [0, 0] width 0 height 0
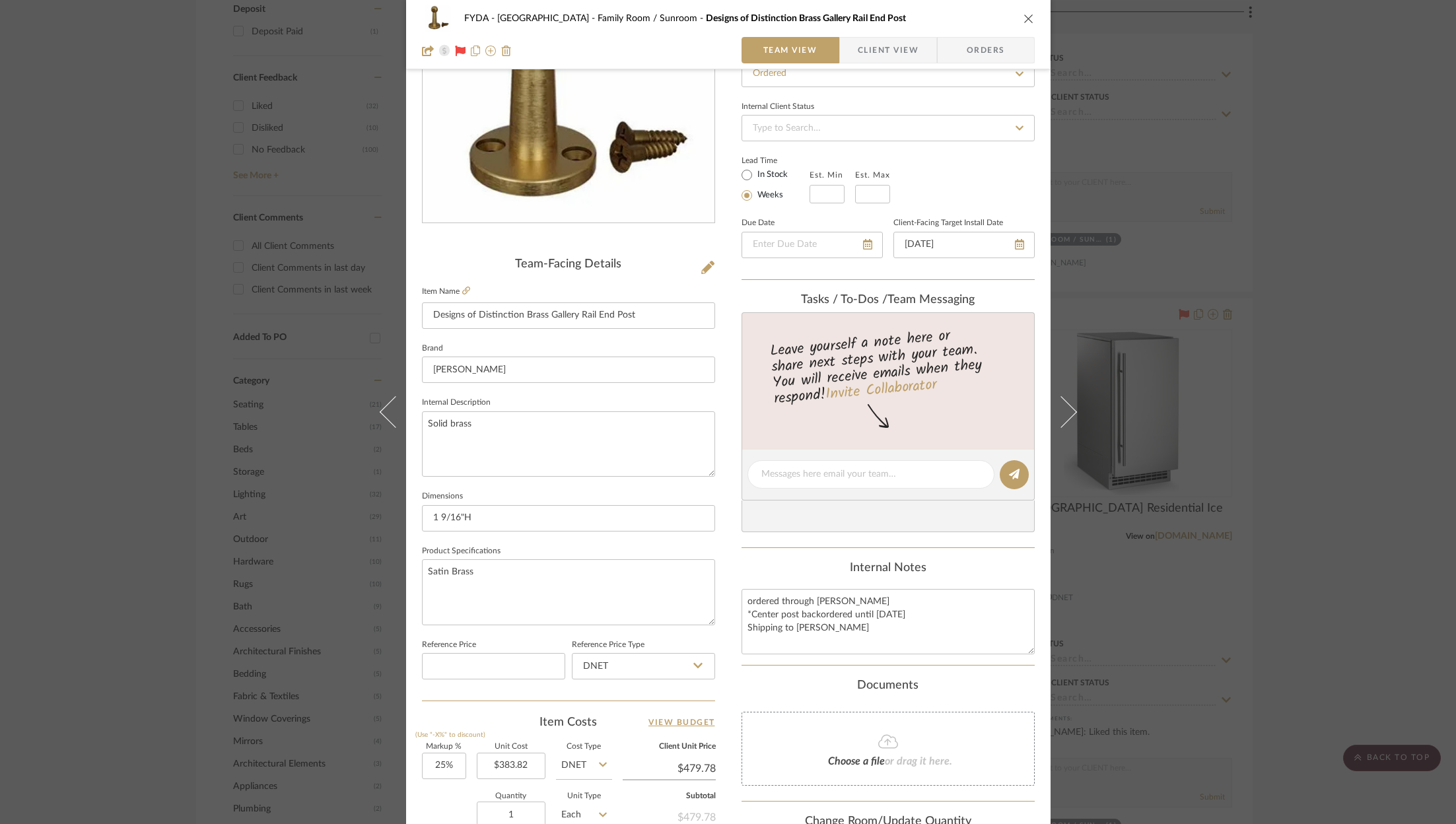
scroll to position [401, 0]
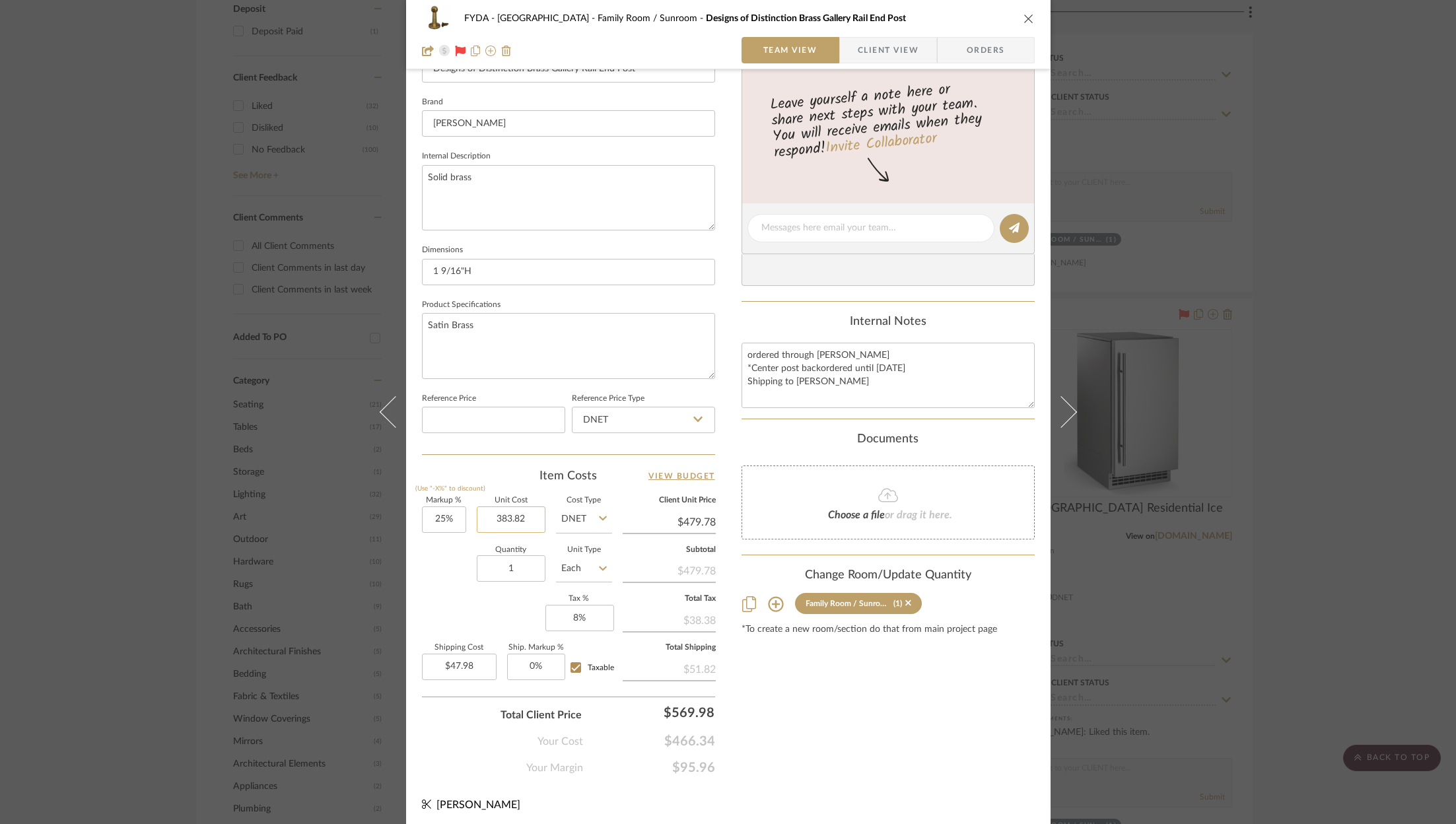
click at [511, 515] on input "383.82" at bounding box center [512, 519] width 69 height 26
type input "$407.50"
click at [959, 717] on div "Content here copies to Client View - confirm visibility there. Show in Client D…" at bounding box center [888, 232] width 293 height 1087
type input "$509.38"
click at [442, 515] on input "25%" at bounding box center [444, 519] width 44 height 26
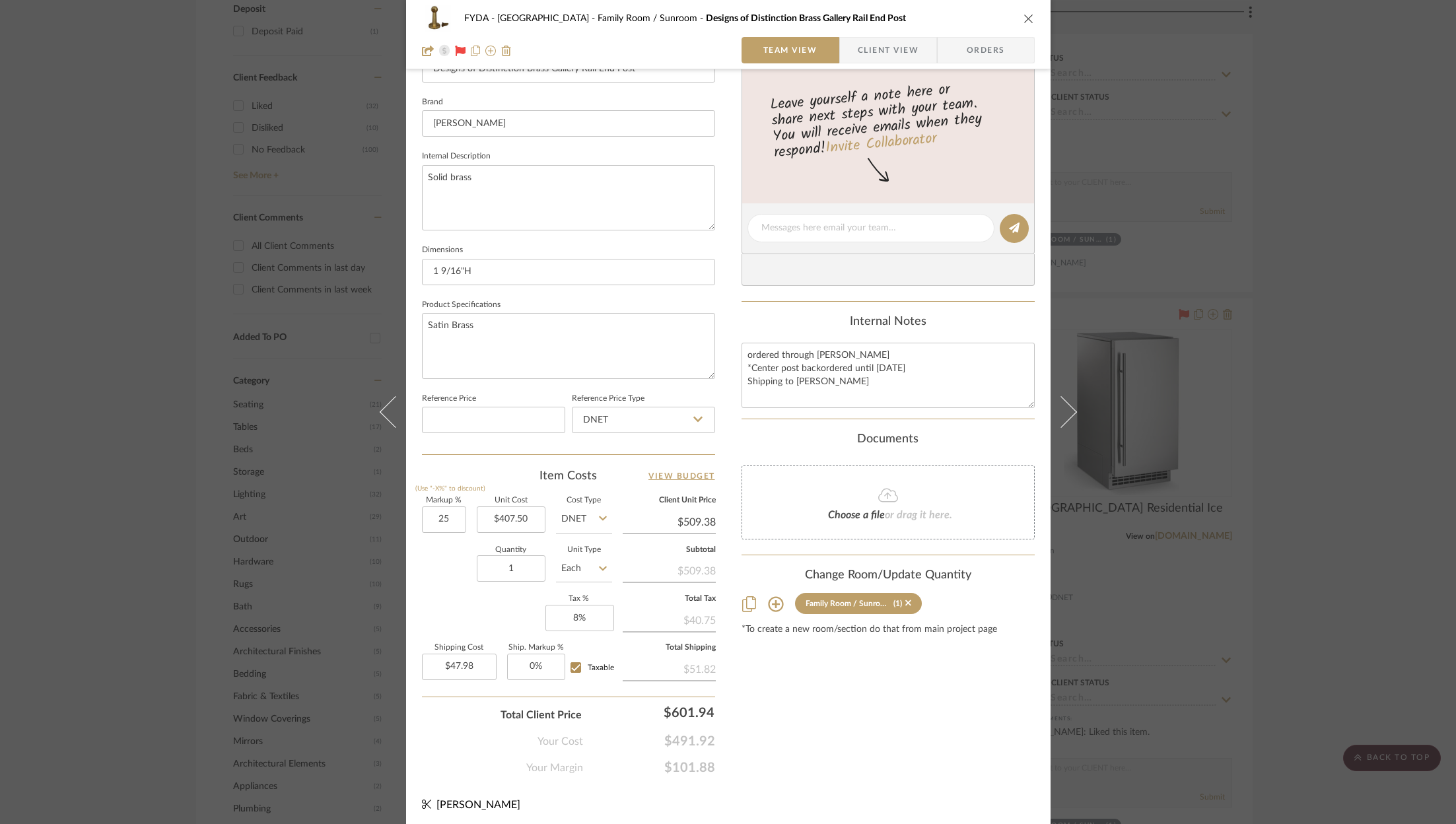
type input "25%"
click at [861, 683] on div "Content here copies to Client View - confirm visibility there. Show in Client D…" at bounding box center [888, 232] width 293 height 1087
click at [702, 518] on input "509.38" at bounding box center [669, 522] width 93 height 20
type input "395.76"
type input "-2.88%"
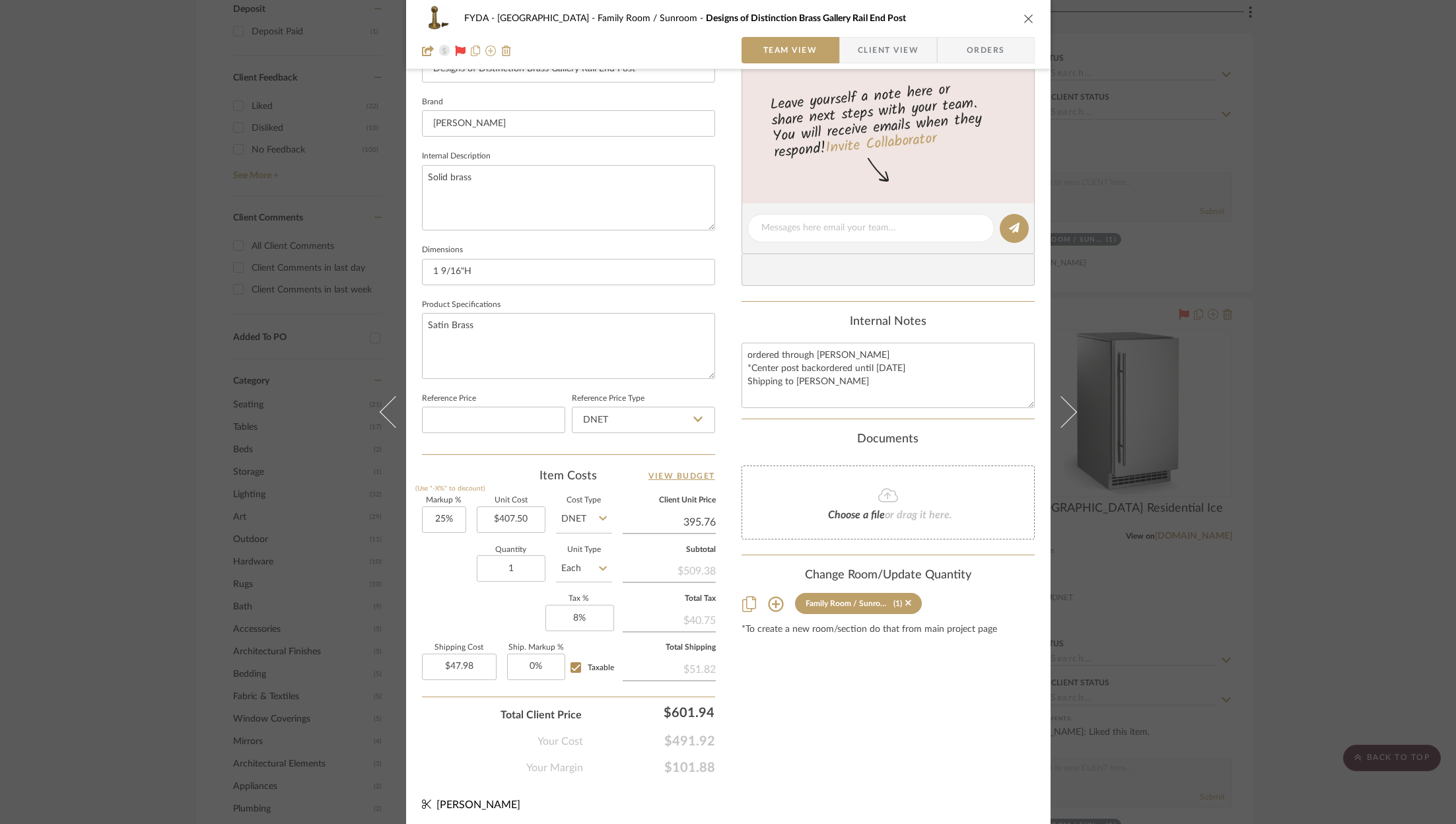
type input "$395.76"
click at [886, 741] on div "Content here copies to Client View - confirm visibility there. Show in Client D…" at bounding box center [888, 232] width 293 height 1087
click at [503, 512] on input "407.50" at bounding box center [512, 519] width 69 height 26
type input "$395.76"
click at [864, 702] on div "Content here copies to Client View - confirm visibility there. Show in Client D…" at bounding box center [888, 232] width 293 height 1087
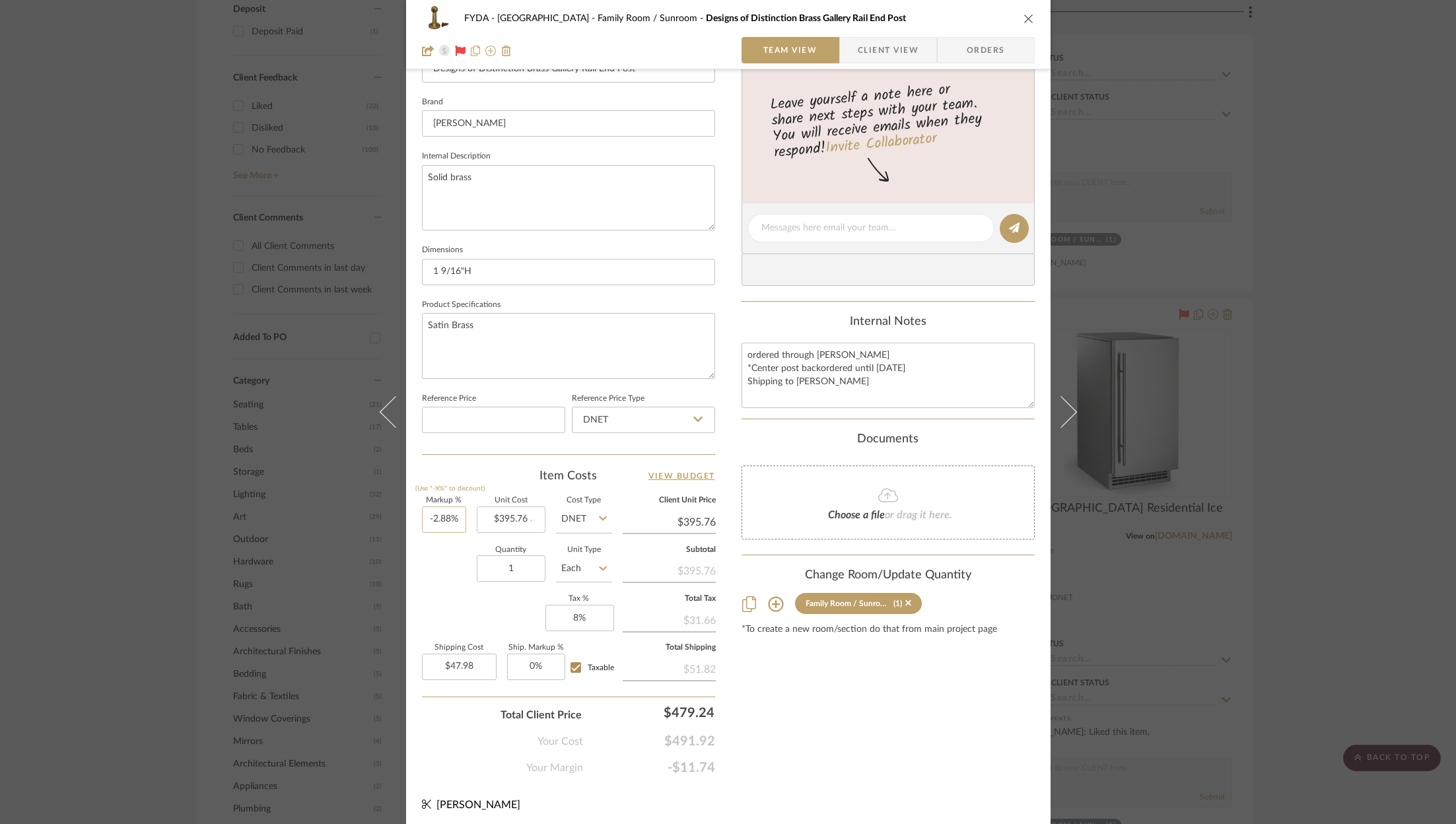
type input "-2.88"
type input "$384.36"
click at [422, 511] on input "-2.88" at bounding box center [444, 519] width 44 height 26
type input "25%"
click at [956, 781] on div "FYDA - 655 City Park Family Room / Sunroom Designs of Distinction Brass Gallery…" at bounding box center [728, 219] width 645 height 1220
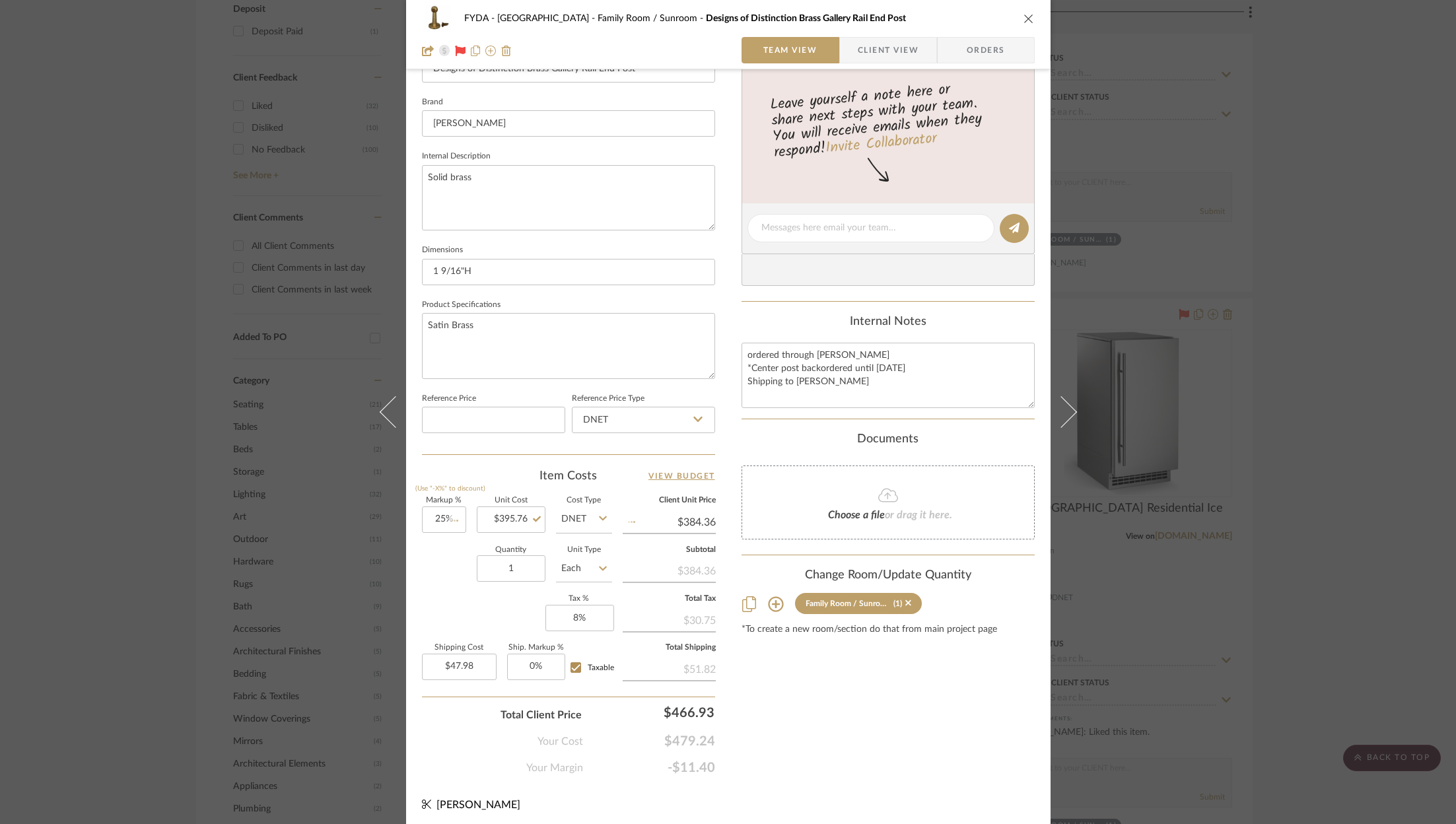
type input "$494.70"
click at [432, 669] on input "47.98" at bounding box center [459, 667] width 74 height 26
type input "$48.36"
click at [843, 711] on div "Content here copies to Client View - confirm visibility there. Show in Client D…" at bounding box center [888, 232] width 293 height 1087
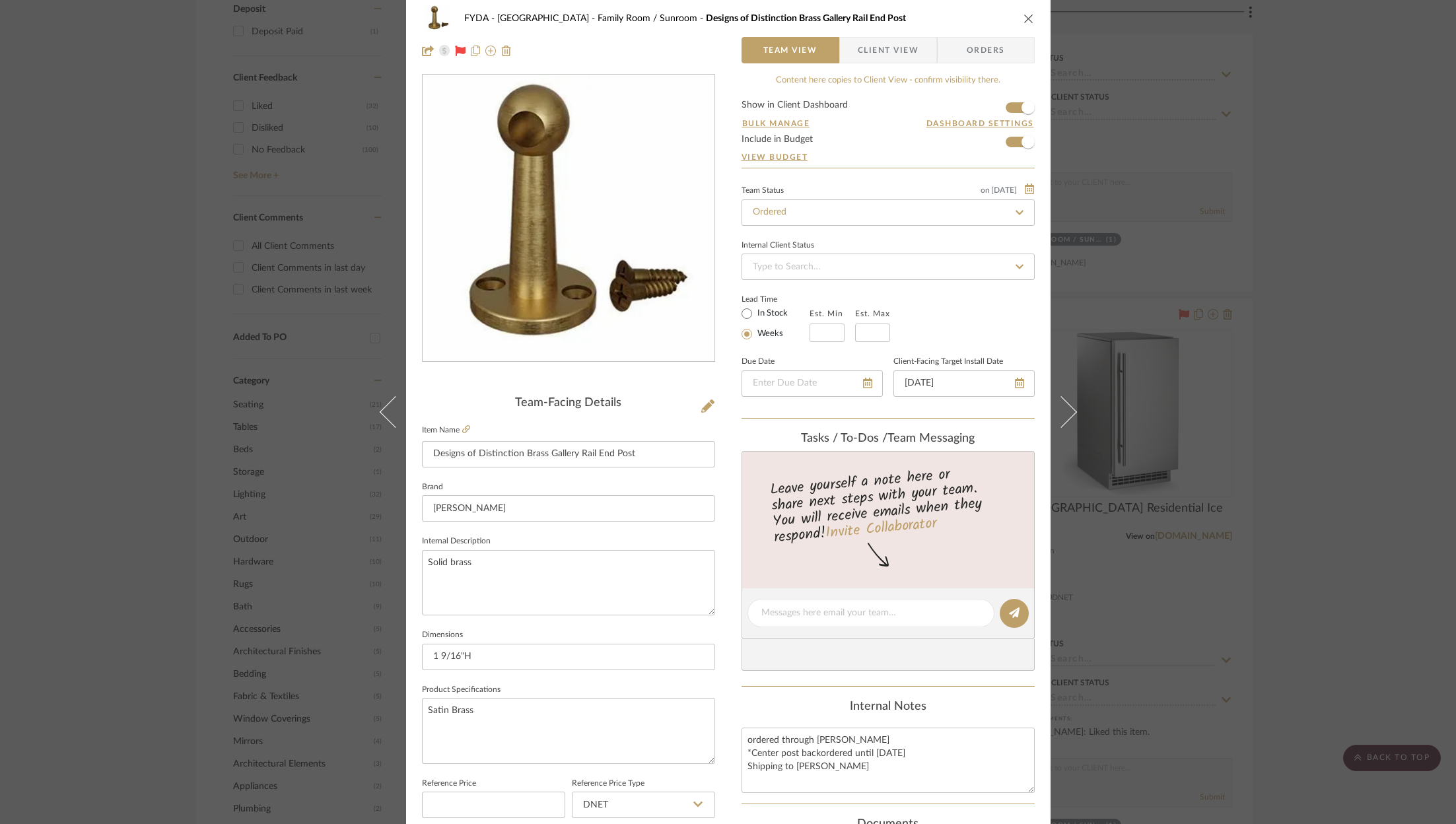
scroll to position [0, 0]
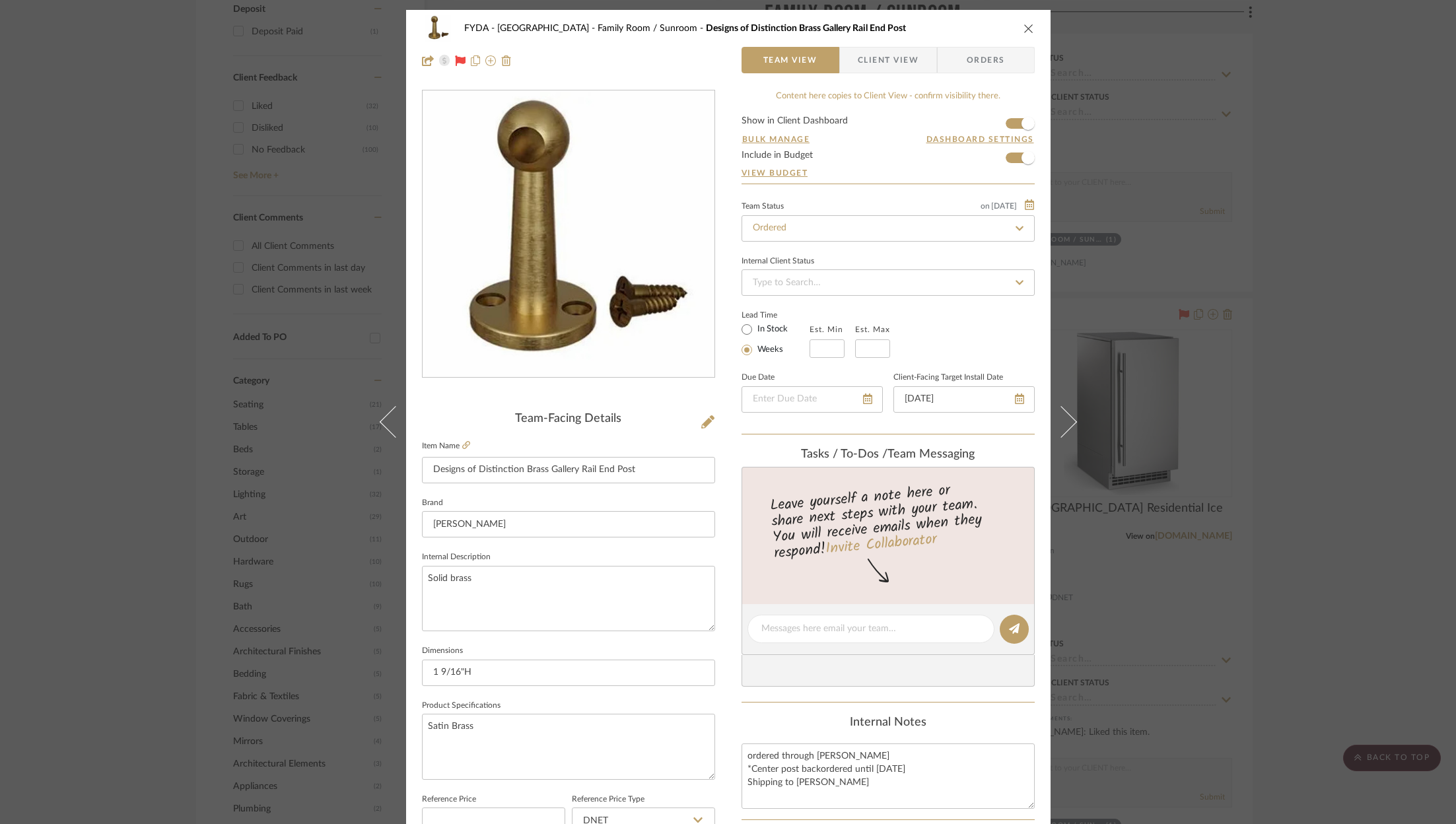
click at [1023, 28] on icon "close" at bounding box center [1029, 28] width 11 height 11
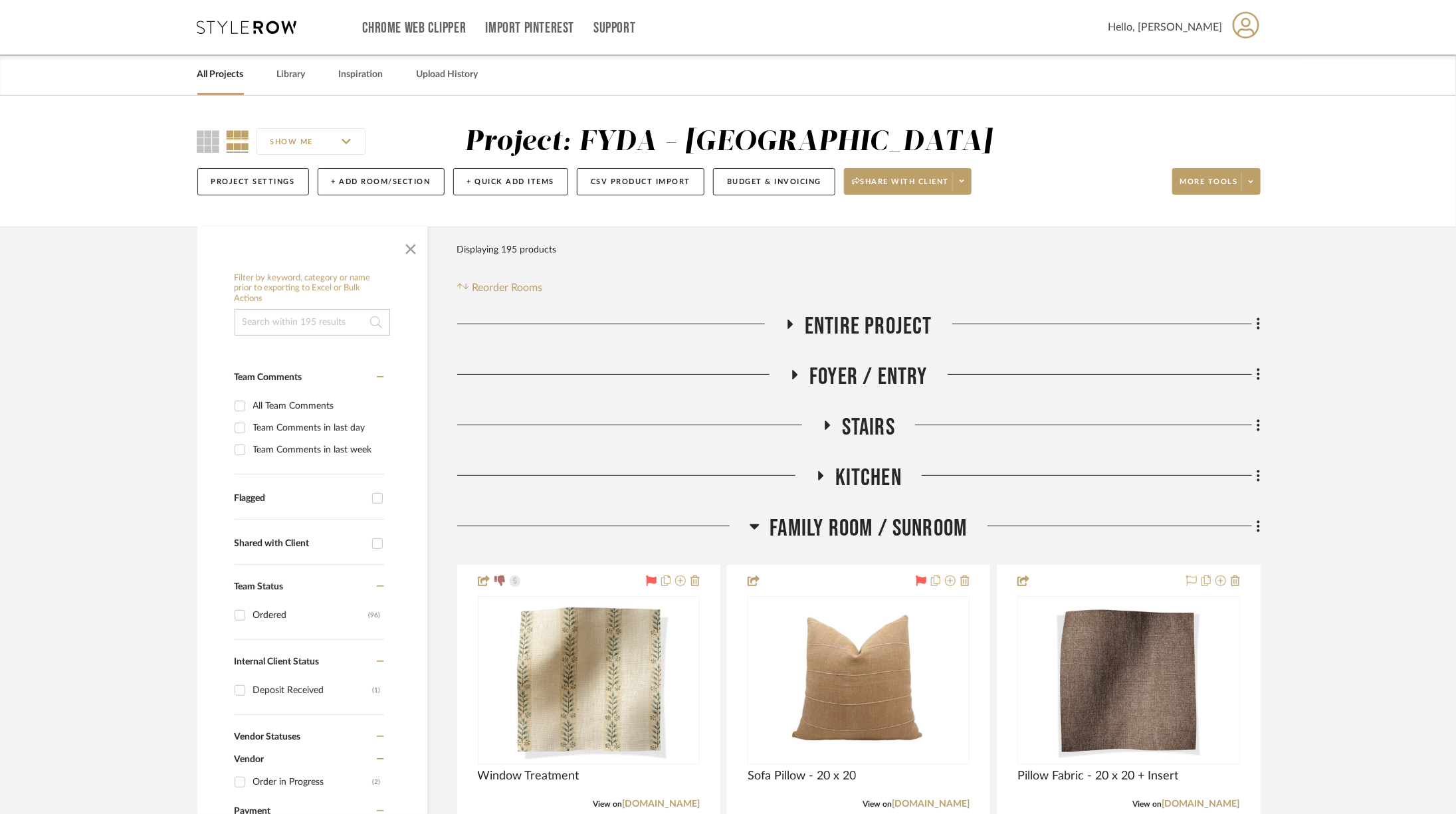
click at [786, 532] on span "Family Room / Sunroom" at bounding box center [868, 528] width 197 height 29
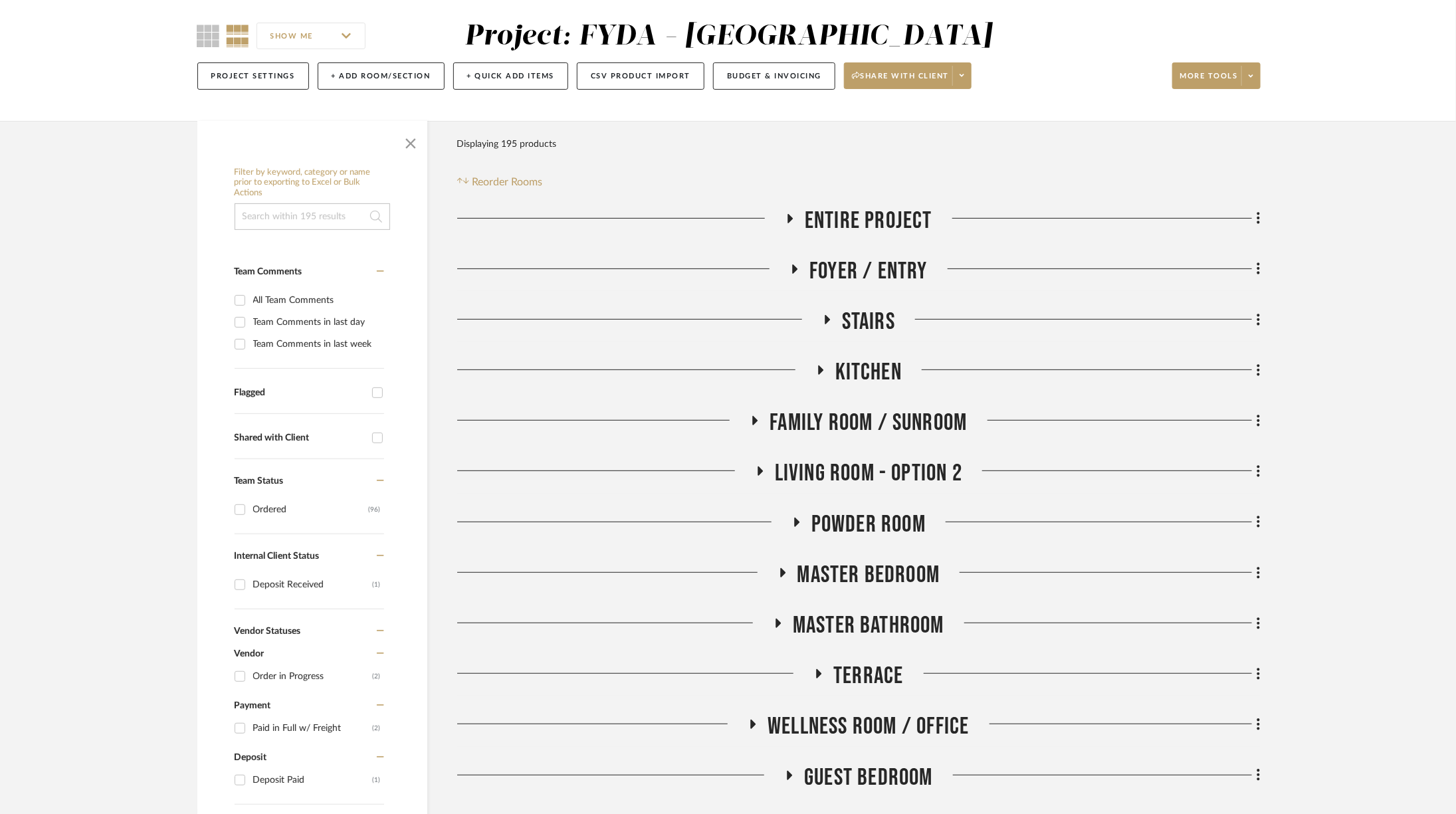
scroll to position [190, 0]
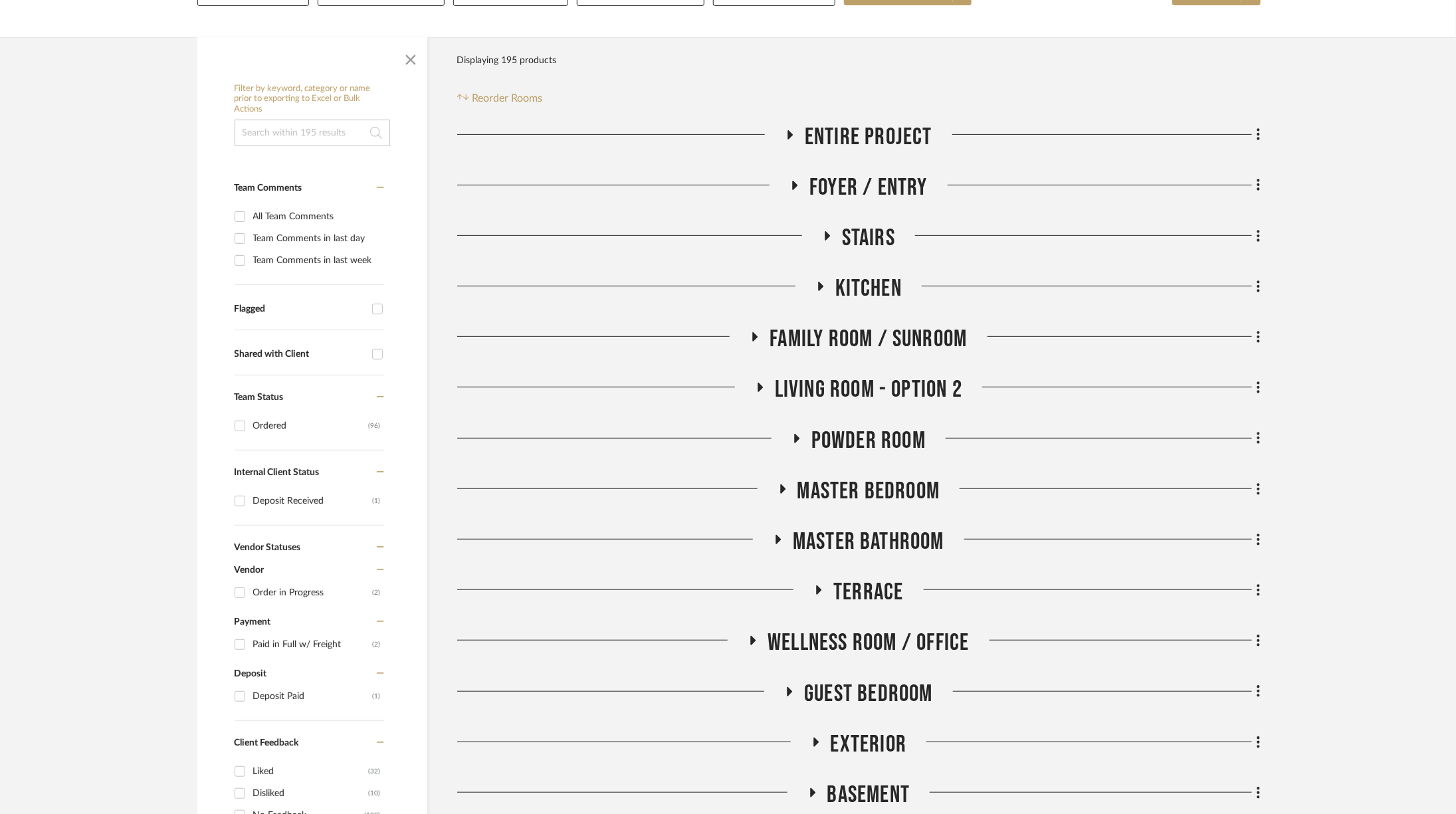
click at [858, 498] on span "Master Bedroom" at bounding box center [869, 491] width 143 height 29
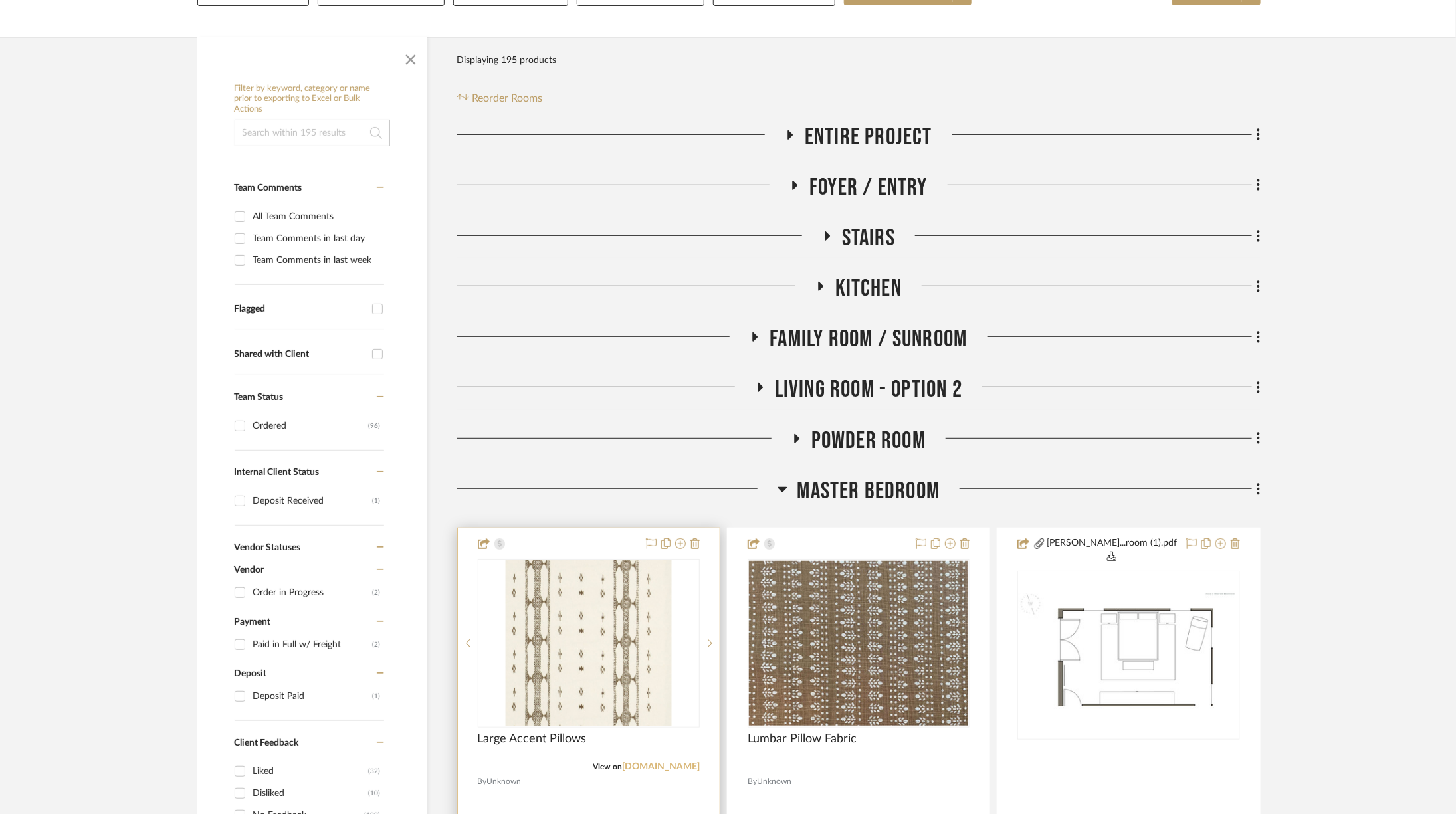
click at [670, 765] on link "[DOMAIN_NAME]" at bounding box center [661, 767] width 78 height 9
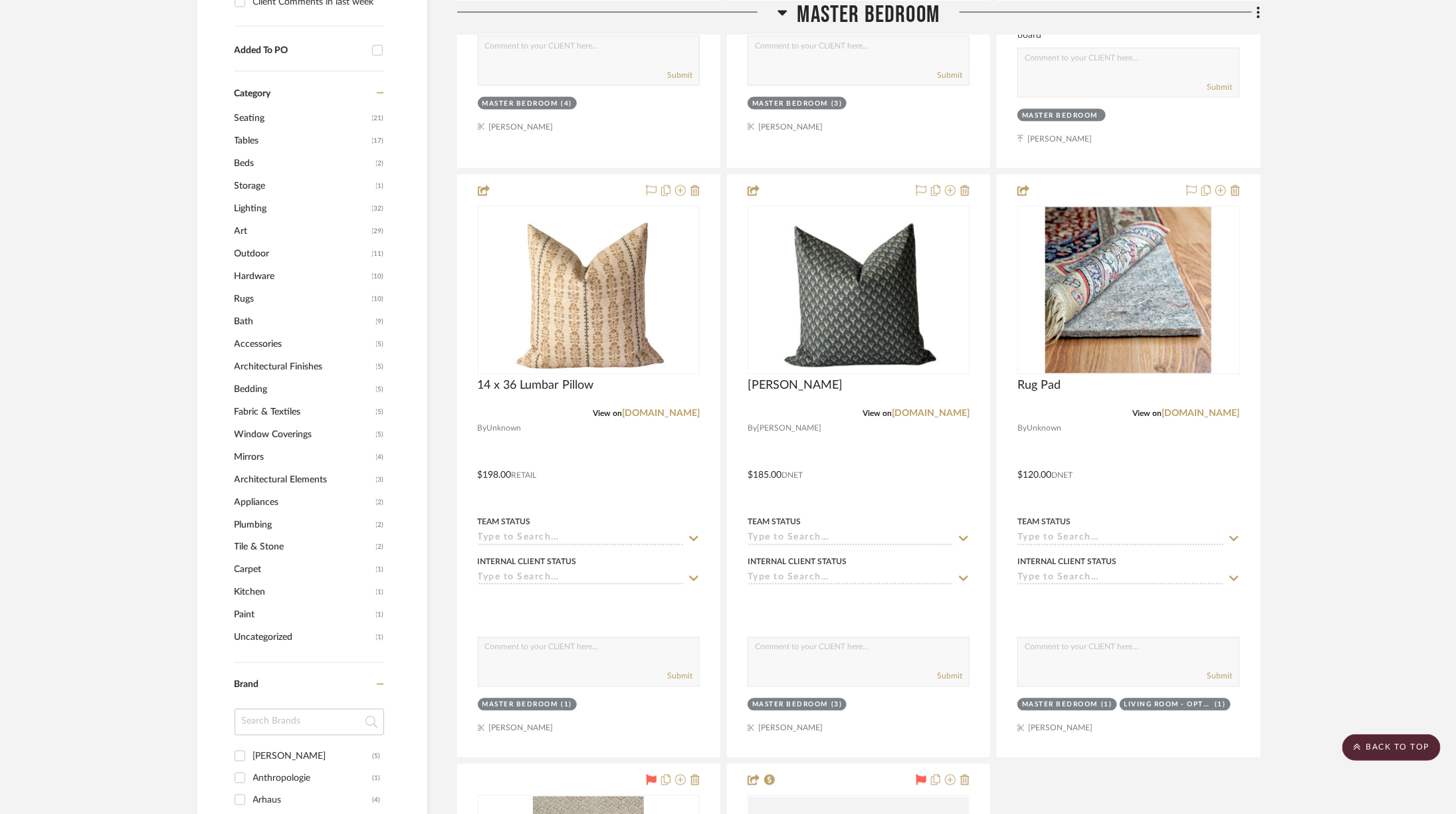
scroll to position [1534, 0]
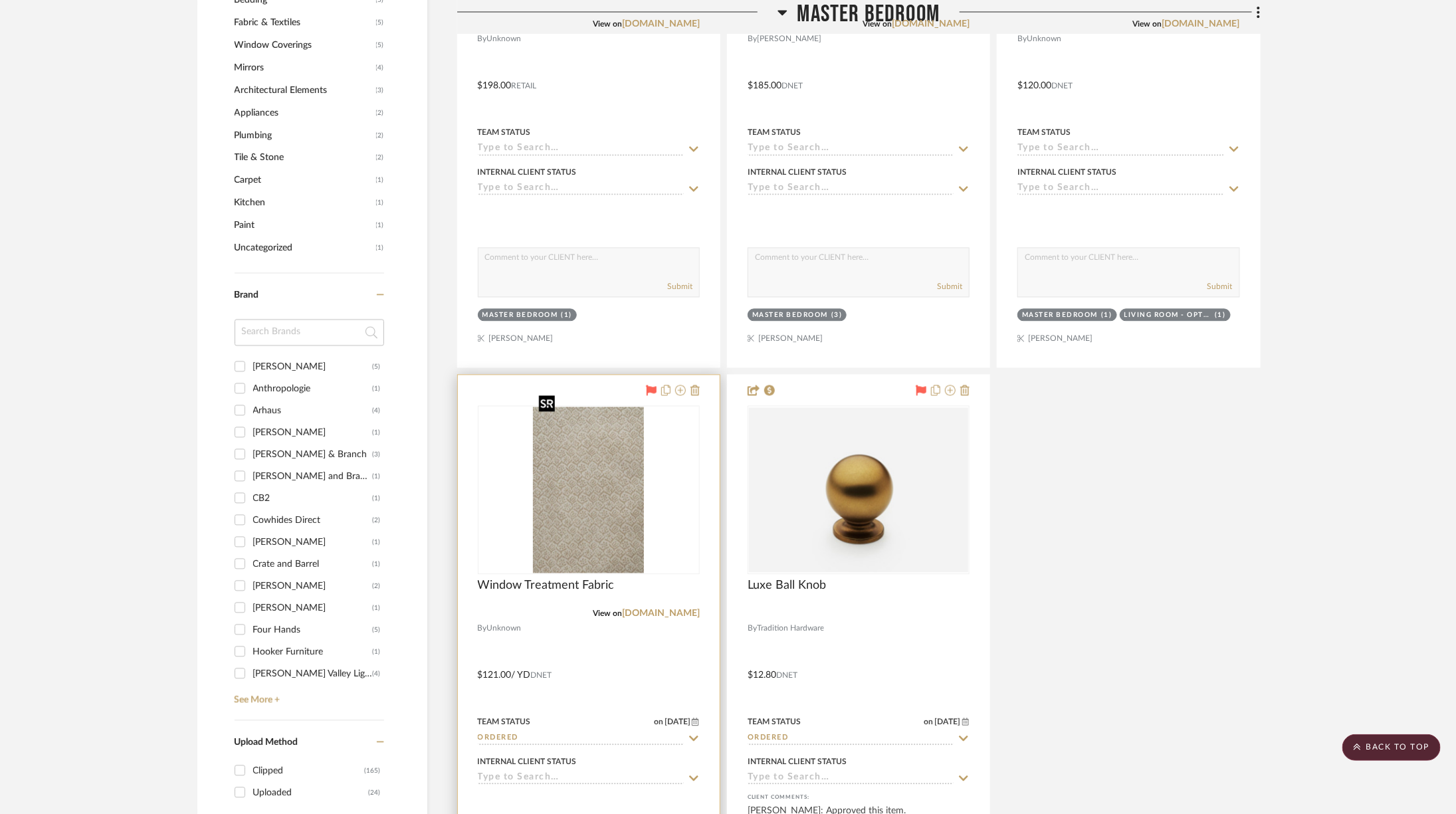
click at [0, 0] on img at bounding box center [0, 0] width 0 height 0
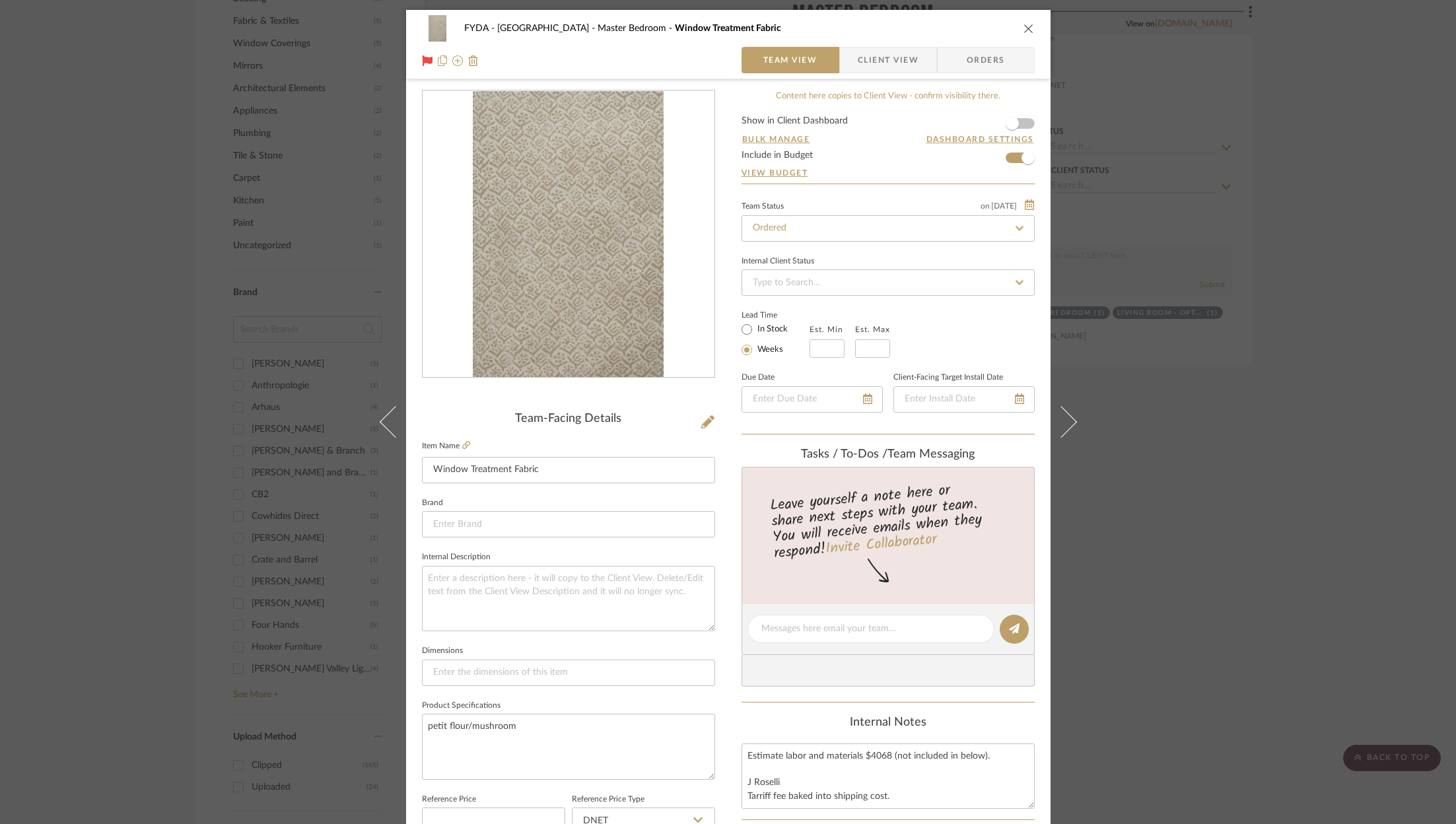
scroll to position [401, 0]
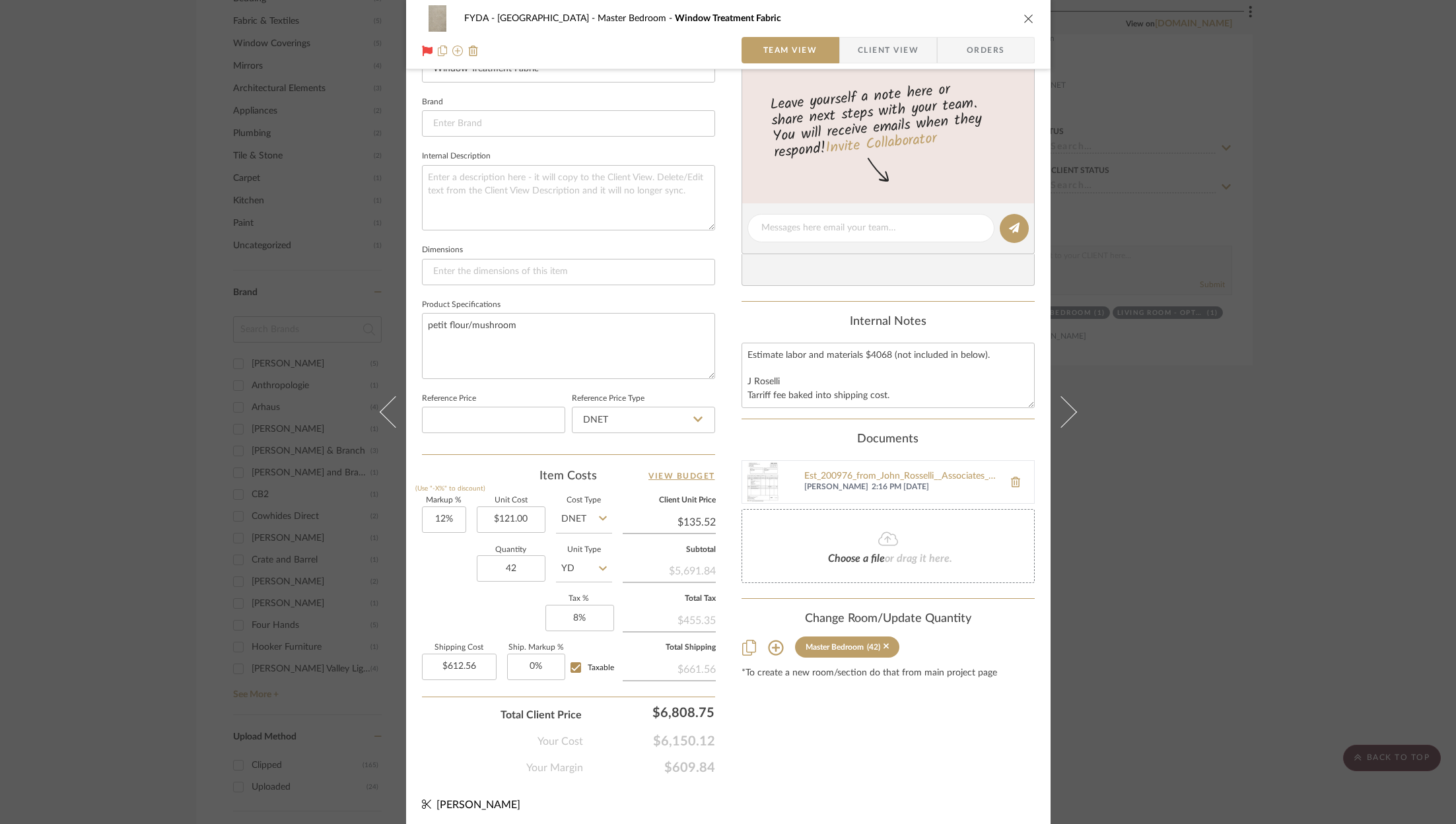
click at [987, 51] on span "Orders" at bounding box center [986, 50] width 67 height 26
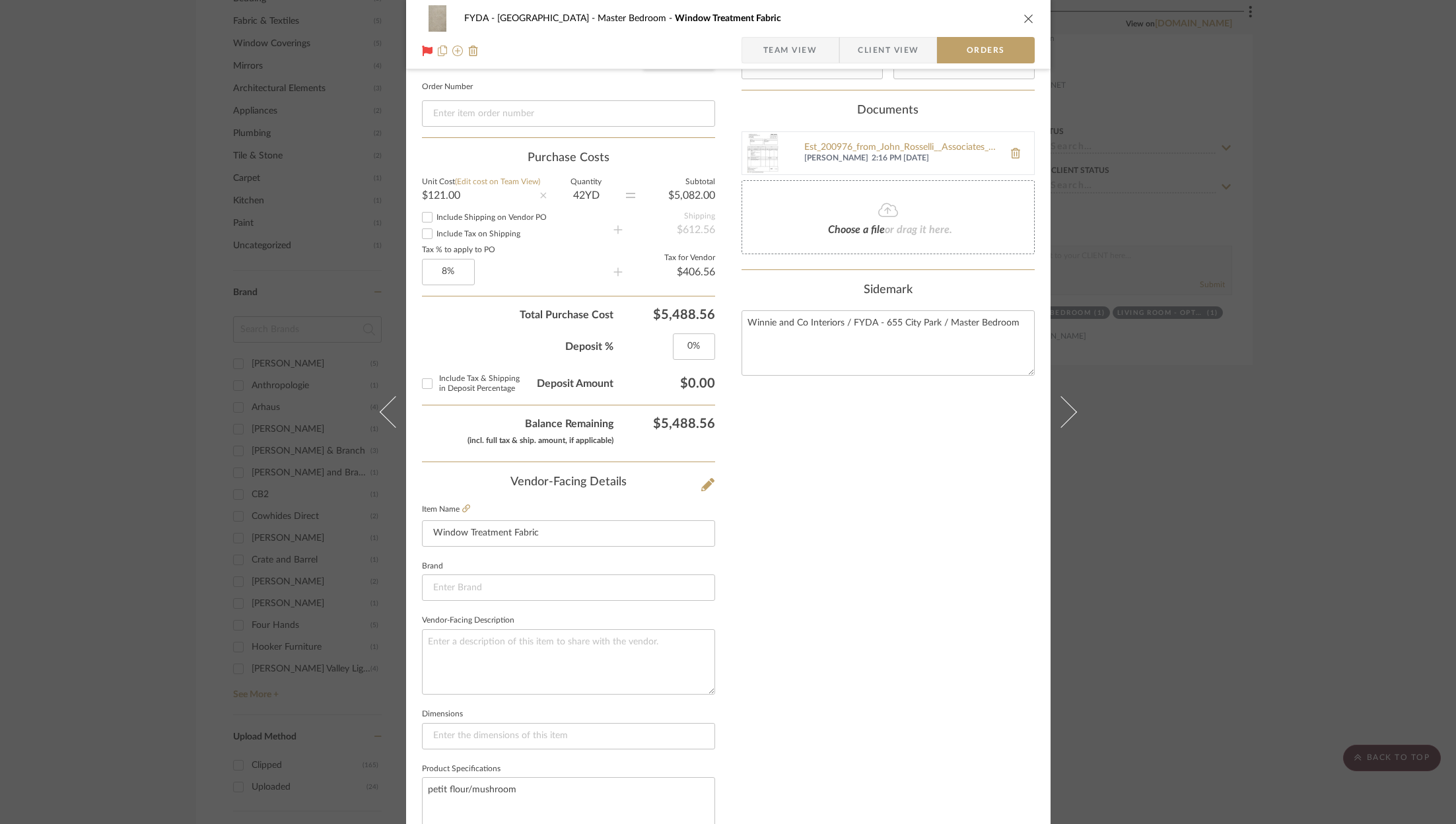
scroll to position [361, 0]
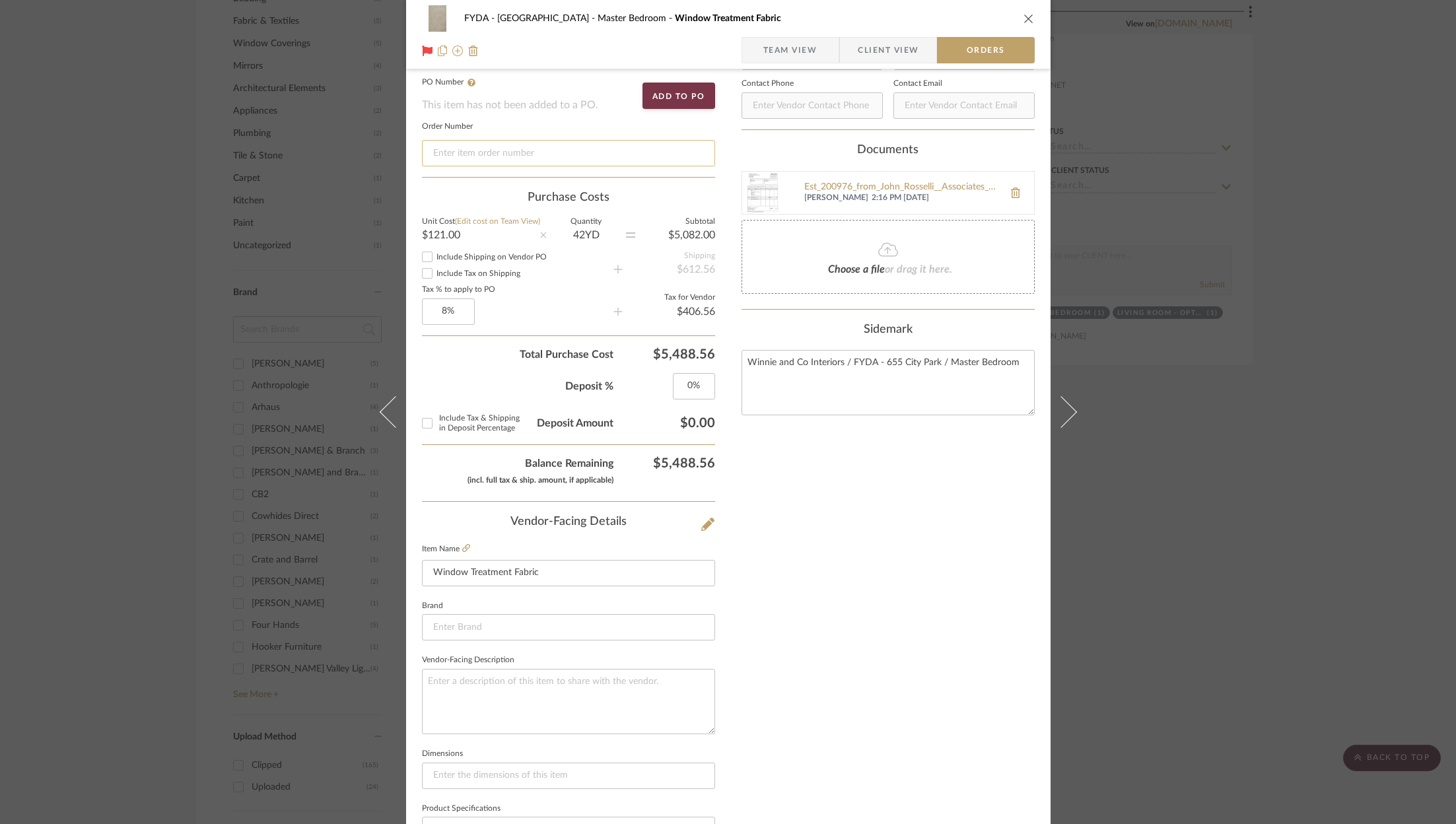
click at [479, 159] on input at bounding box center [568, 153] width 293 height 26
paste input "123618"
type input "123618"
click at [872, 535] on div "Nothing here shares to Dashboard. Vendor Status Payment Status Lead Time In Sto…" at bounding box center [888, 360] width 293 height 1262
click at [1025, 15] on icon "close" at bounding box center [1029, 18] width 11 height 11
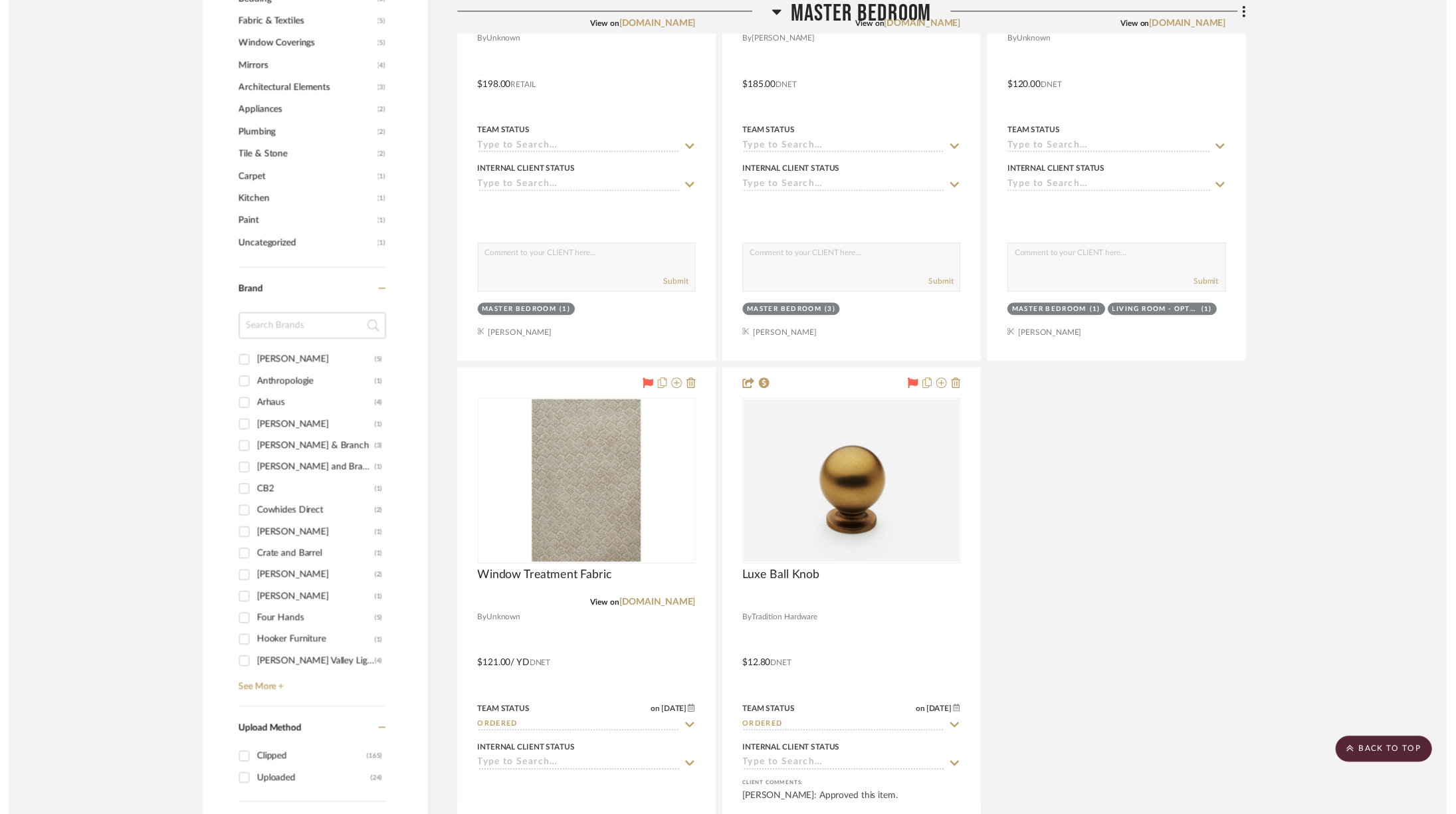
scroll to position [1534, 0]
